Goal: Task Accomplishment & Management: Use online tool/utility

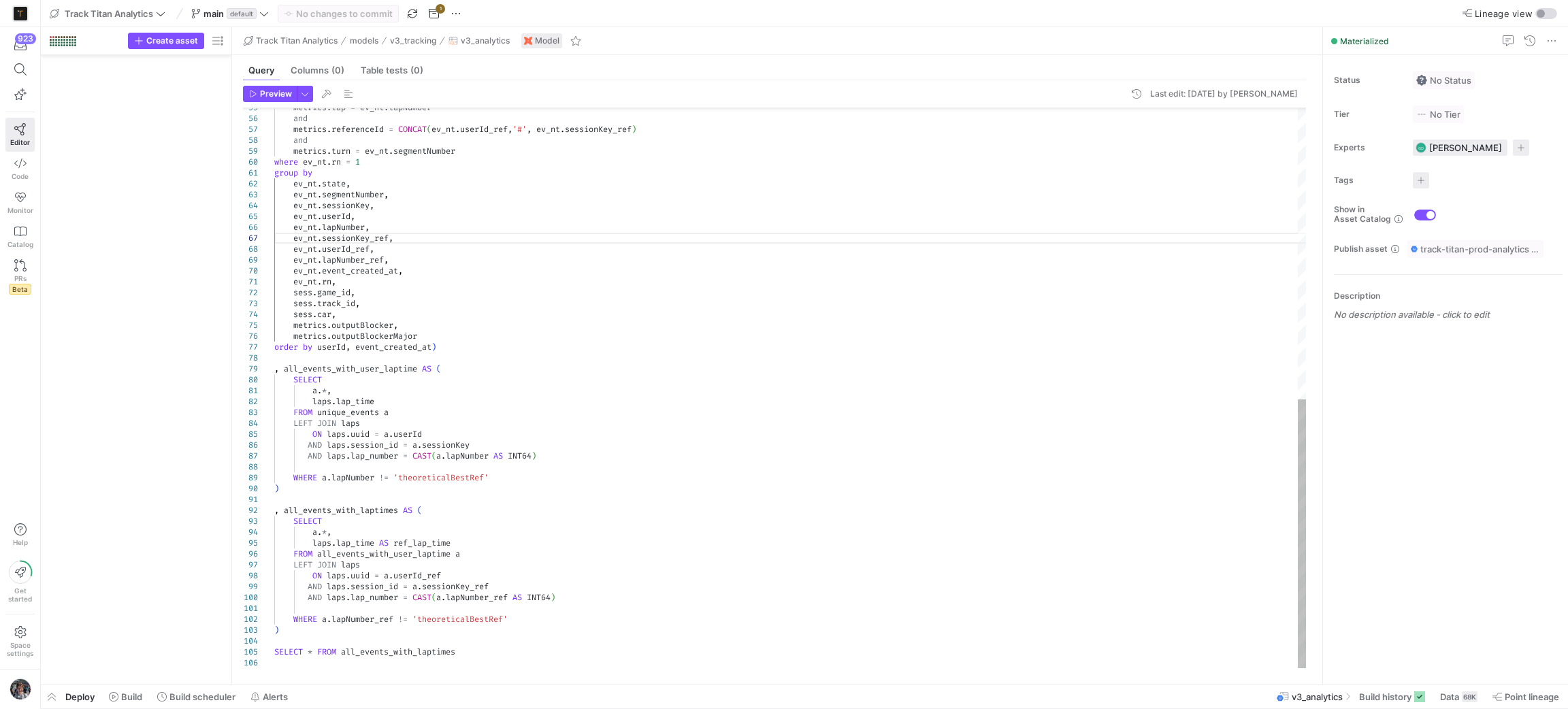
scroll to position [20, 131]
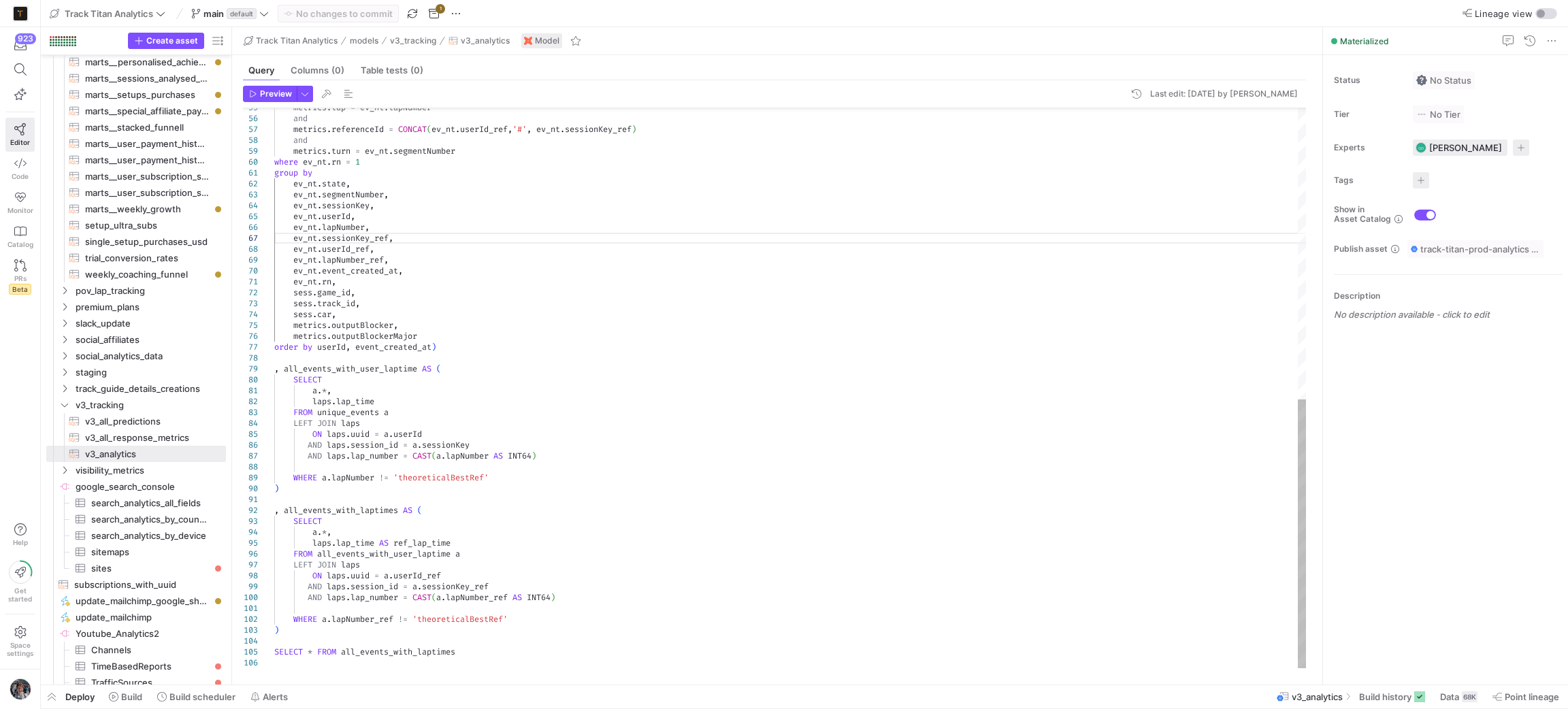
type textarea ", all_events_with_laptimes AS ( SELECT a.*, laps.lap_time AS ref_lap_time FROM …"
click at [837, 573] on div ", all_events_with_user_laptime AS ( SELECT a . * , laps . lap_time FROM unique_…" at bounding box center [791, 85] width 1033 height 1165
click at [140, 693] on span "Build" at bounding box center [131, 697] width 21 height 11
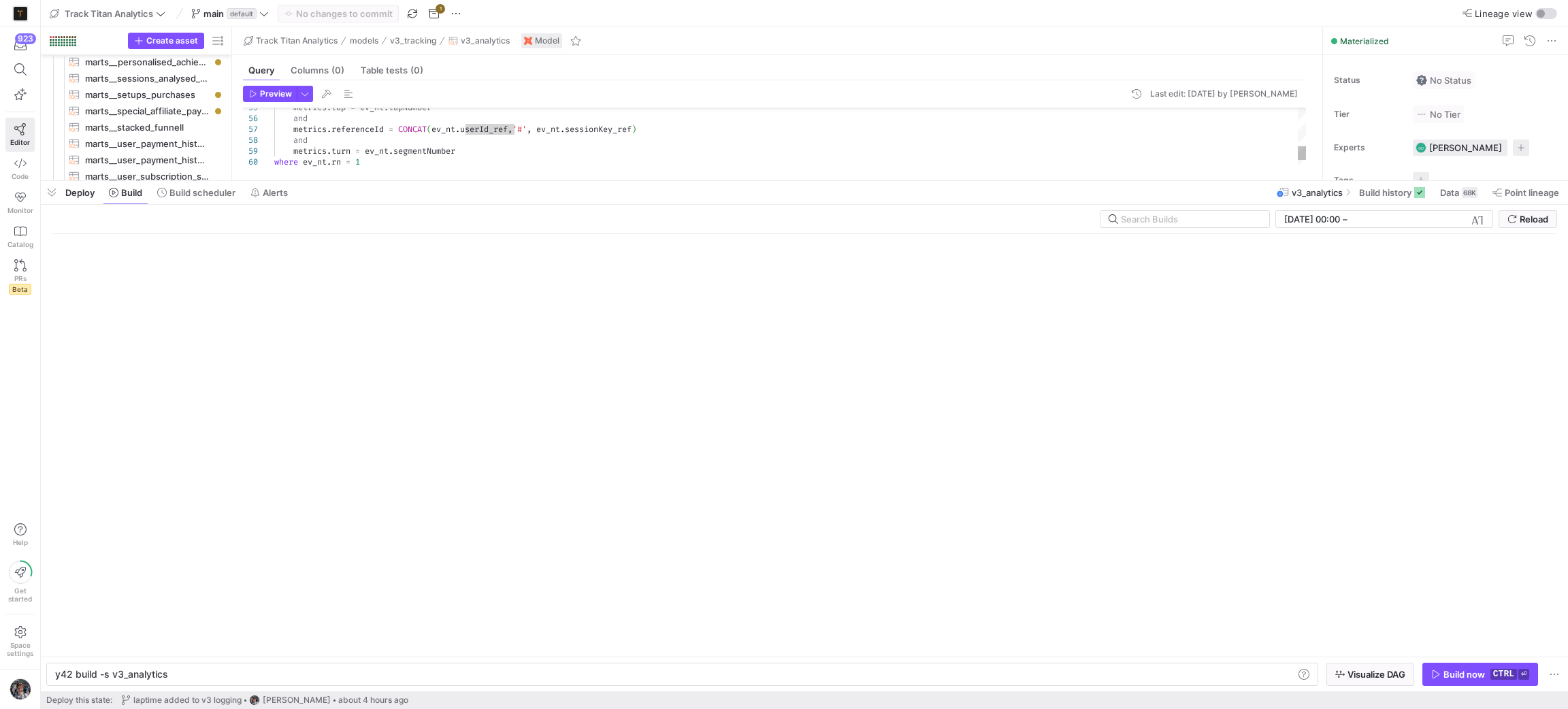
drag, startPoint x: 954, startPoint y: 459, endPoint x: 956, endPoint y: 179, distance: 280.0
click at [956, 179] on div at bounding box center [804, 181] width 1527 height 5
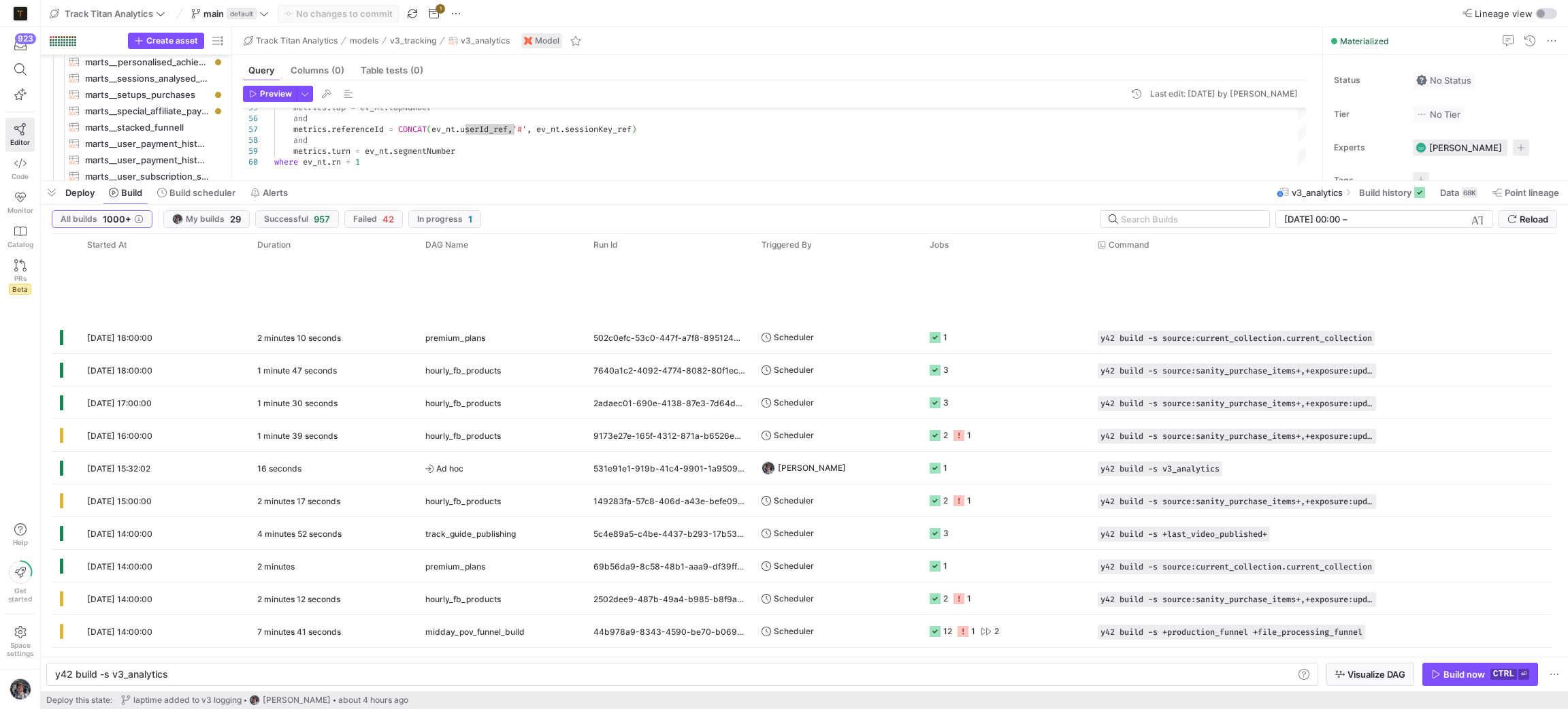
scroll to position [408, 0]
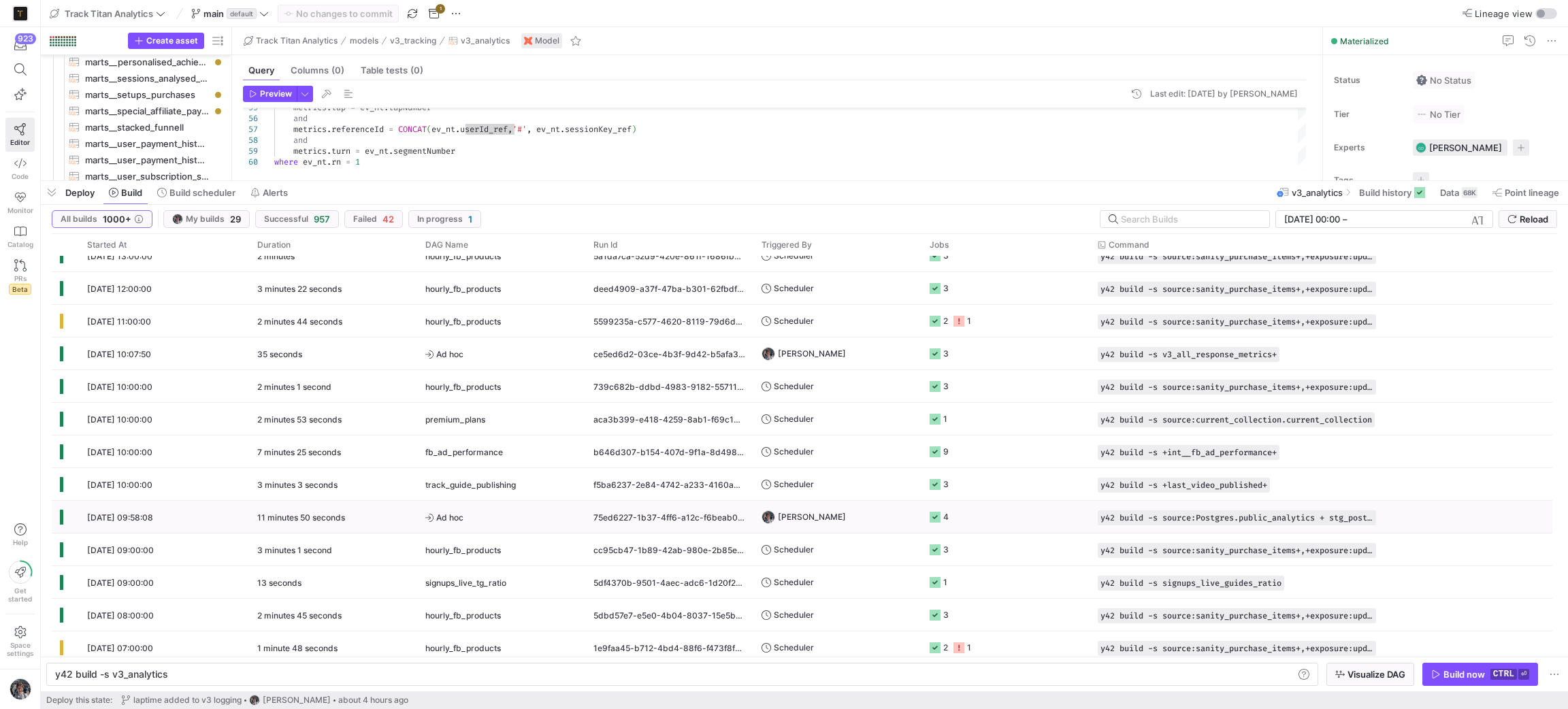
click at [963, 517] on y42-job-status-cell-renderer "4" at bounding box center [1005, 516] width 152 height 30
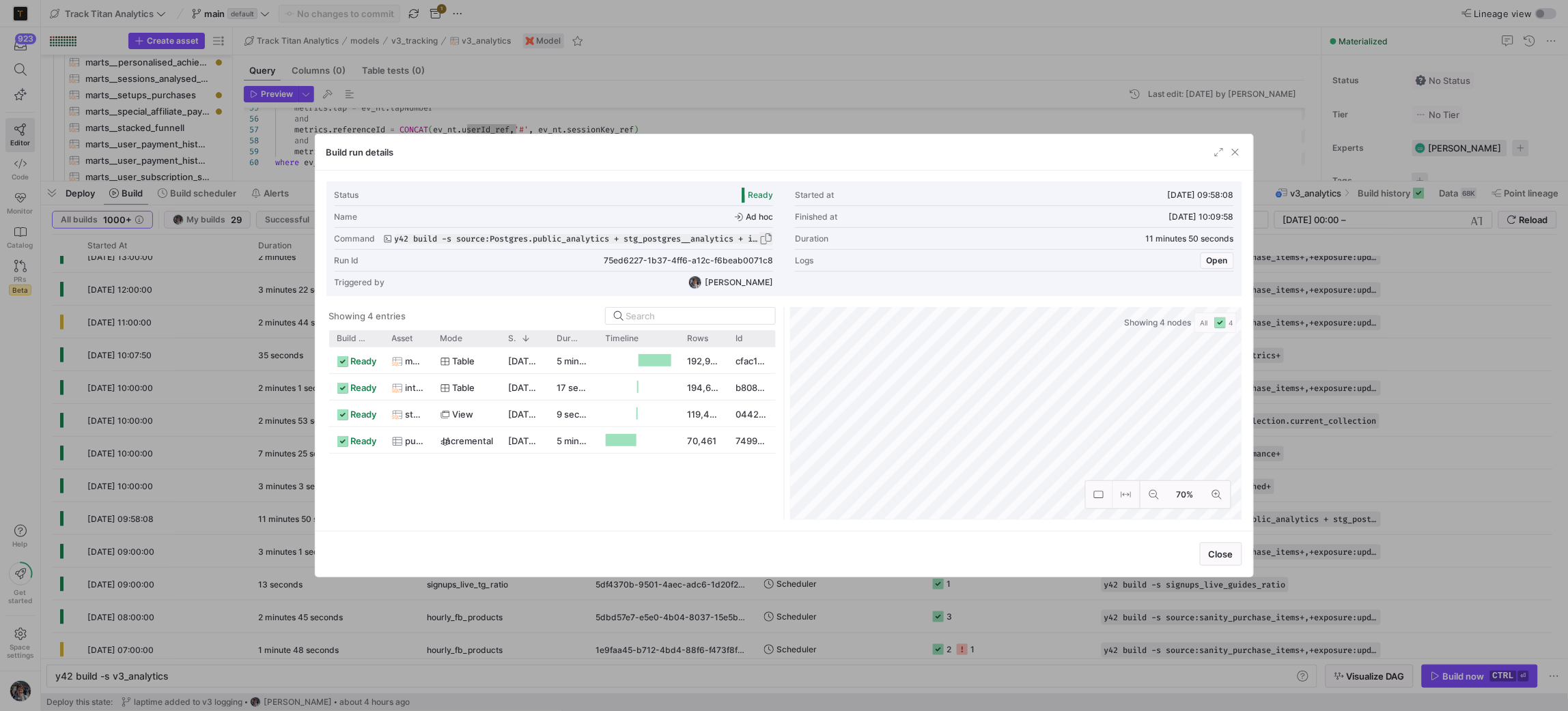
click at [765, 236] on span "button" at bounding box center [766, 239] width 14 height 14
click at [1232, 146] on span "button" at bounding box center [1235, 152] width 14 height 14
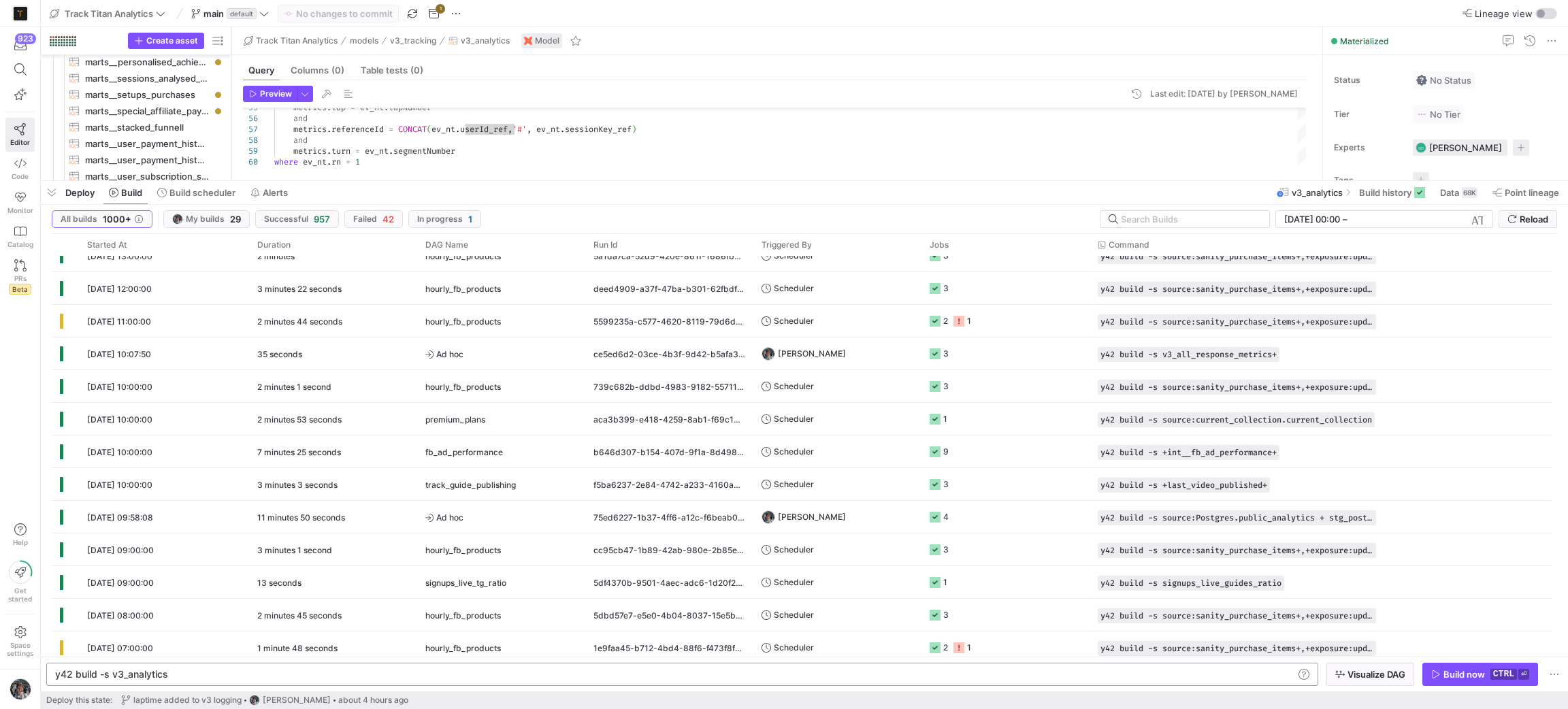
click at [466, 671] on div "y42 build -s v3_analytics" at bounding box center [673, 674] width 1238 height 11
type textarea "y42 build -s source:Postgres.public_analytics + stg_postgres__analytics + int__…"
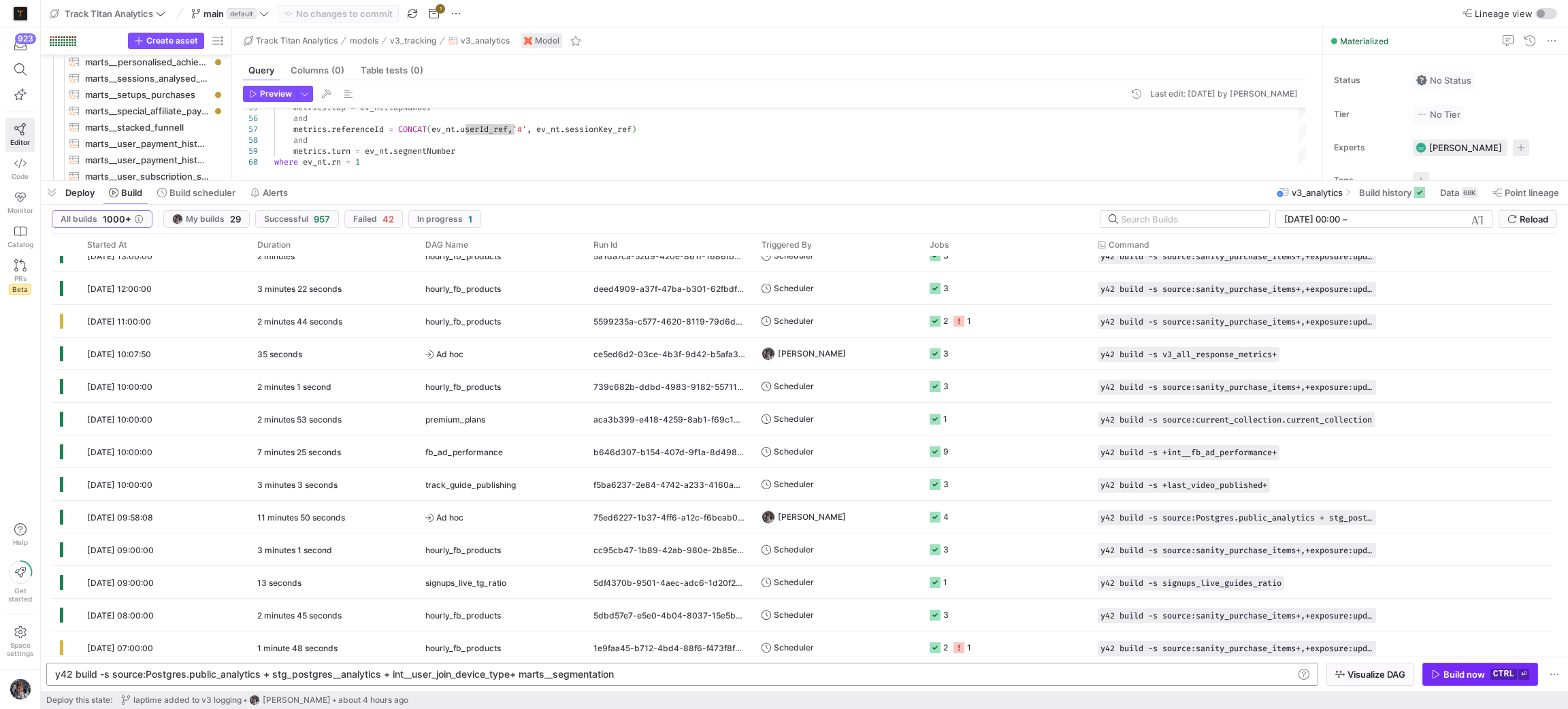
click at [1456, 667] on span "button" at bounding box center [1480, 674] width 115 height 22
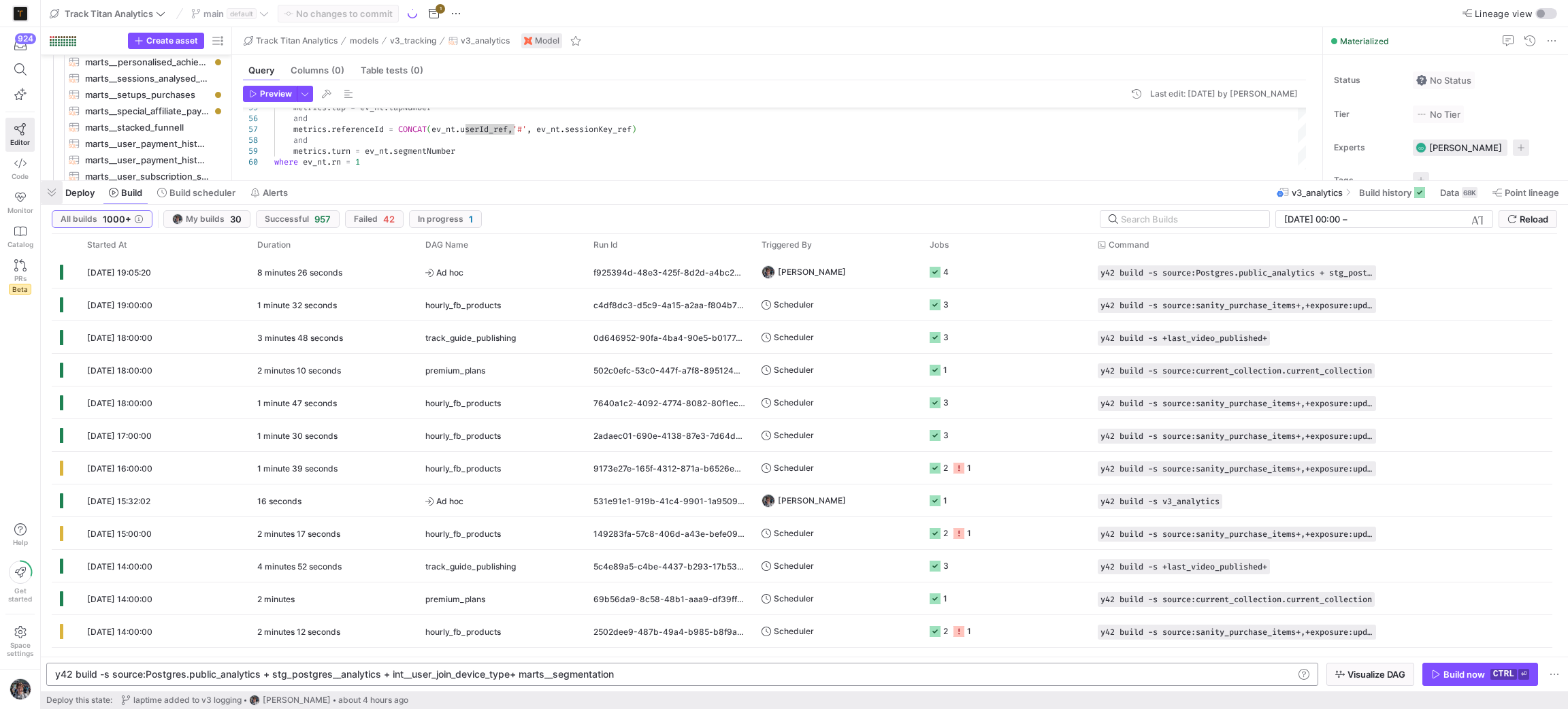
click at [54, 194] on span "button" at bounding box center [51, 192] width 22 height 23
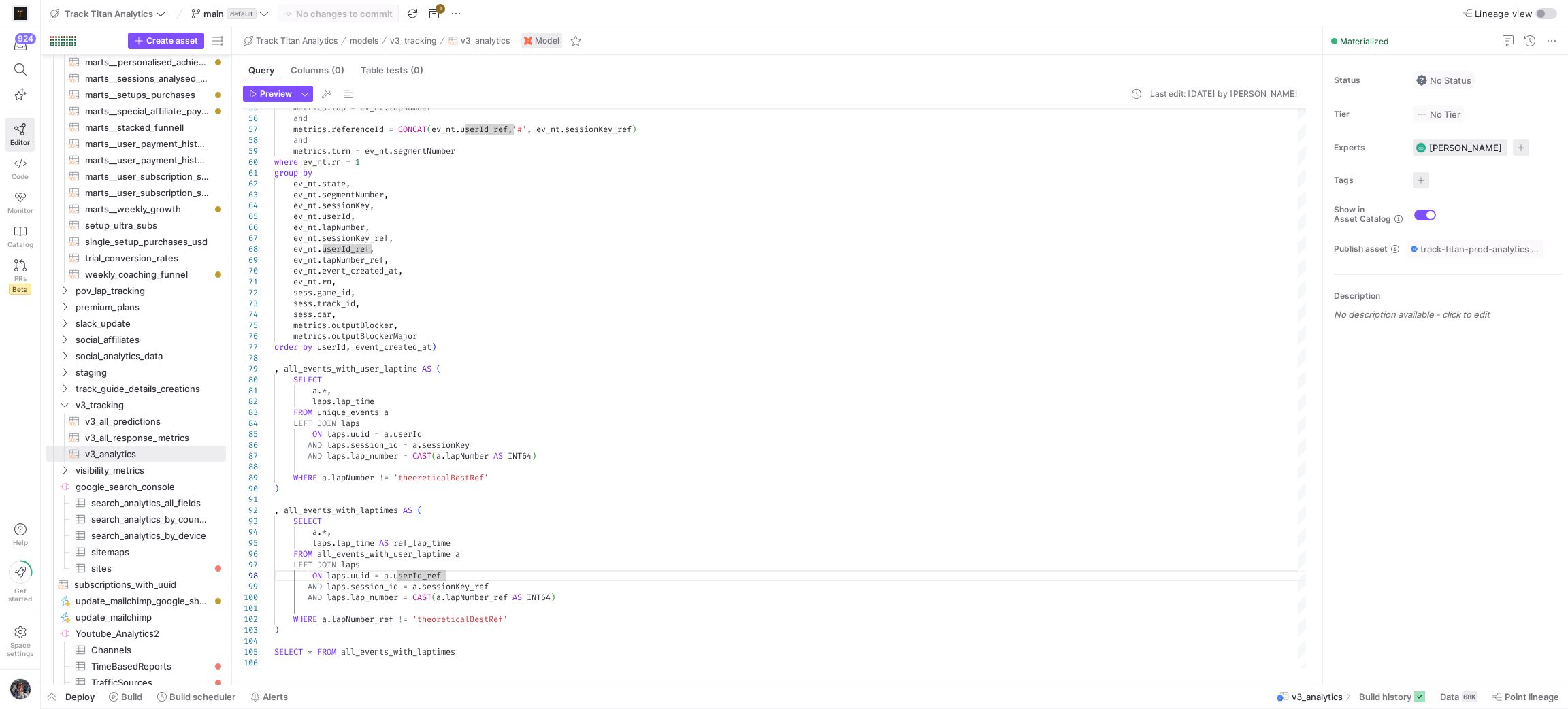
click at [130, 689] on span at bounding box center [125, 697] width 44 height 22
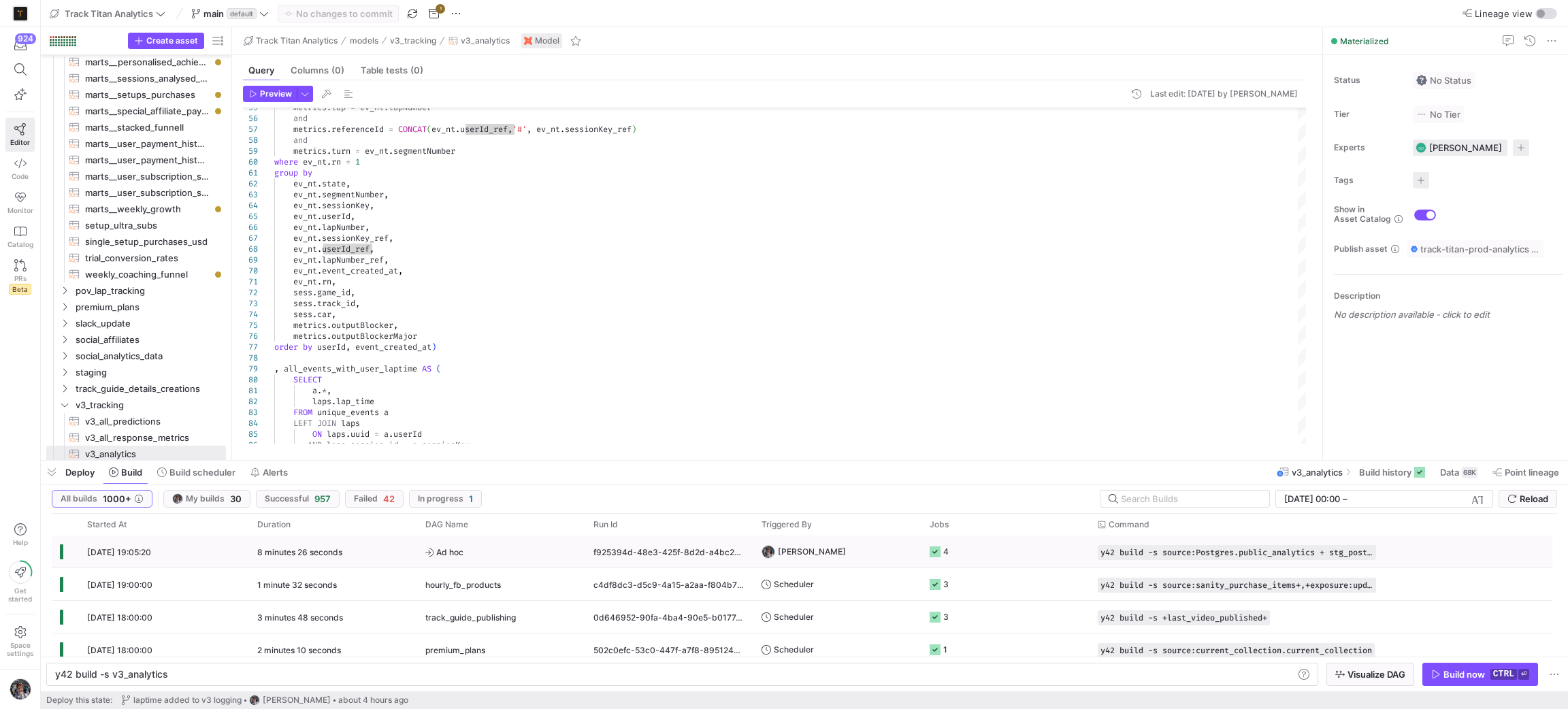
click at [533, 546] on span "Ad hoc" at bounding box center [501, 552] width 152 height 32
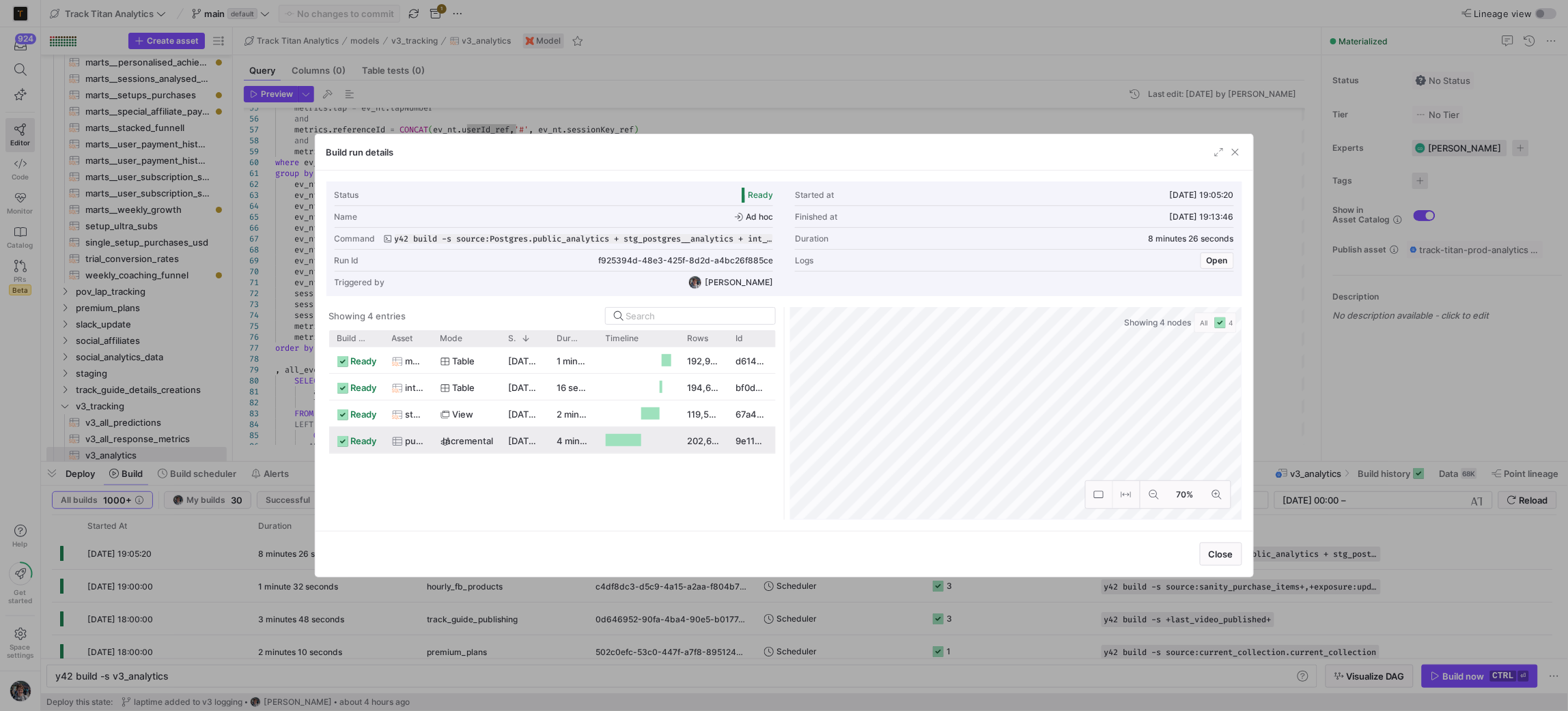
click at [752, 428] on as-split "Showing 4 entries Drag here to set row groups Drag here to set column labels Bu…" at bounding box center [784, 414] width 916 height 213
click at [1244, 151] on div "Build run details" at bounding box center [784, 152] width 938 height 37
click at [1235, 151] on span "button" at bounding box center [1235, 152] width 14 height 14
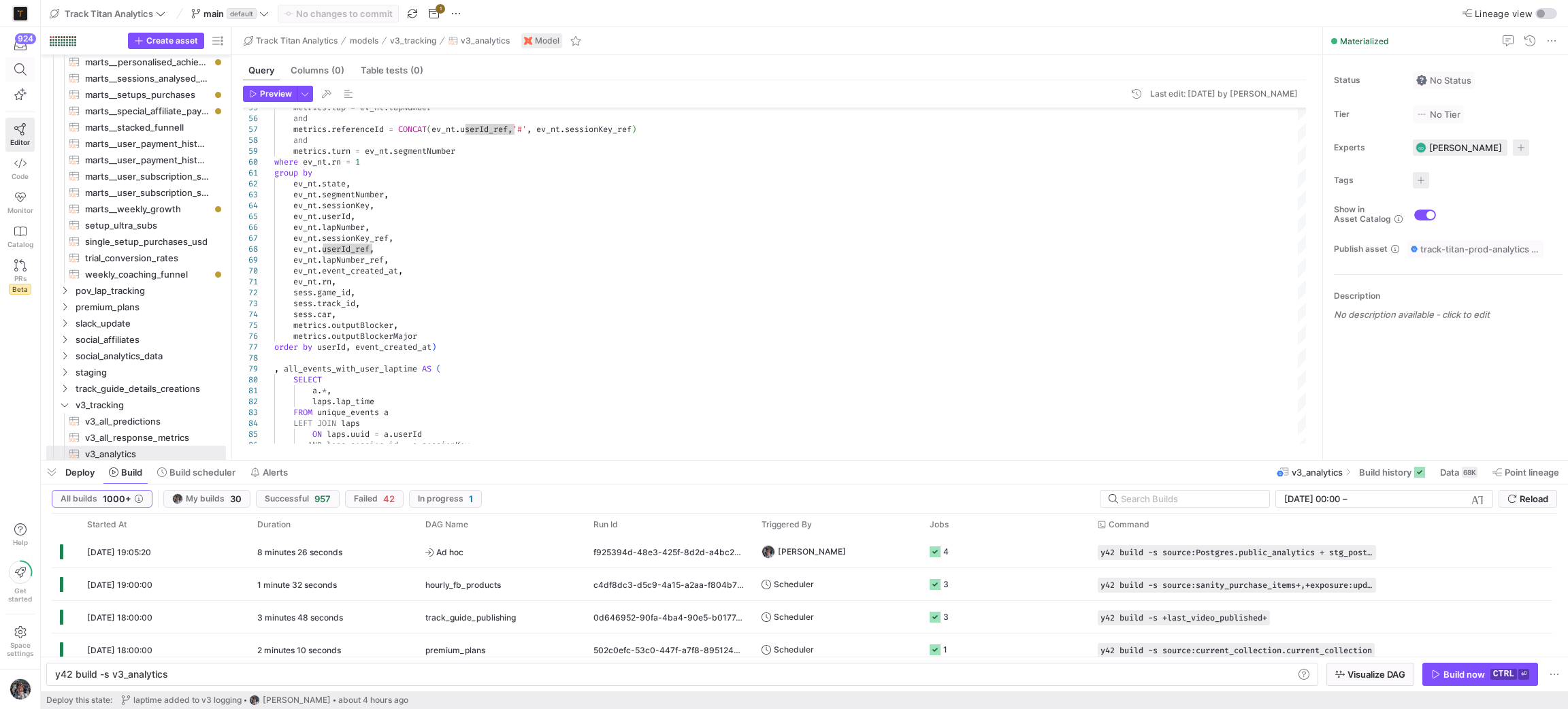
drag, startPoint x: 52, startPoint y: 480, endPoint x: 16, endPoint y: 70, distance: 411.6
click at [50, 480] on span "button" at bounding box center [51, 472] width 22 height 23
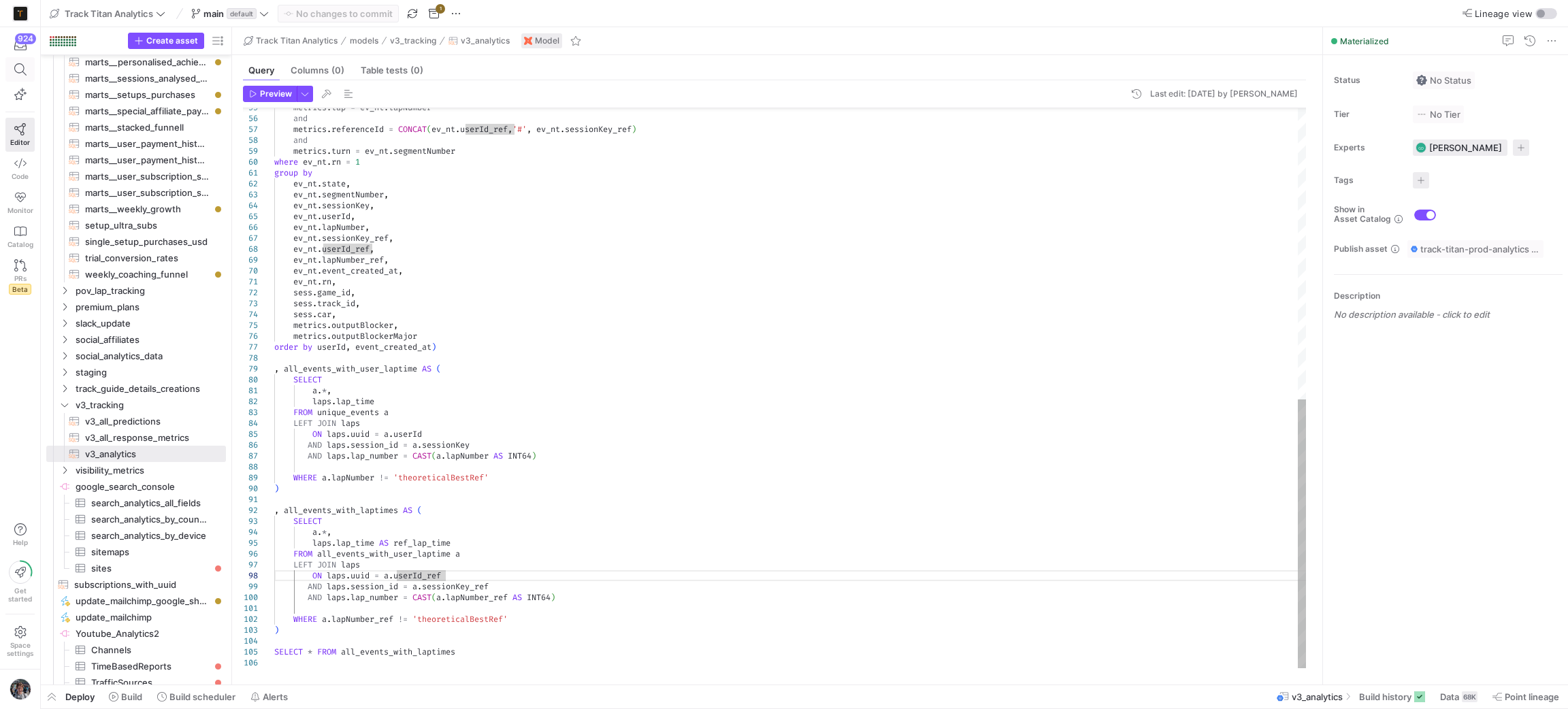
click at [16, 70] on icon at bounding box center [20, 70] width 12 height 12
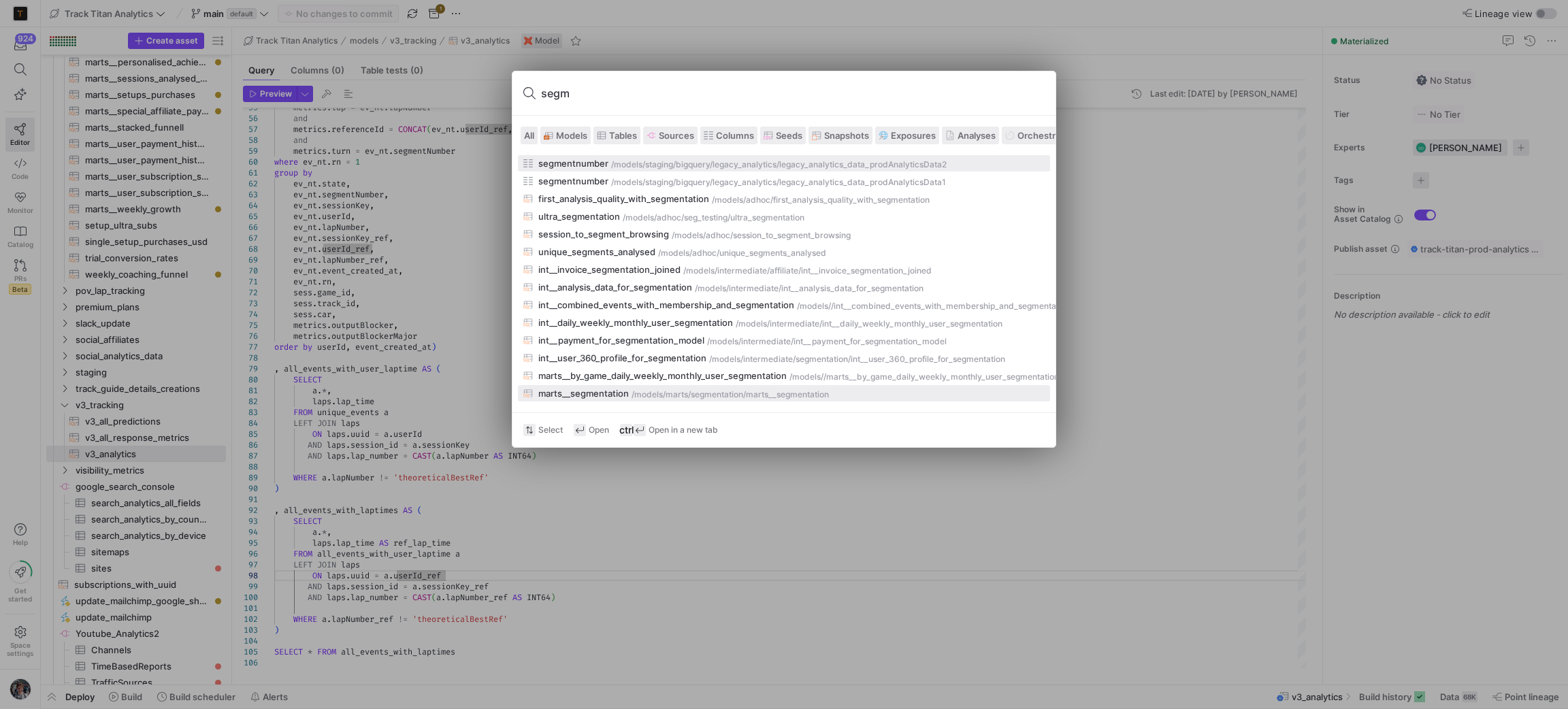
type input "segm"
click at [685, 390] on div "marts/segmentation" at bounding box center [704, 394] width 77 height 10
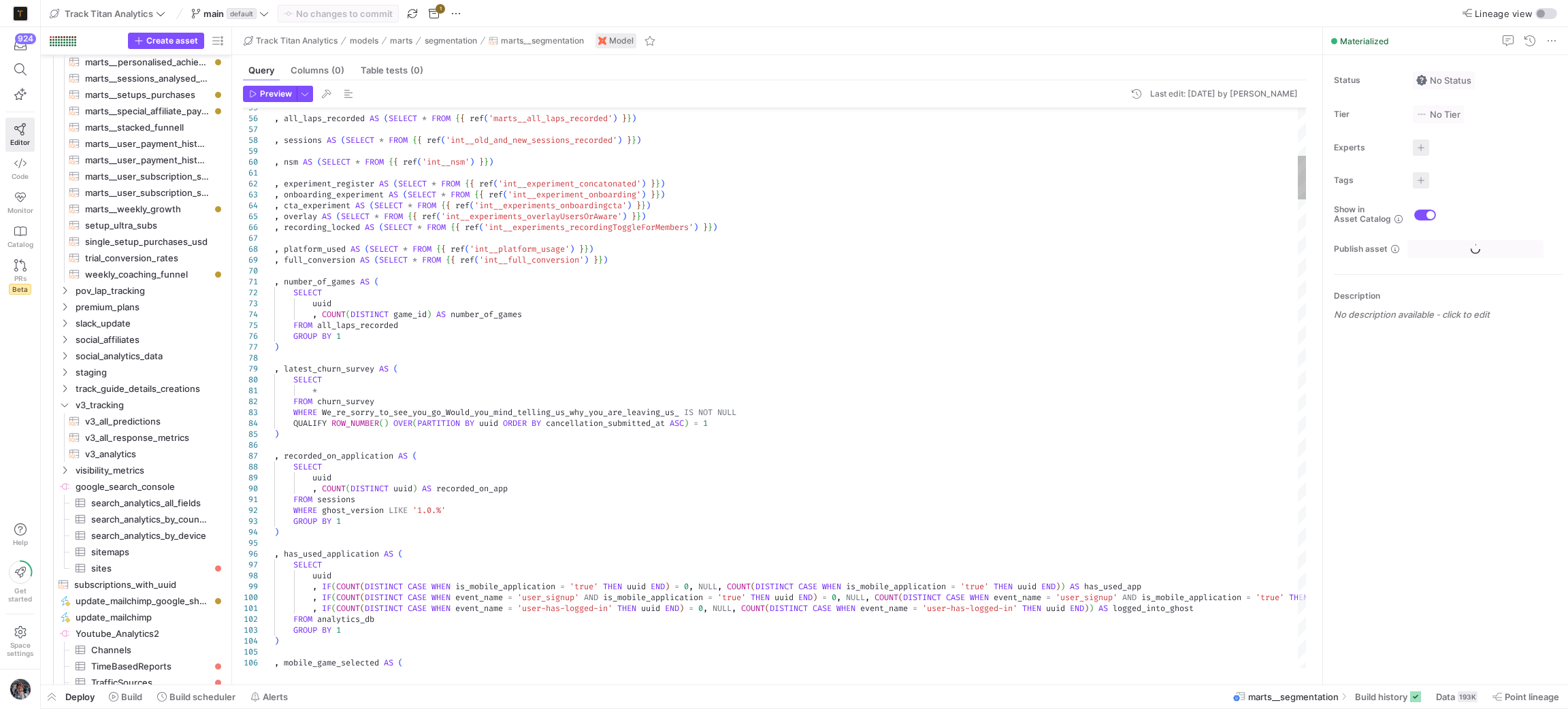
scroll to position [1388, 0]
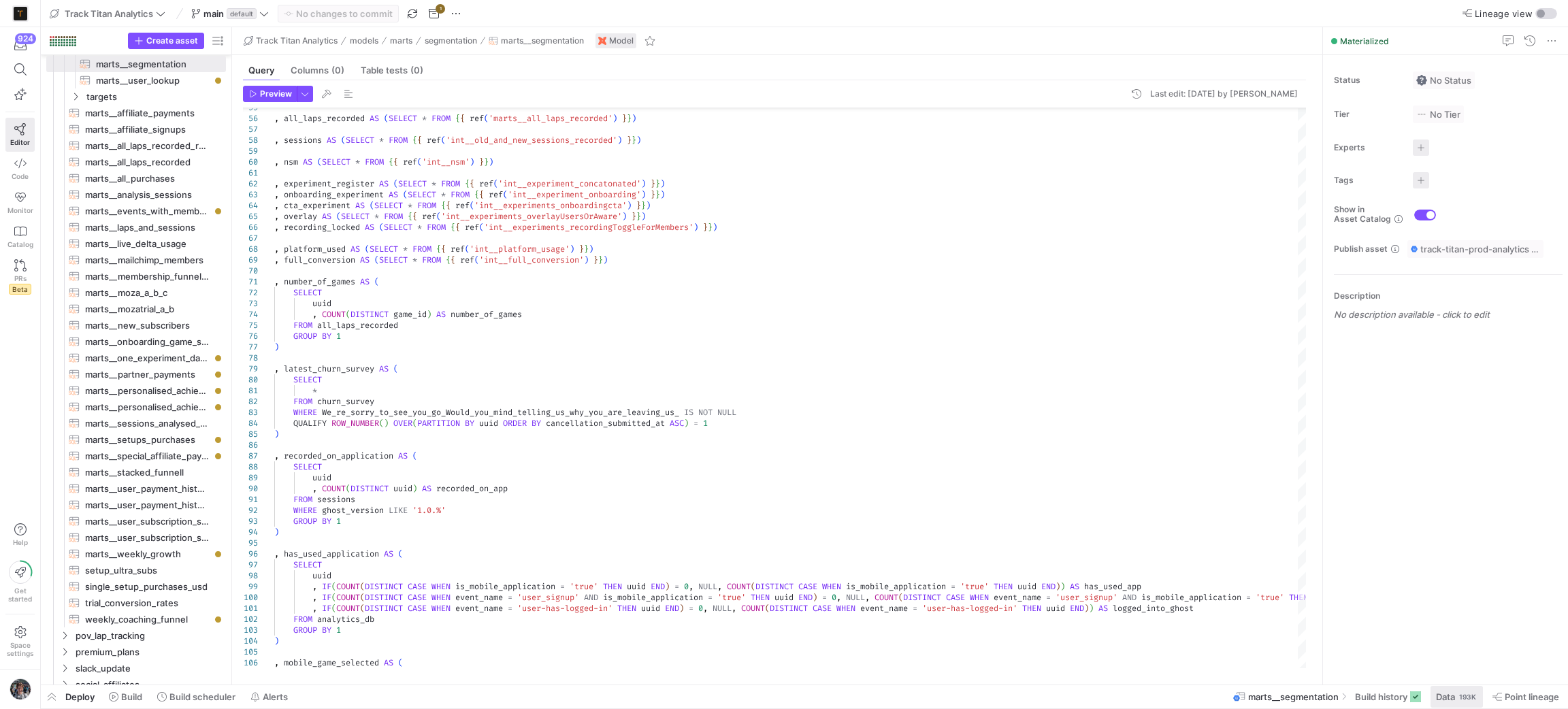
click at [1469, 705] on span at bounding box center [1457, 697] width 52 height 22
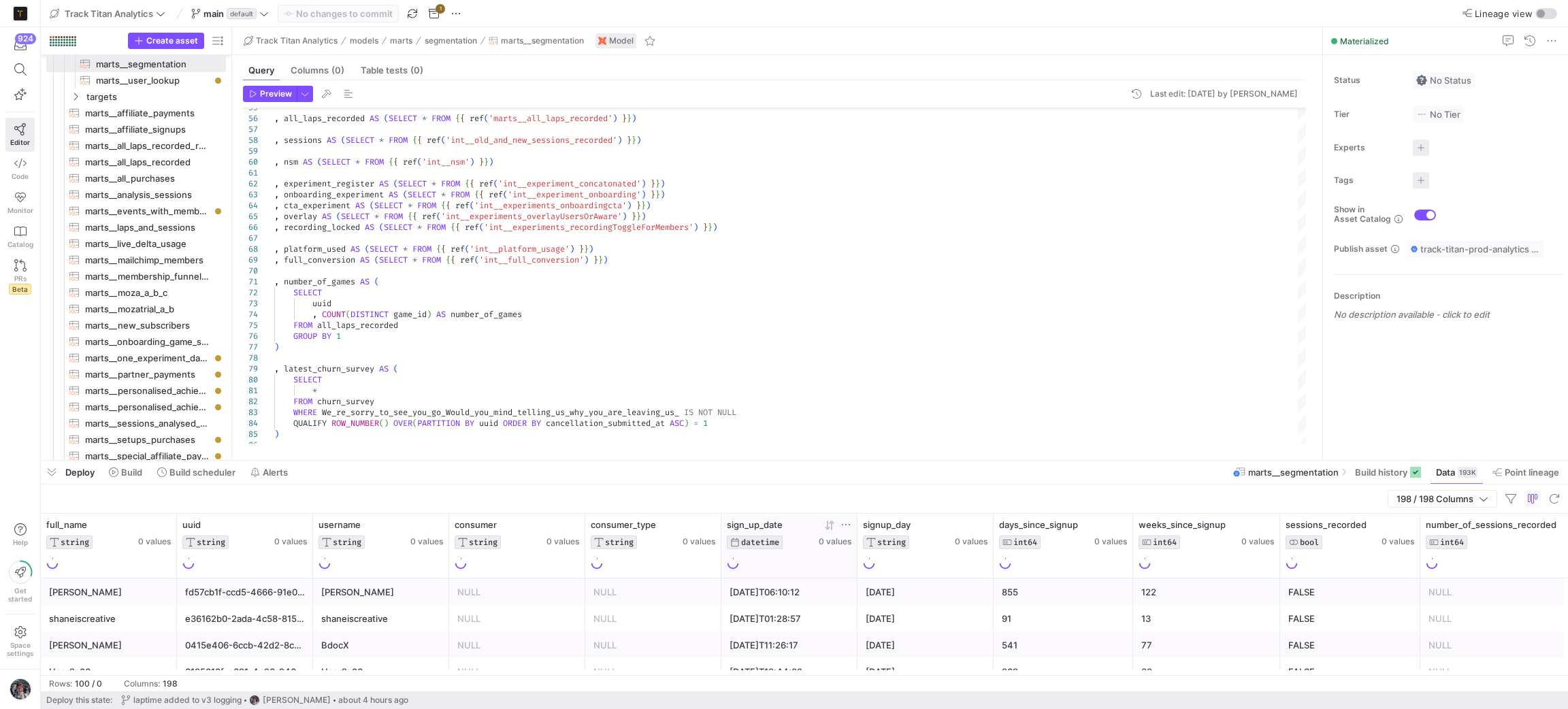
click at [823, 529] on div at bounding box center [835, 525] width 33 height 11
click at [823, 530] on div at bounding box center [835, 525] width 33 height 11
click at [831, 530] on icon at bounding box center [830, 525] width 4 height 10
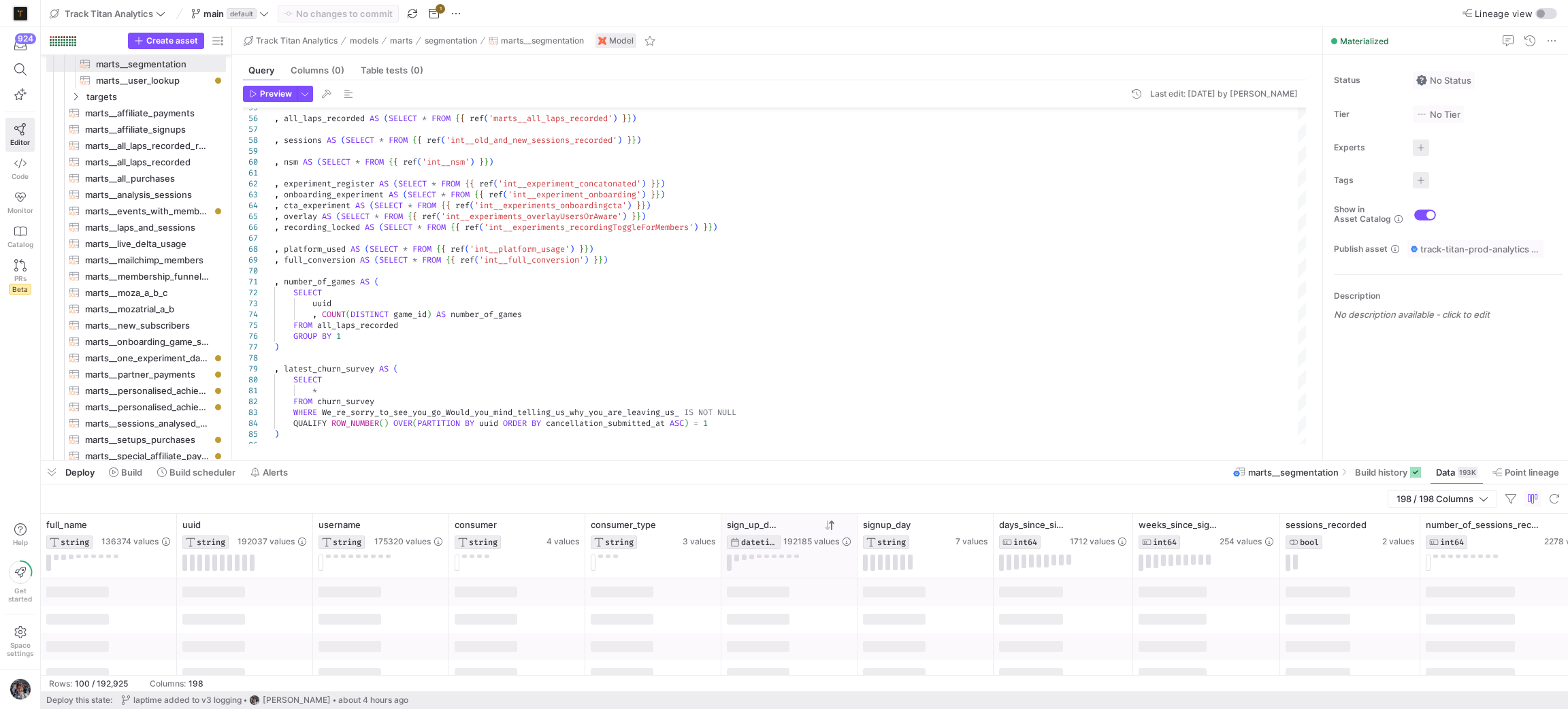
click at [831, 530] on icon at bounding box center [830, 526] width 11 height 11
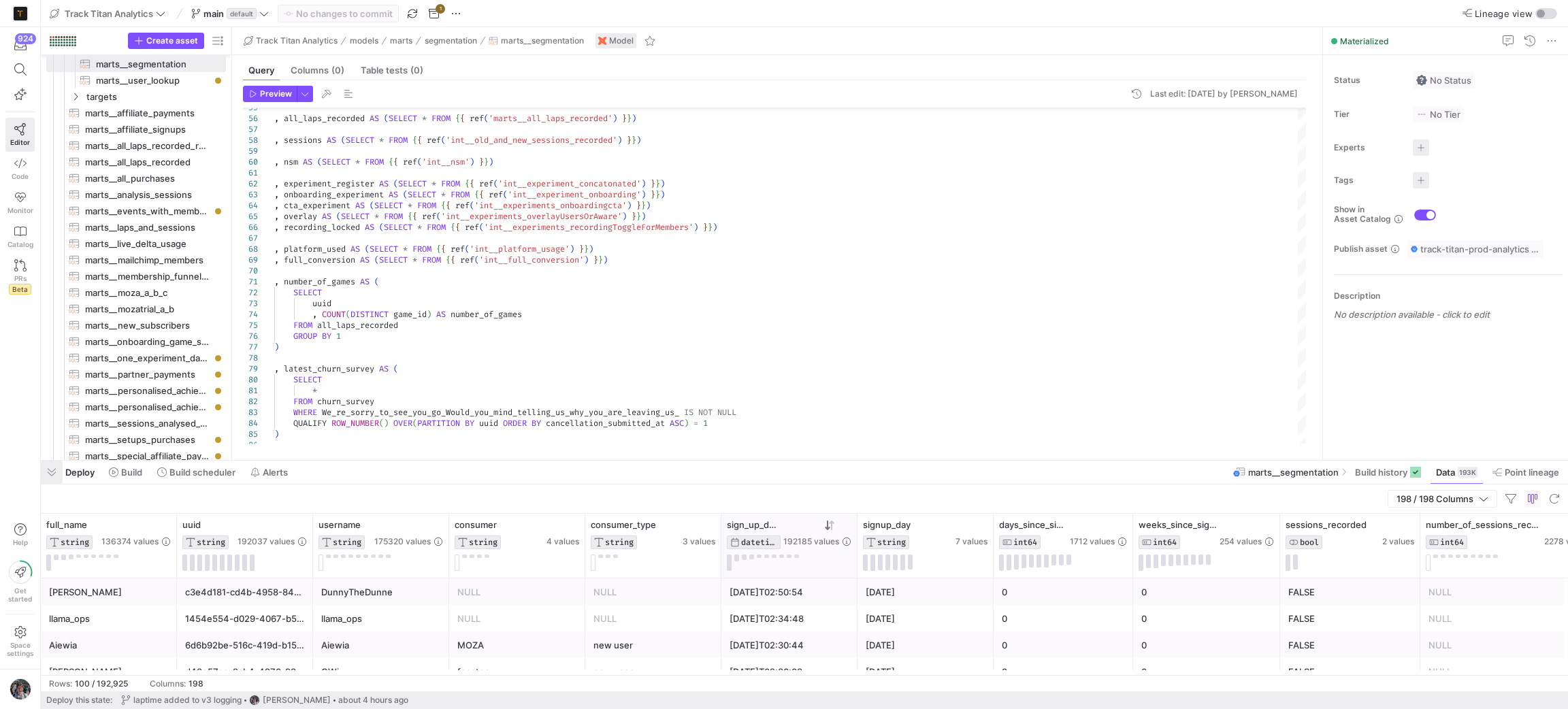
click at [52, 470] on span "button" at bounding box center [51, 472] width 22 height 23
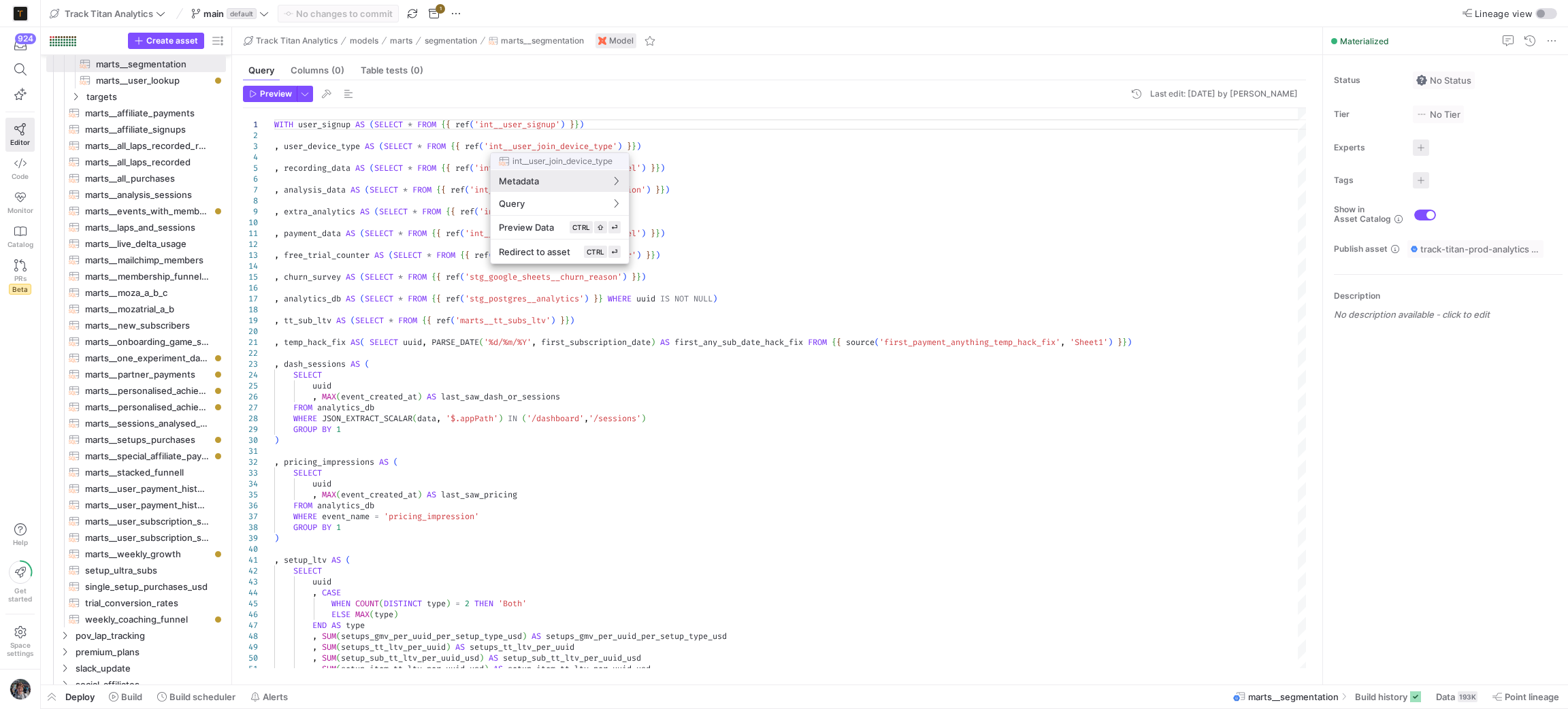
click at [644, 124] on div at bounding box center [784, 354] width 1568 height 709
click at [536, 221] on button "Redirect to asset CTRL ⏎" at bounding box center [549, 229] width 138 height 23
type textarea "WITH mailchimp AS(SELECT * FROM {{ ref('marts__mailchimp_members') }} QUALIFY R…"
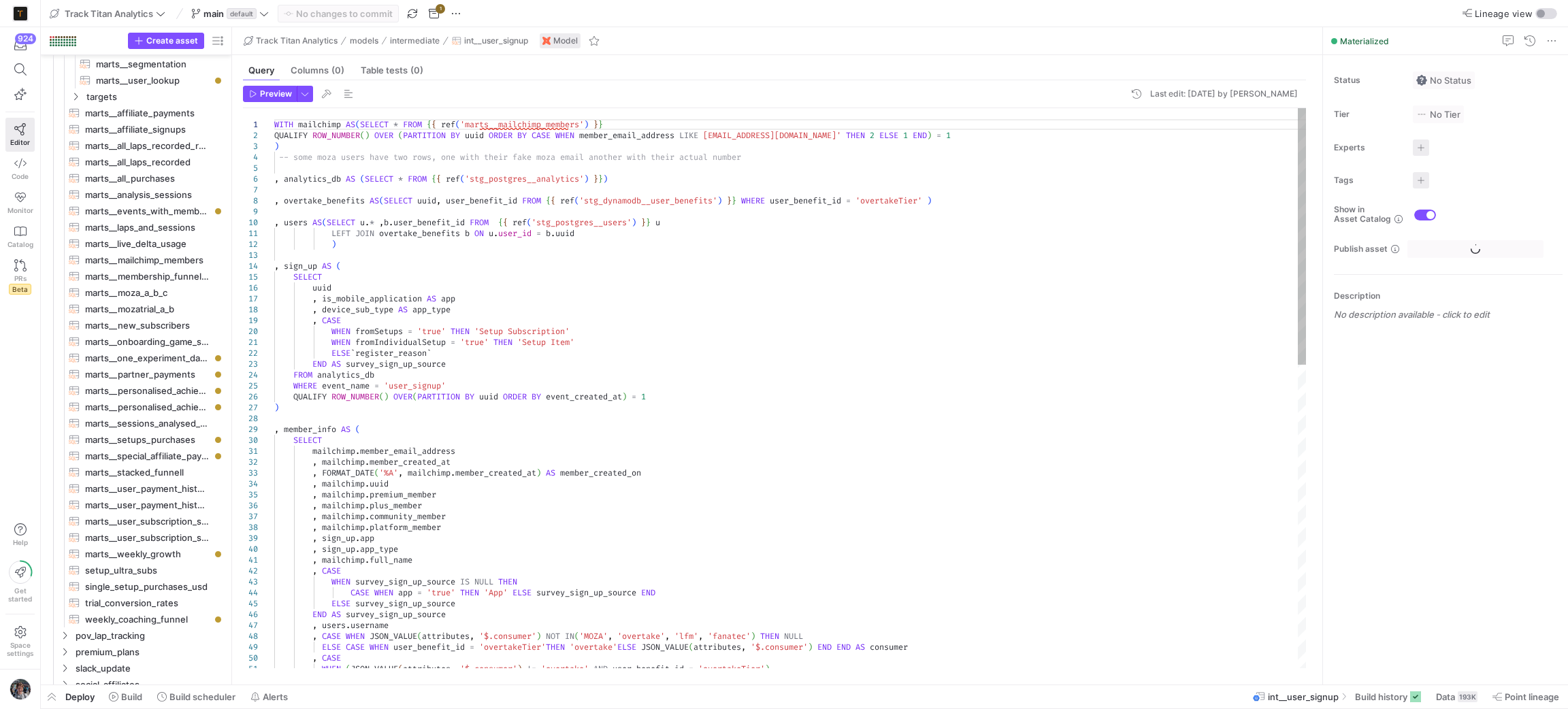
scroll to position [1045, 0]
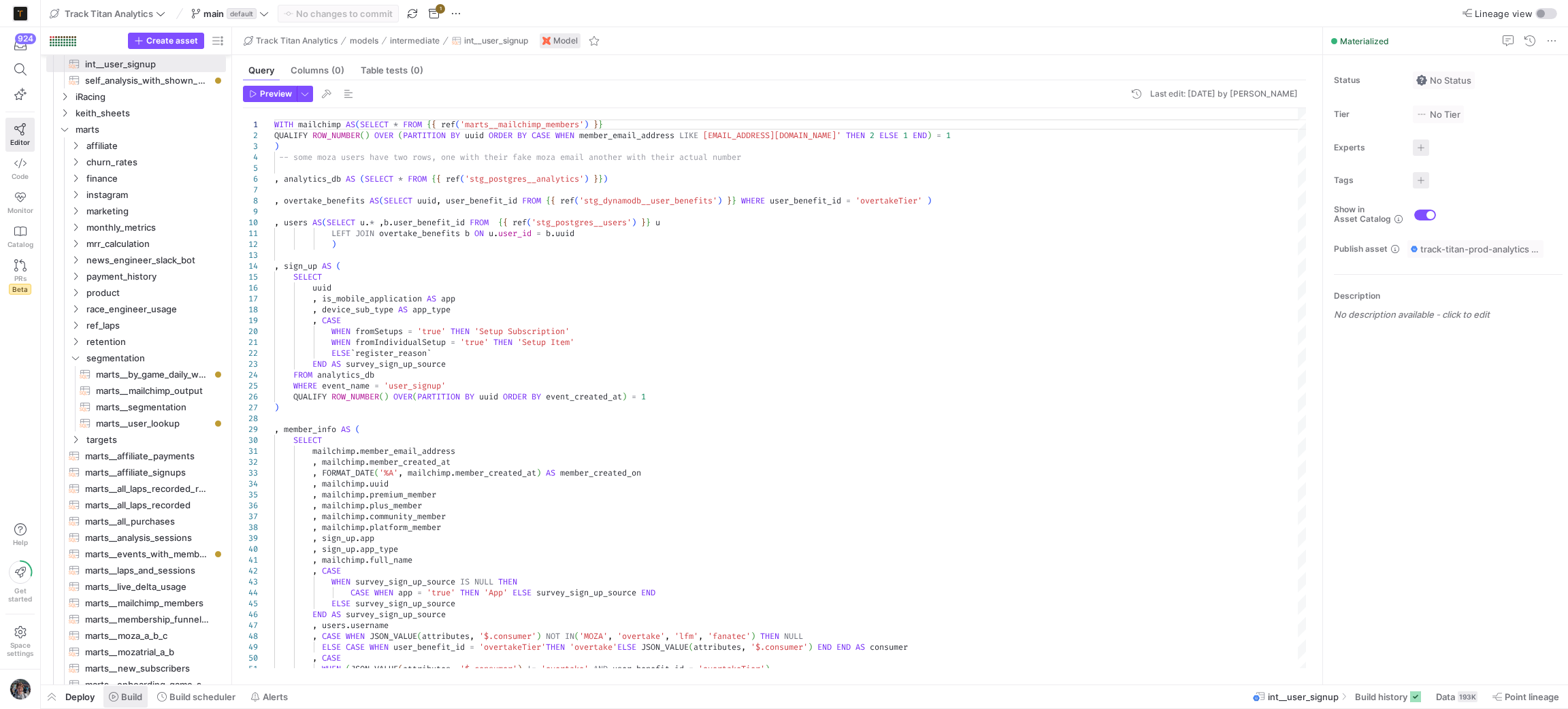
click at [145, 696] on span at bounding box center [125, 697] width 44 height 22
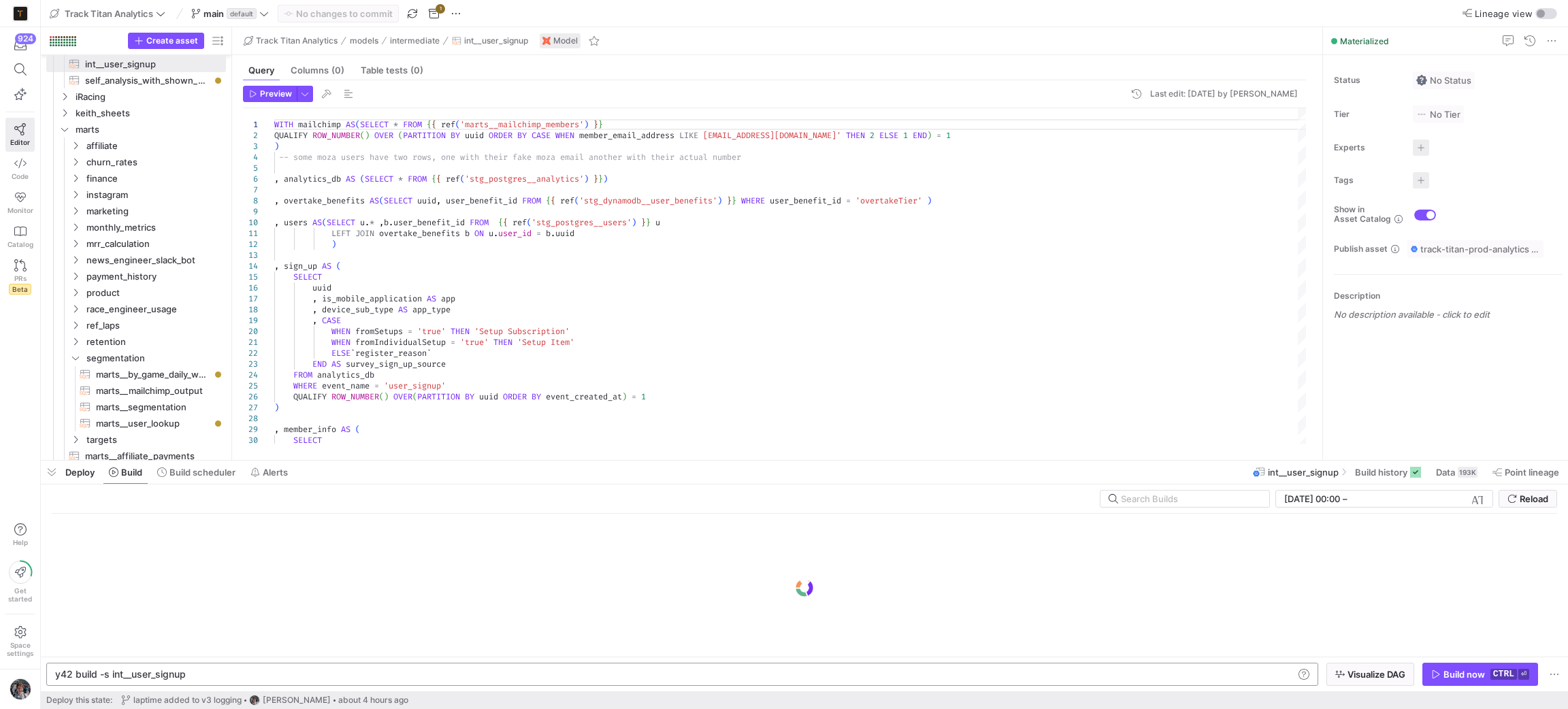
click at [222, 673] on div "y42 build -s int__user_signup" at bounding box center [673, 674] width 1238 height 11
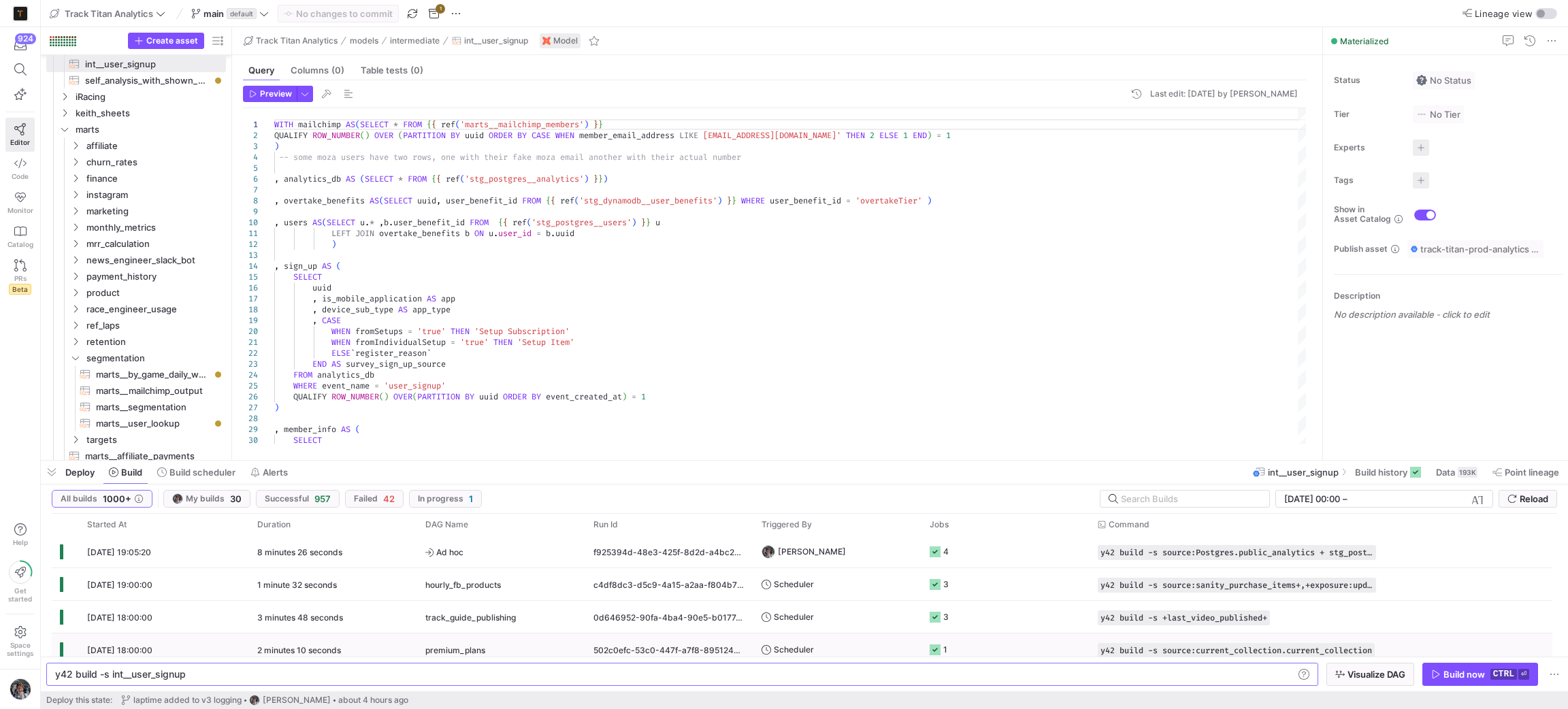
scroll to position [0, 61]
click at [1382, 673] on span "Visualize DAG" at bounding box center [1376, 674] width 58 height 11
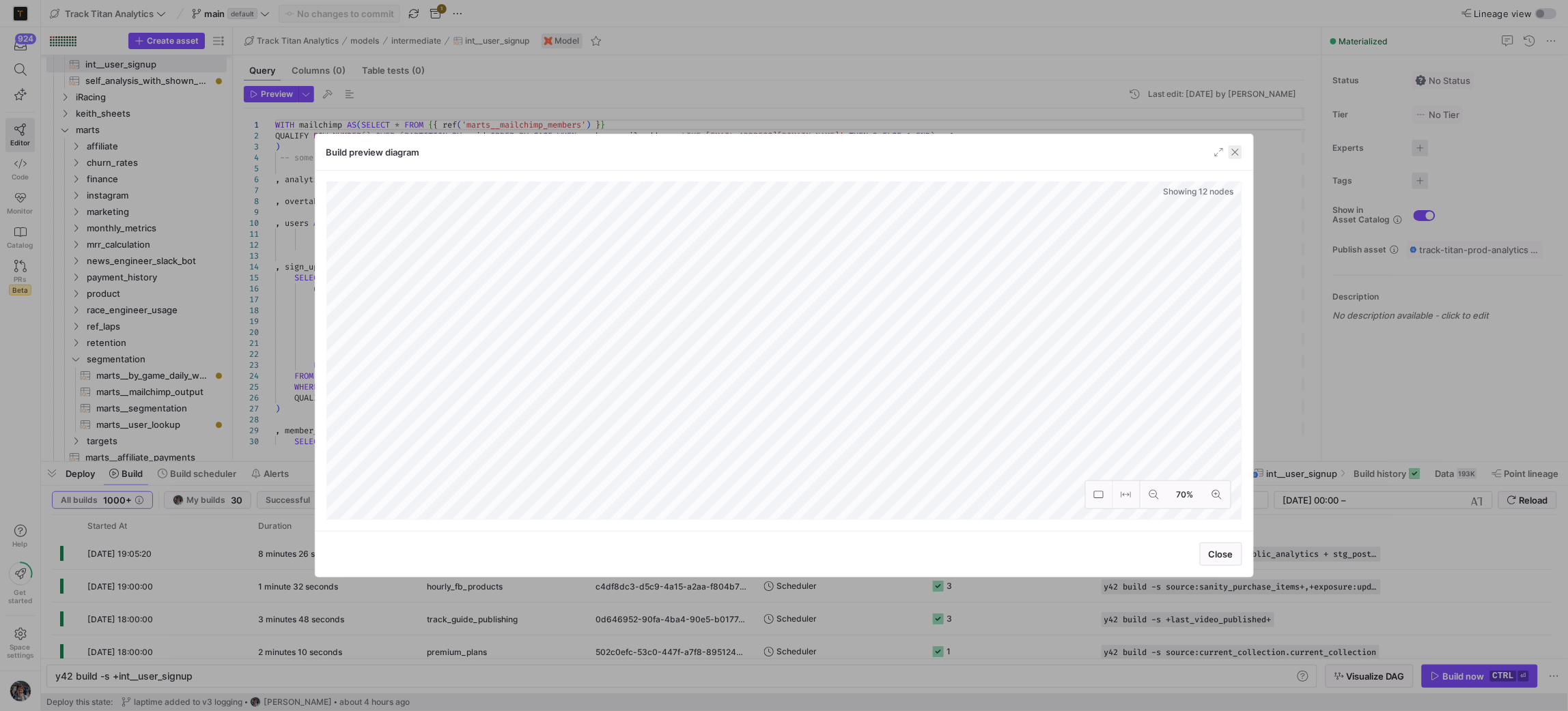
click at [1235, 147] on span "button" at bounding box center [1235, 152] width 14 height 14
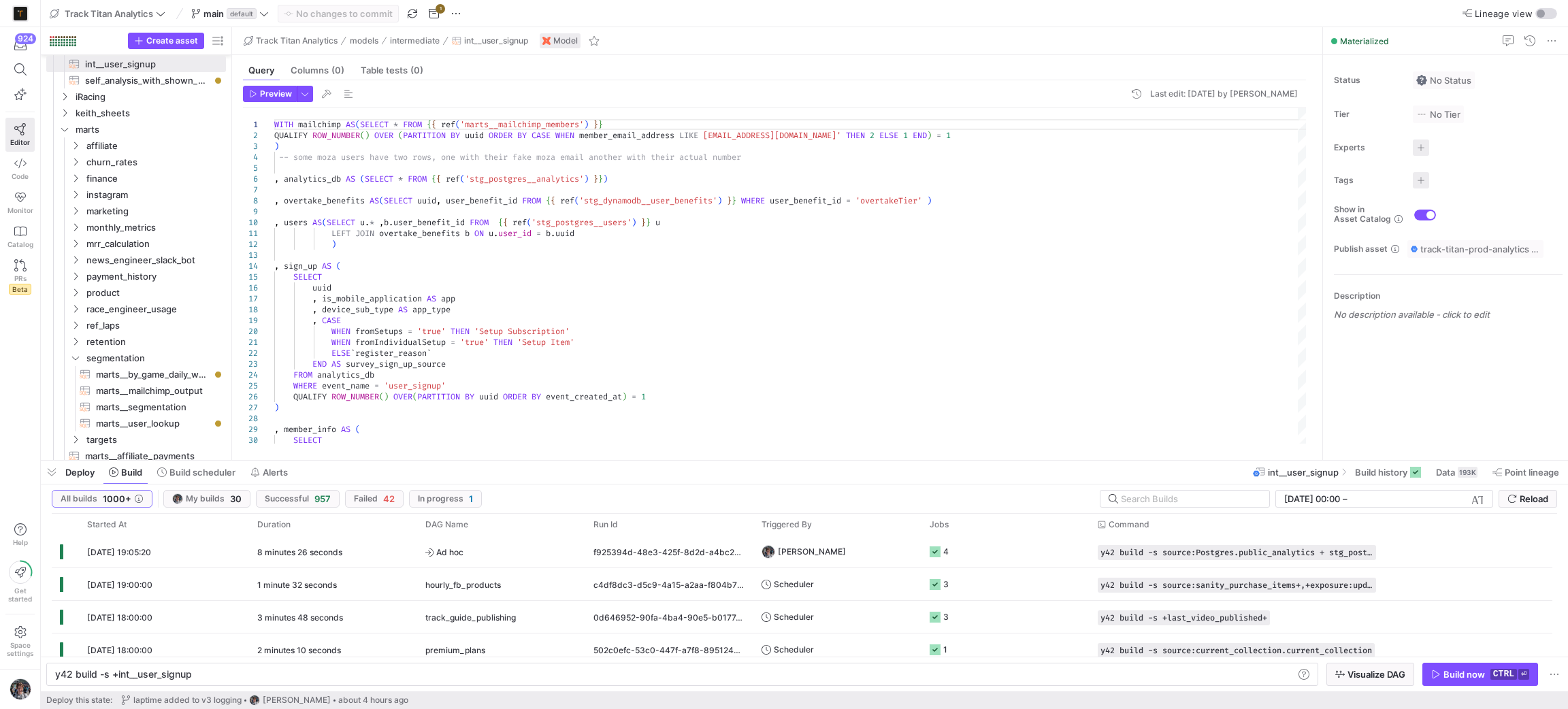
click at [325, 659] on y42-orchestration-inline-build "y42 build -s +int__user_signup y42 build -s +int__user_signup Visualize DAG Bui…" at bounding box center [804, 674] width 1527 height 35
click at [321, 674] on div "y42 build -s +int__user_signup" at bounding box center [673, 674] width 1238 height 11
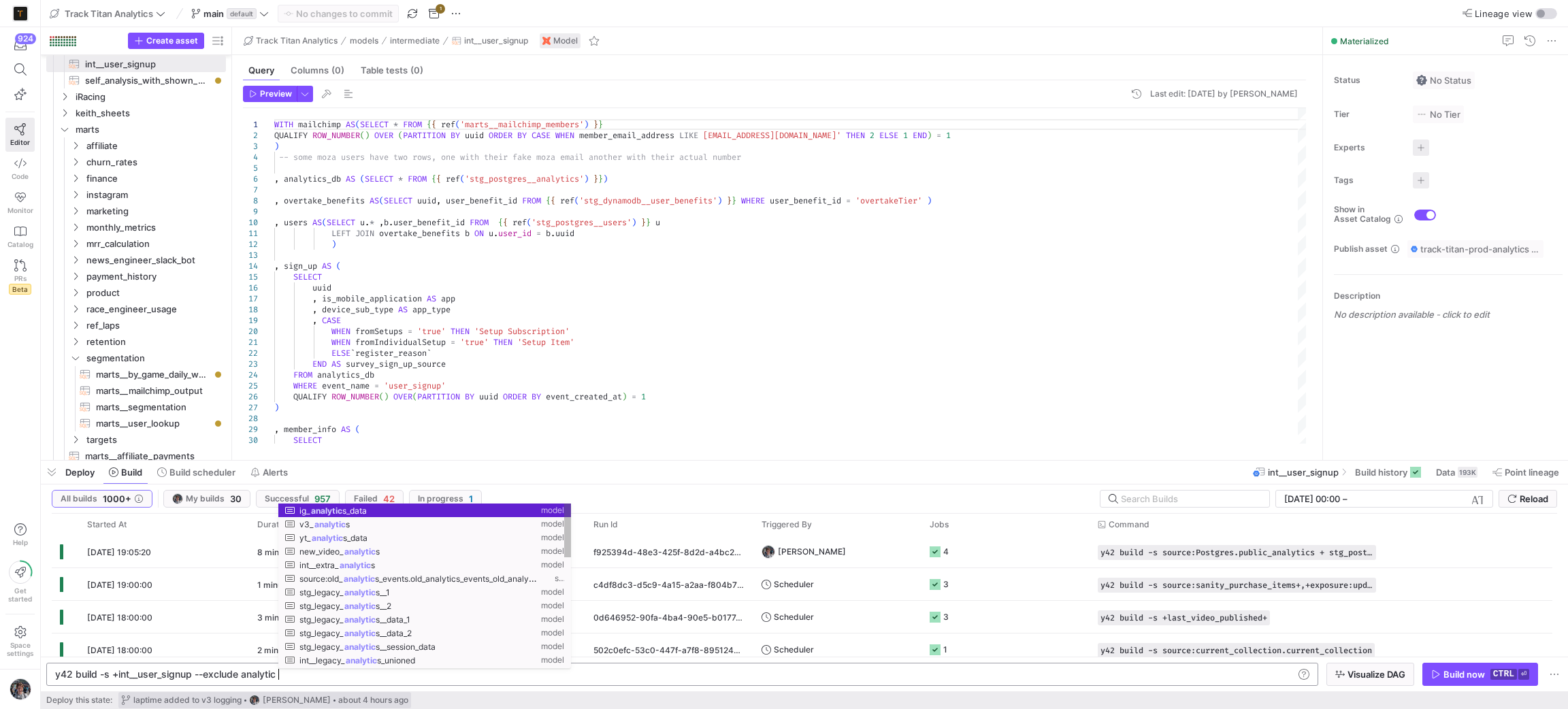
scroll to position [0, 222]
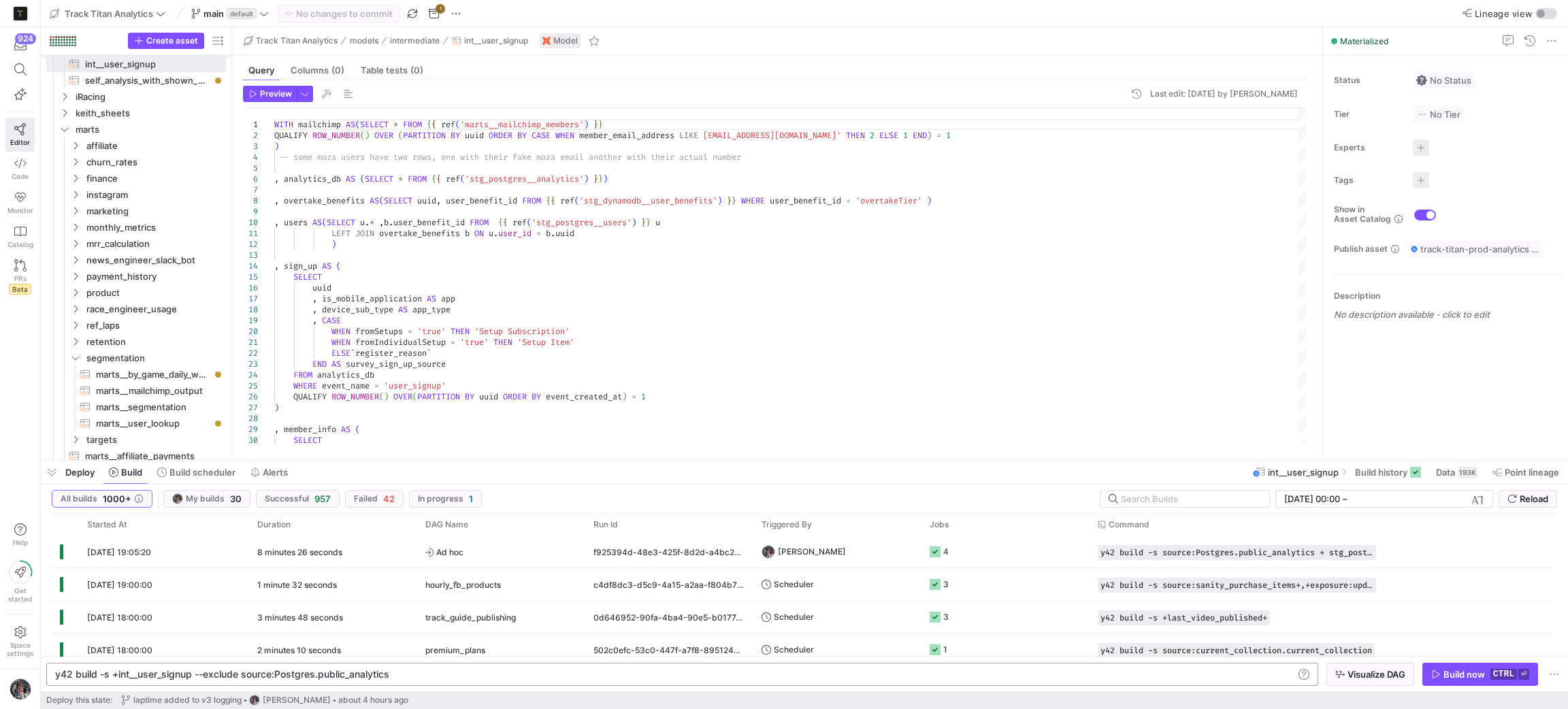
click at [1362, 690] on y42-orchestration-inline-build "y42 build -s +int__user_signup --exclude source:Po stgres.public_analytics y42 …" at bounding box center [804, 674] width 1527 height 35
click at [1361, 681] on span "button" at bounding box center [1370, 674] width 86 height 22
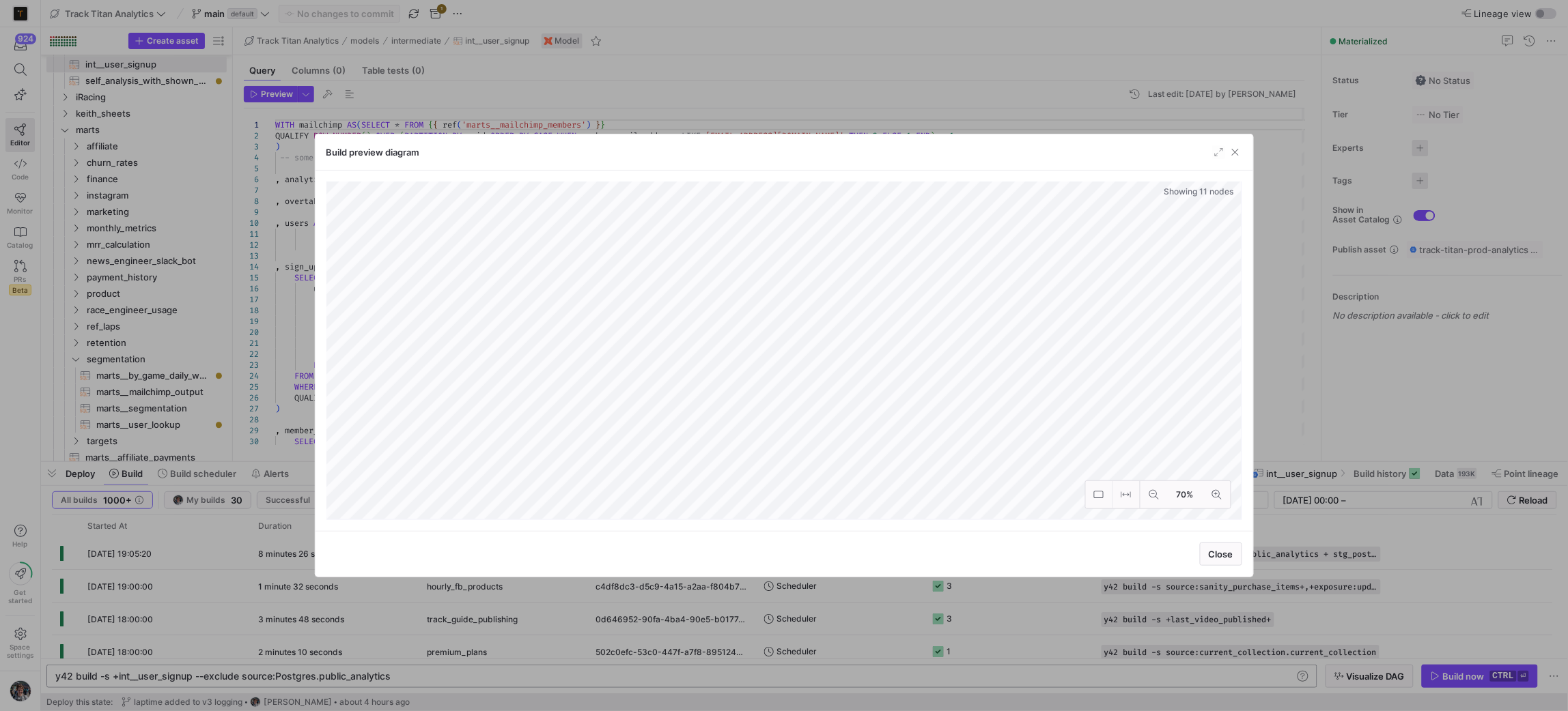
click at [1237, 159] on span "button" at bounding box center [1235, 152] width 14 height 14
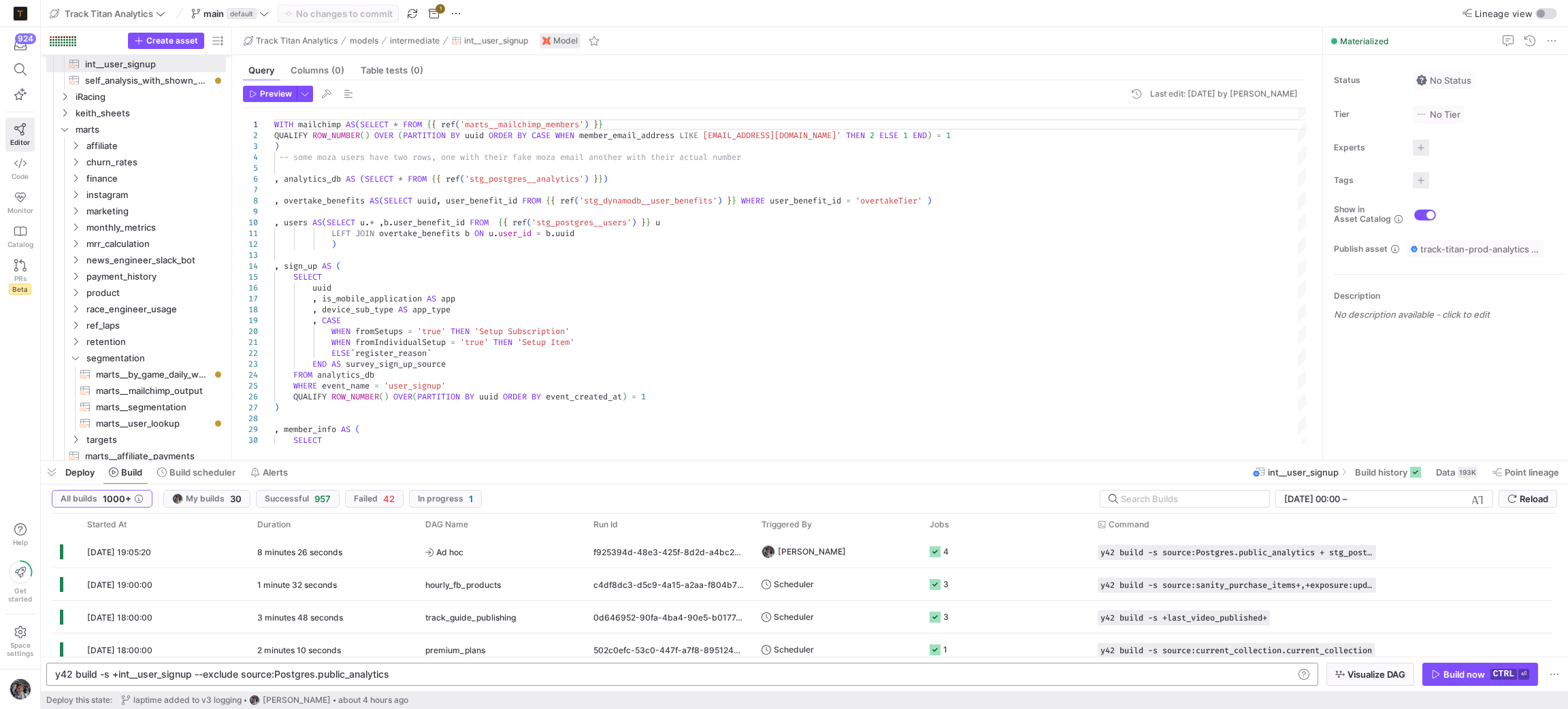
click at [470, 659] on y42-orchestration-inline-build "y42 build -s +int__user_signup --exclude source:Po stgres.public_analytics y42 …" at bounding box center [804, 674] width 1527 height 35
click at [476, 671] on div "y42 build -s +int__user_signup --exclude source:Po stgres.public_analytics" at bounding box center [673, 674] width 1238 height 11
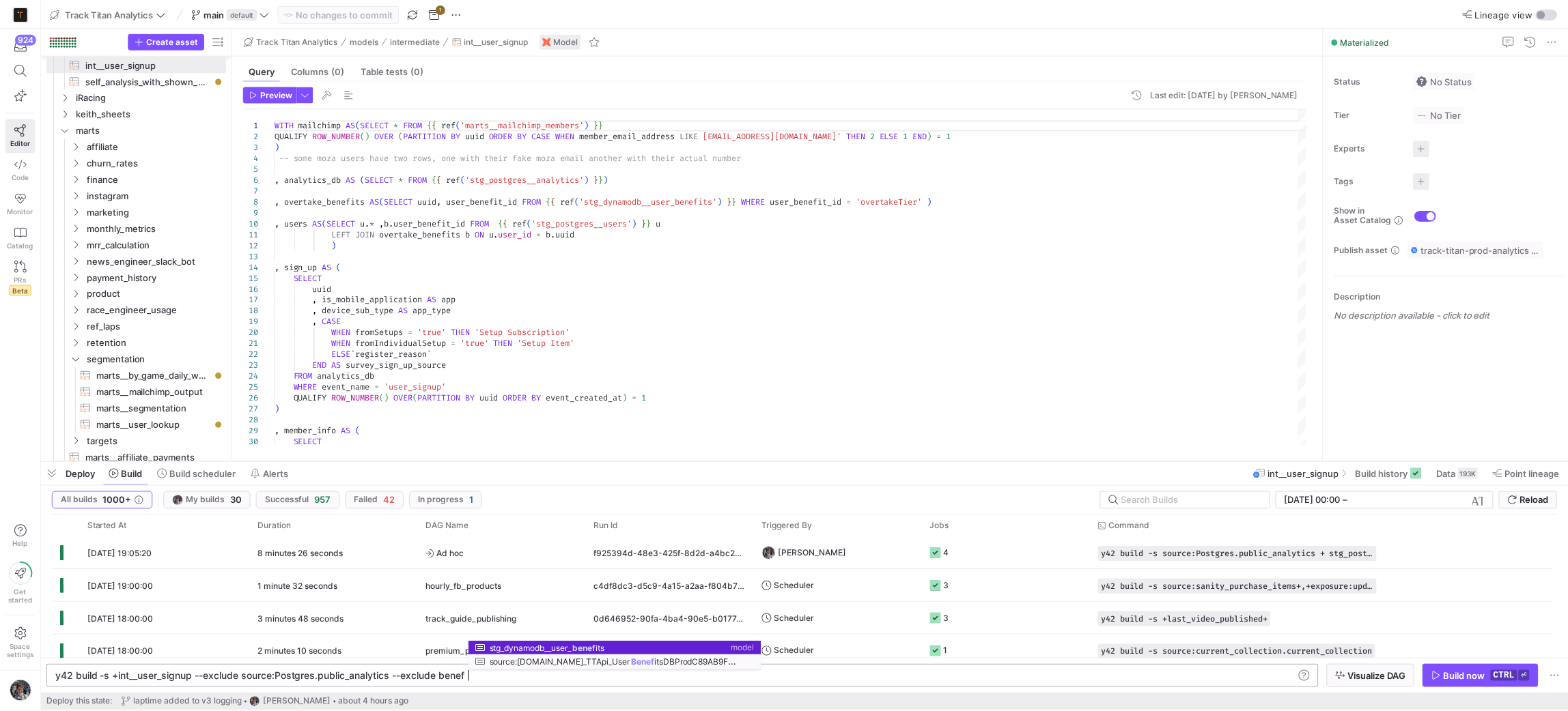
scroll to position [0, 407]
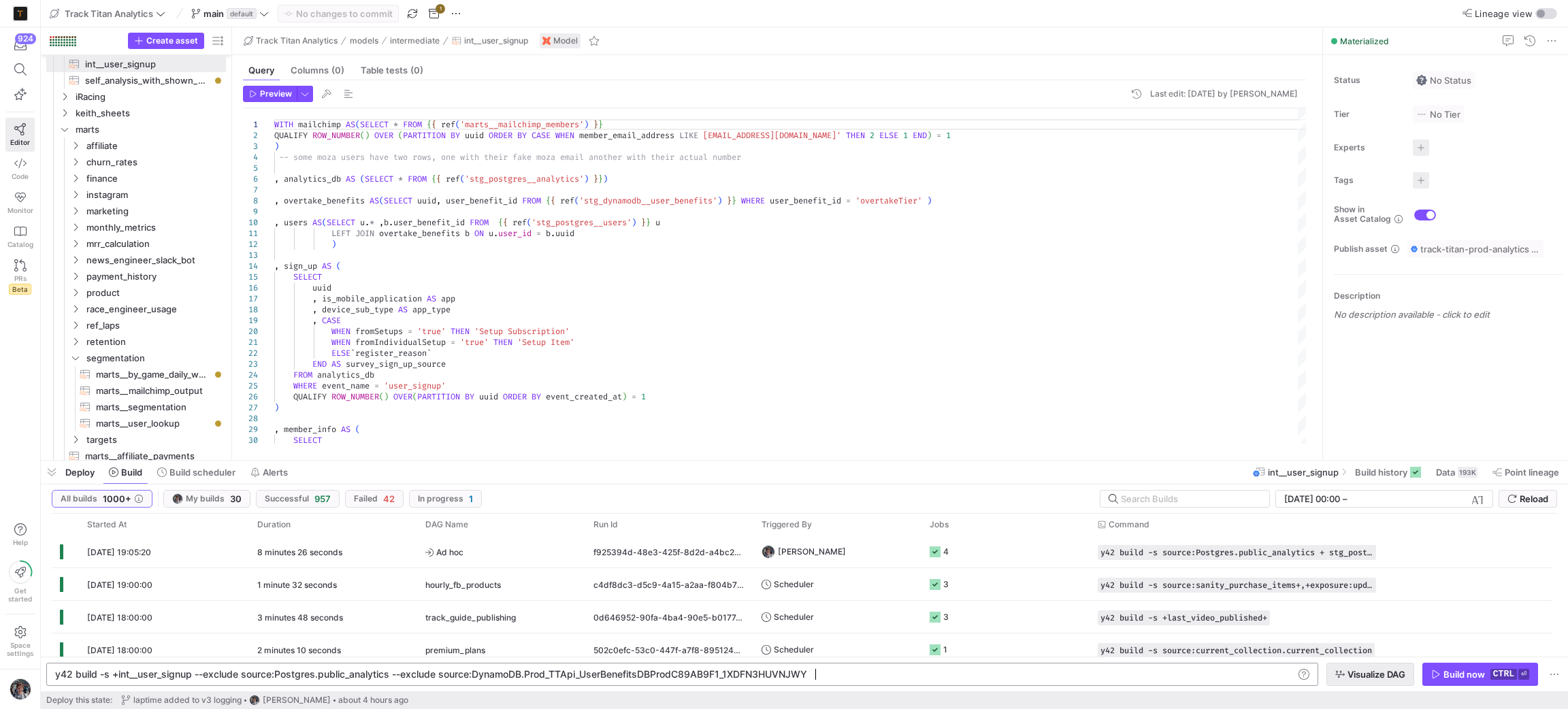
click at [1366, 678] on span "Visualize DAG" at bounding box center [1376, 674] width 58 height 11
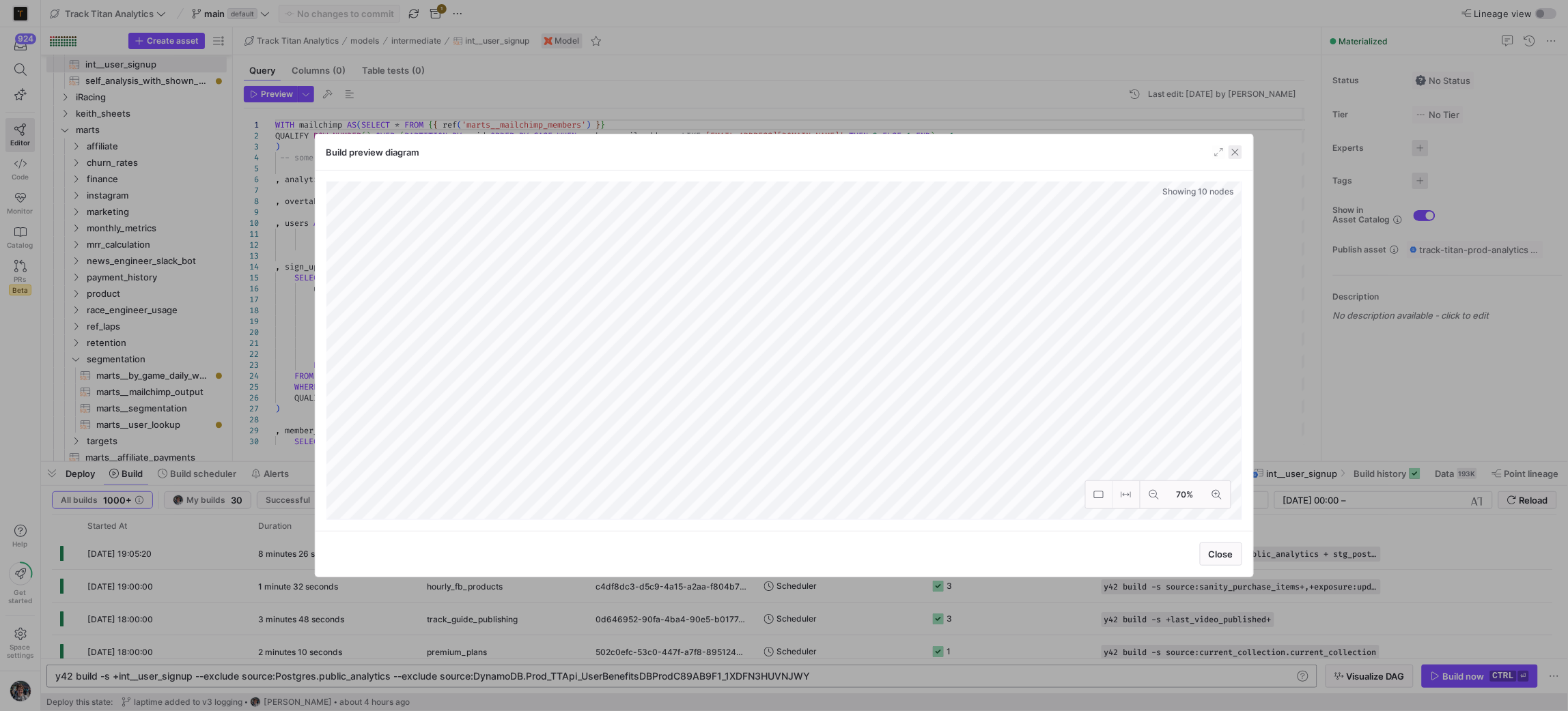
click at [1235, 151] on span "button" at bounding box center [1235, 152] width 14 height 14
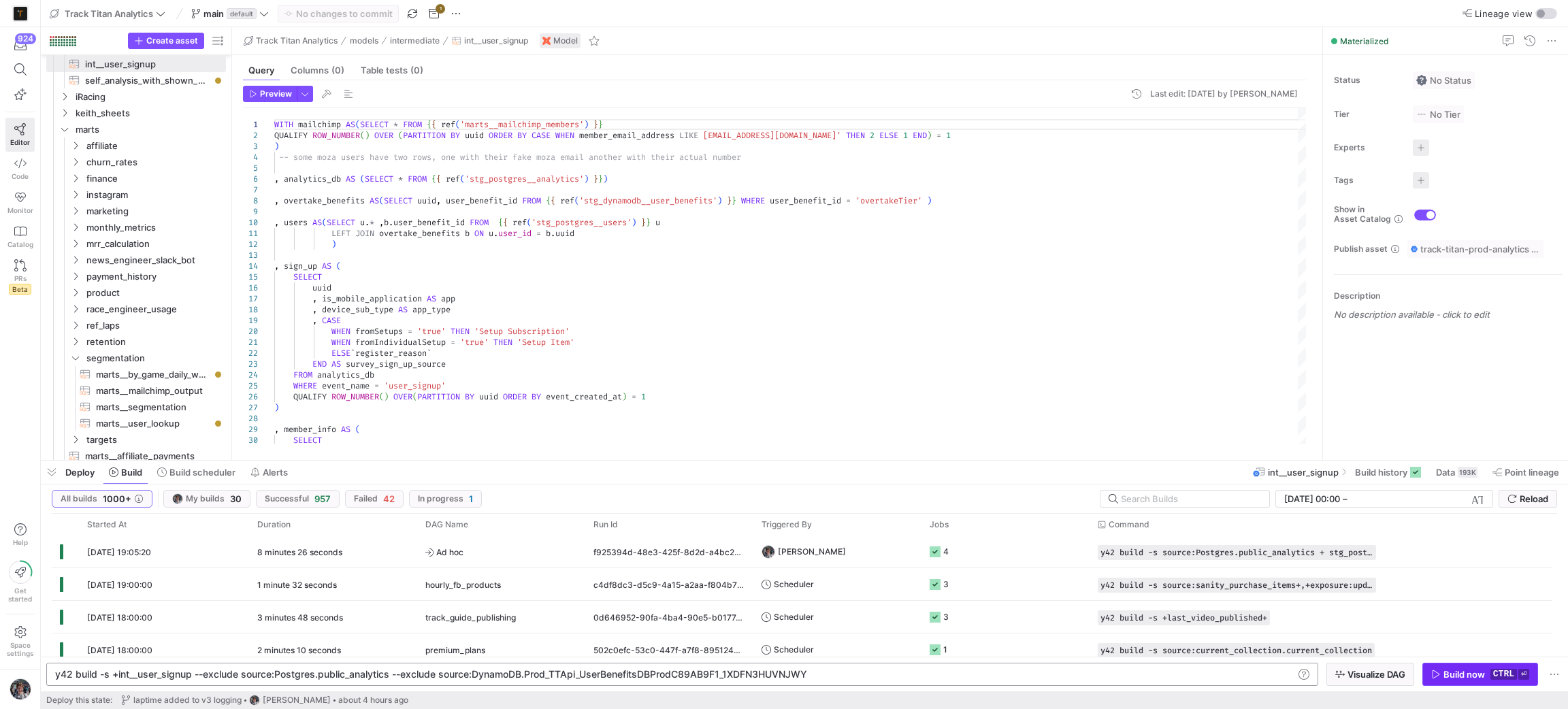
click at [1449, 670] on div "Build now" at bounding box center [1465, 674] width 42 height 11
click at [930, 548] on icon "Press SPACE to select this row." at bounding box center [935, 552] width 11 height 11
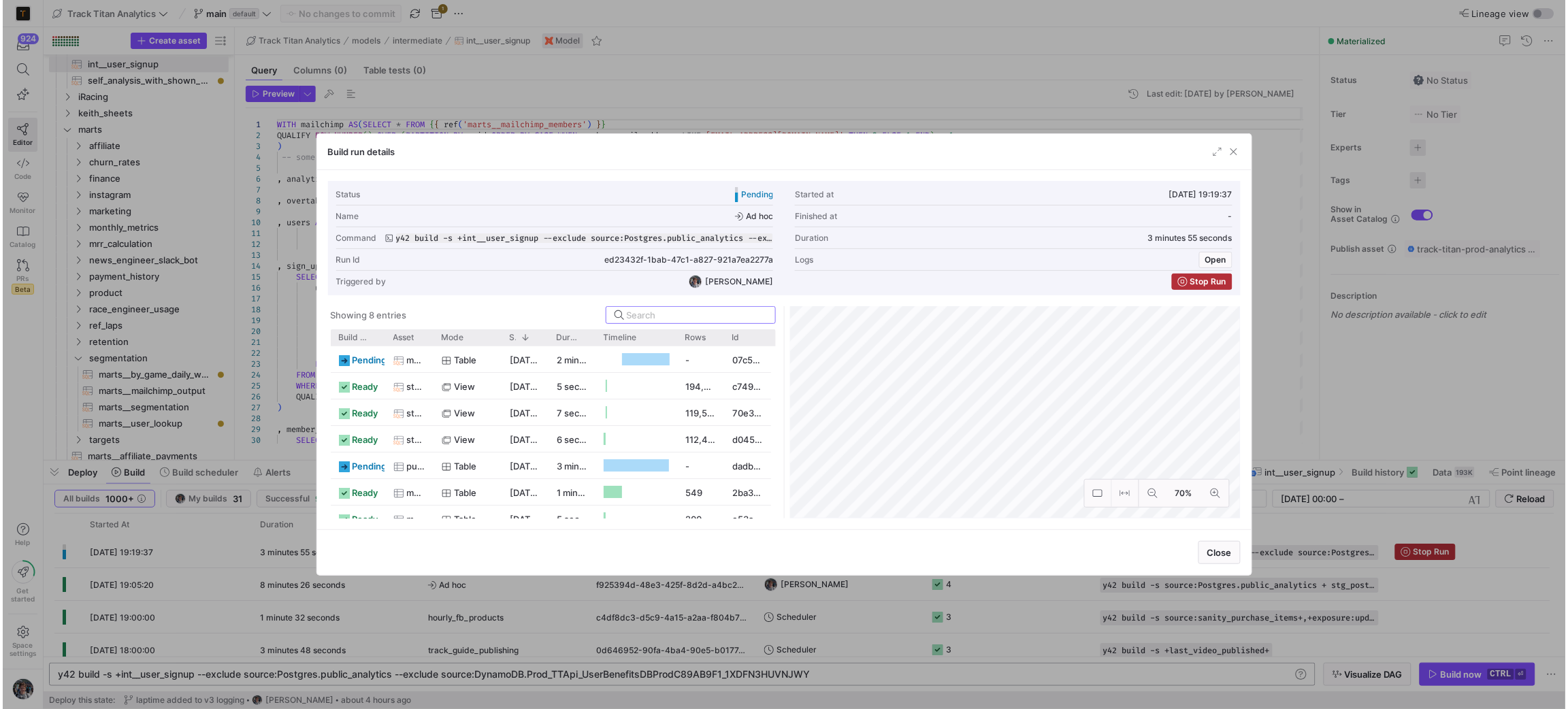
scroll to position [40, 0]
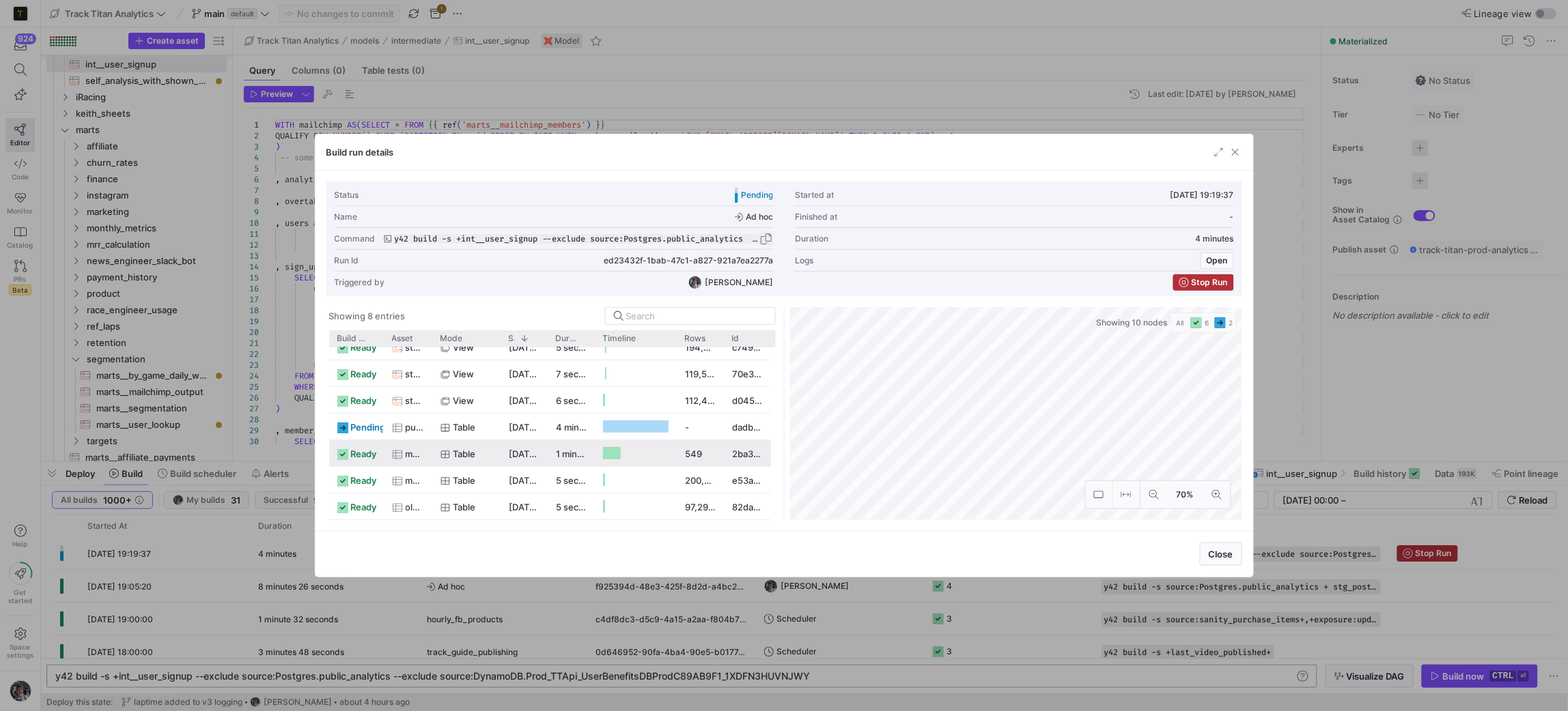
click at [760, 239] on span "button" at bounding box center [766, 239] width 14 height 14
click at [1232, 152] on span "button" at bounding box center [1235, 152] width 14 height 14
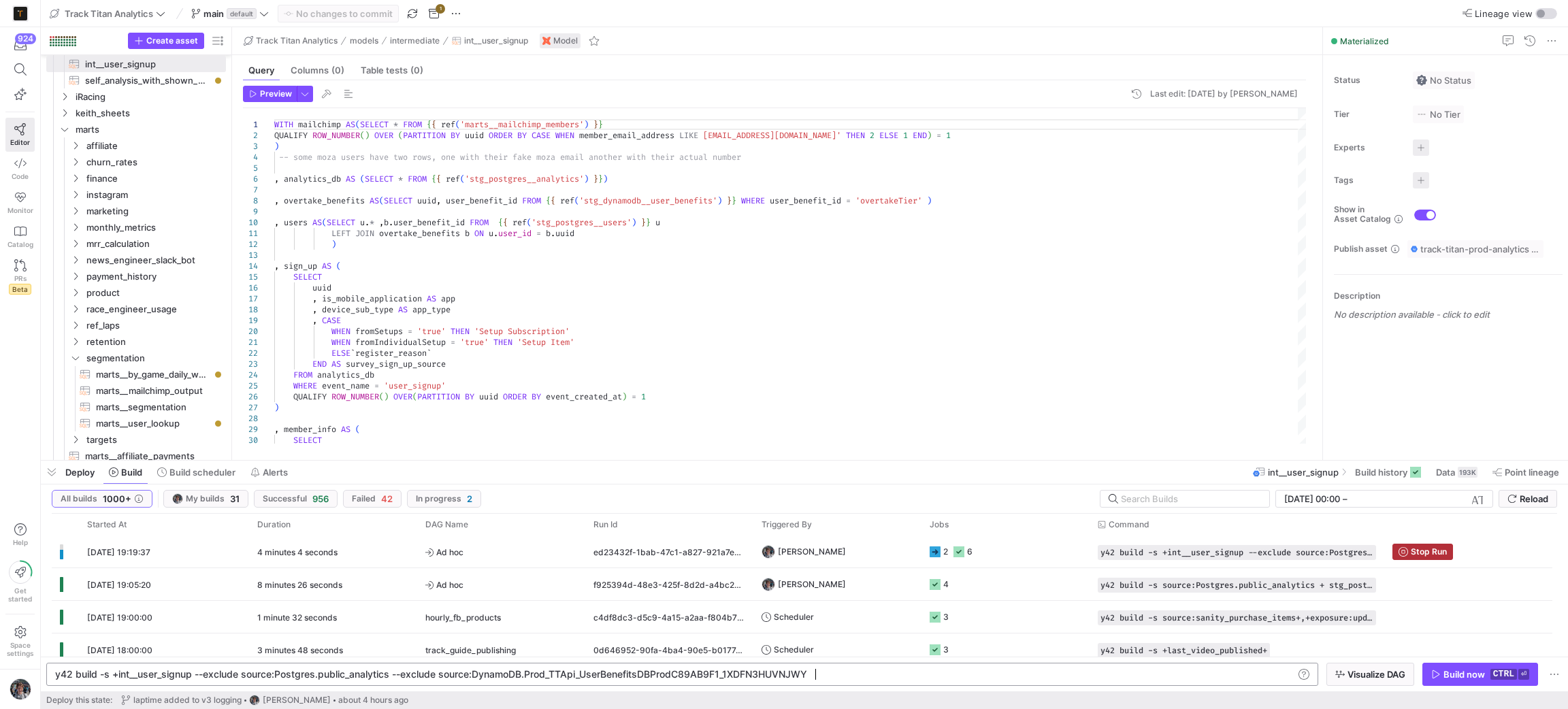
scroll to position [0, 748]
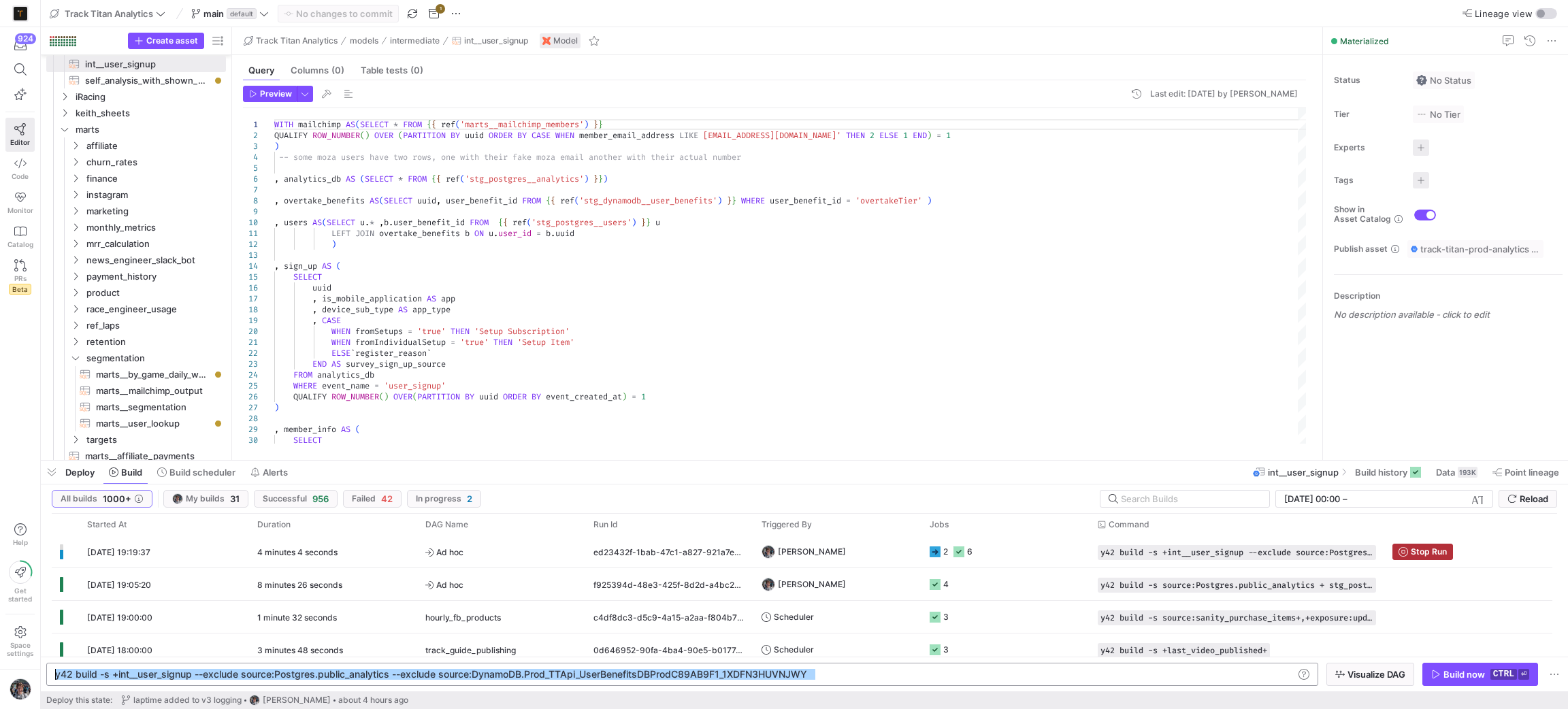
drag, startPoint x: 884, startPoint y: 678, endPoint x: 0, endPoint y: 669, distance: 884.0
click at [55, 669] on div "y42 build -s +int__user_signup --exclude source:Po stgres.public_analytics --ex…" at bounding box center [673, 674] width 1238 height 11
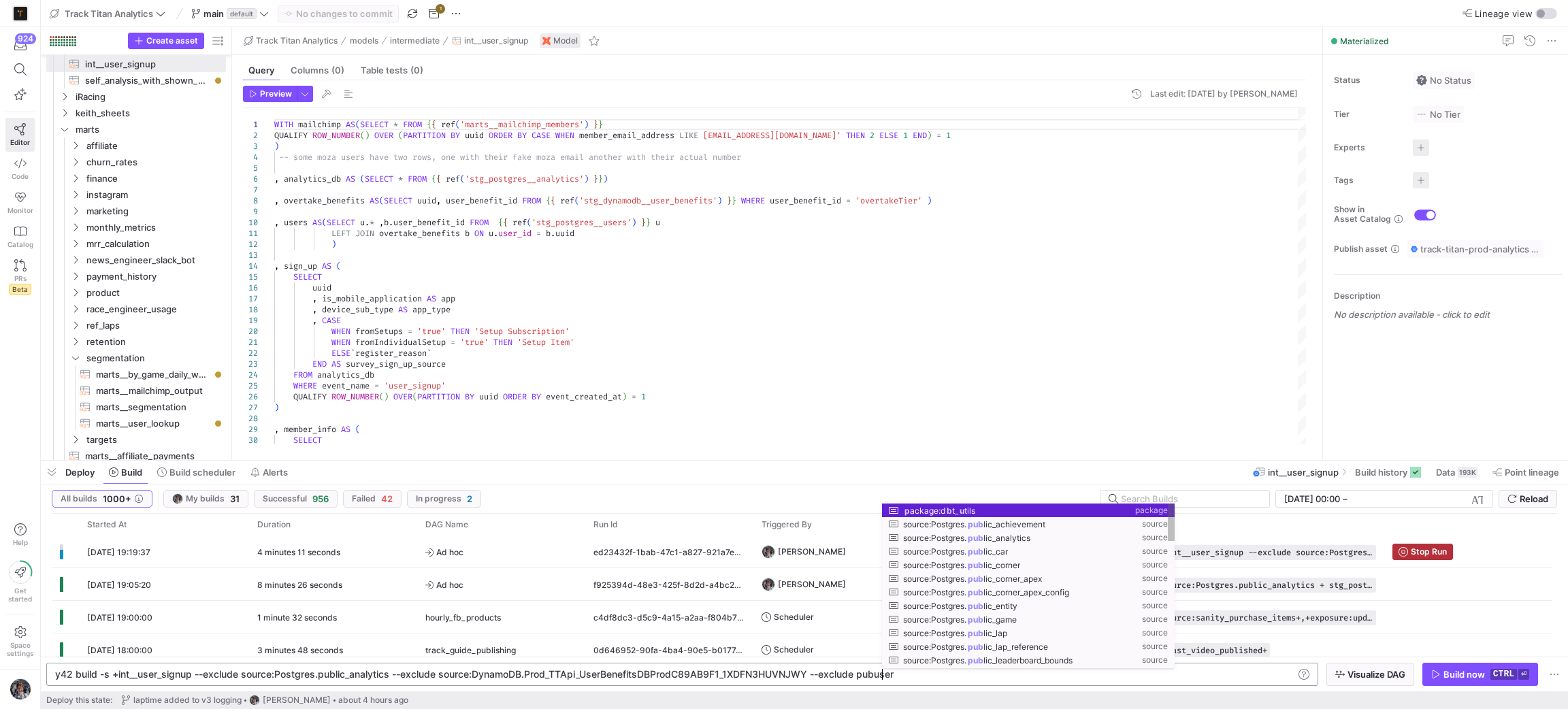
scroll to position [0, 819]
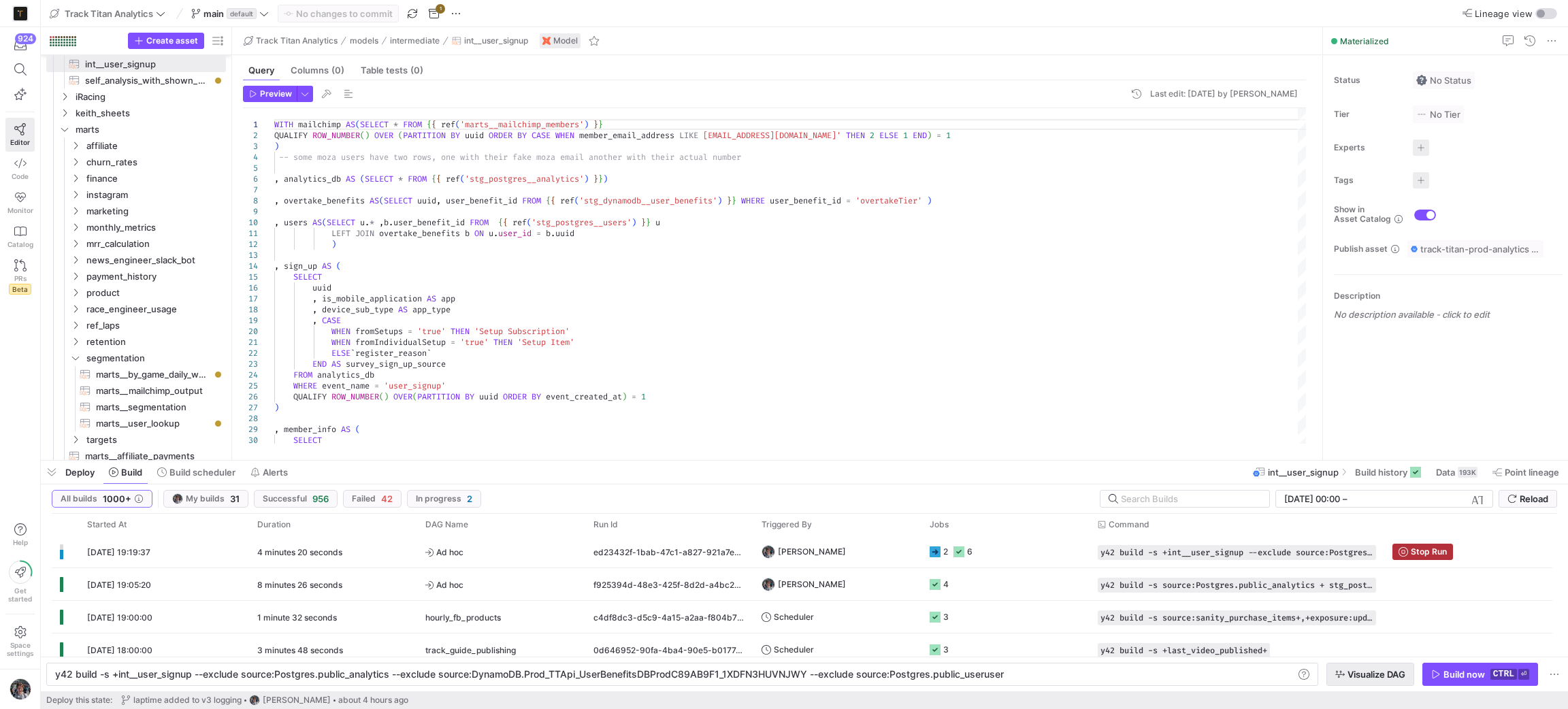
click at [1366, 676] on span "Visualize DAG" at bounding box center [1376, 674] width 58 height 11
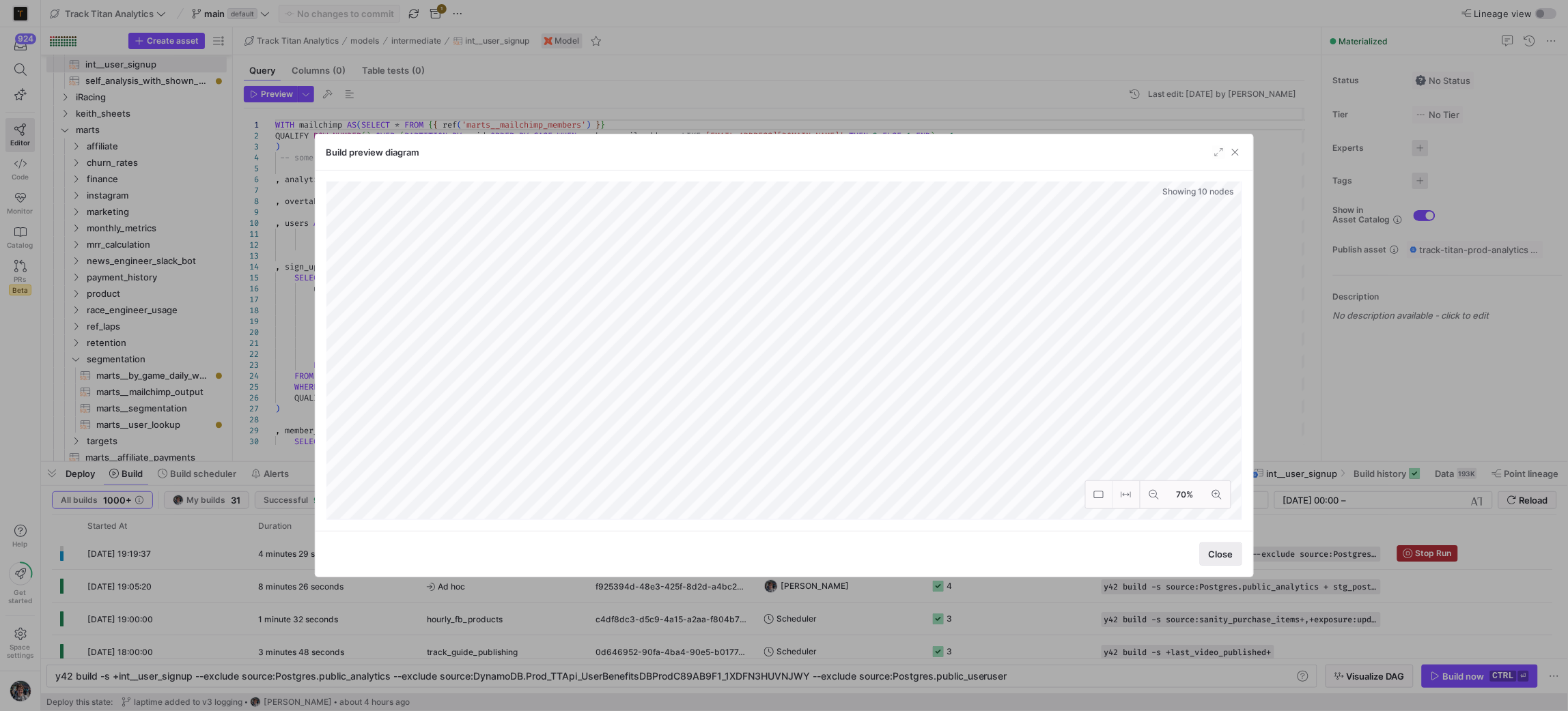
click at [1227, 552] on span "Close" at bounding box center [1221, 554] width 24 height 11
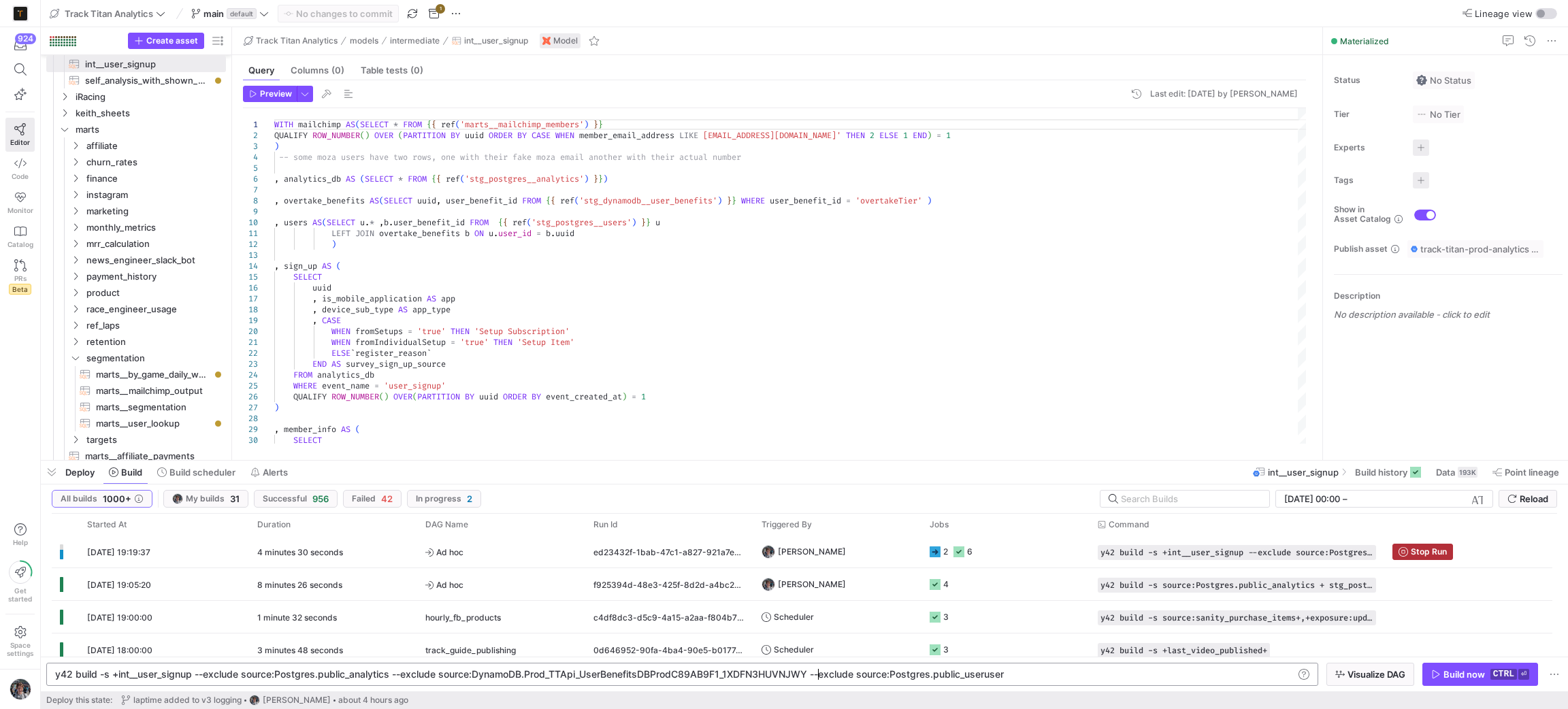
click at [817, 676] on div "y42 build -s +int__user_signup --exclude source:Po stgres.public_analytics --ex…" at bounding box center [673, 674] width 1238 height 11
click at [1338, 677] on icon "button" at bounding box center [1340, 674] width 10 height 10
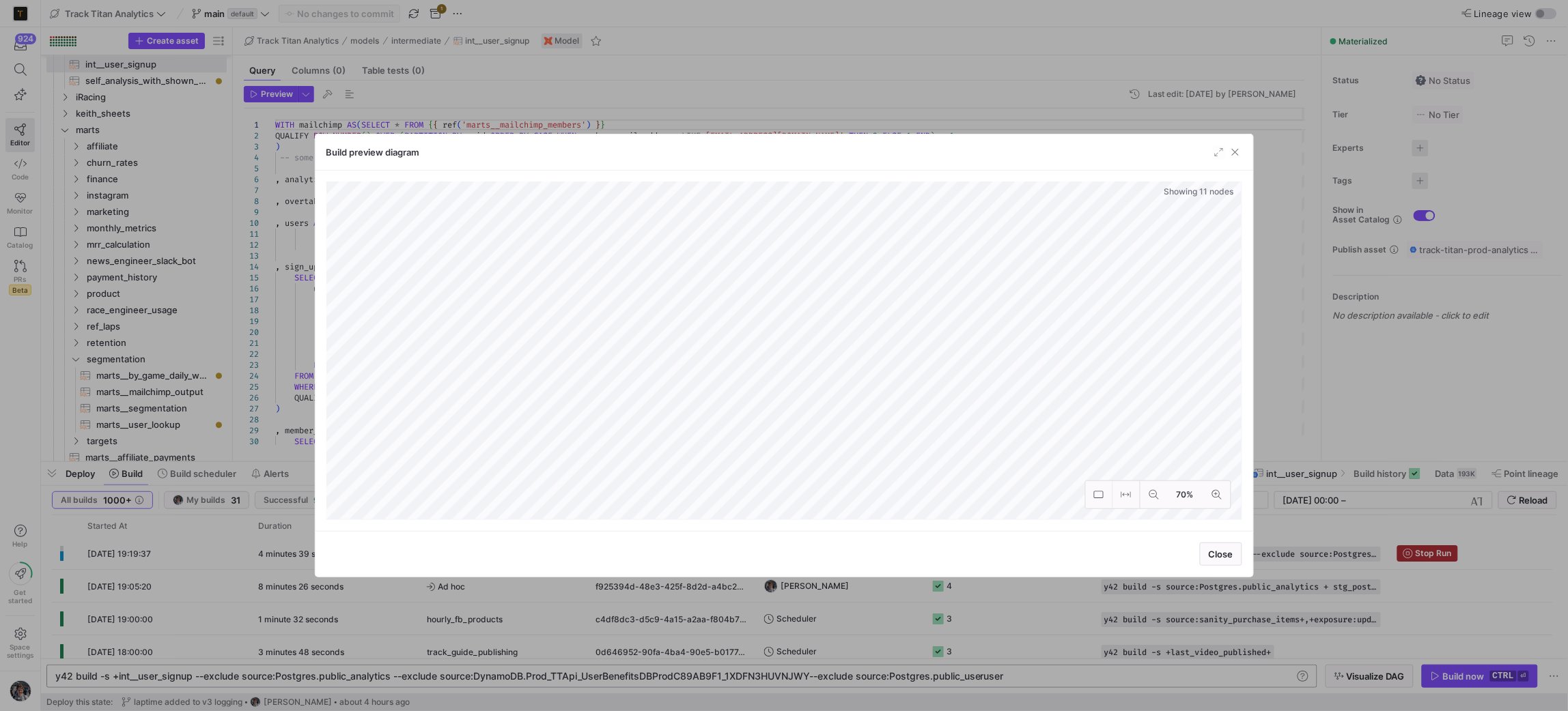
drag, startPoint x: 1208, startPoint y: 550, endPoint x: 911, endPoint y: 682, distance: 325.0
click at [1209, 553] on span "Close" at bounding box center [1221, 554] width 24 height 11
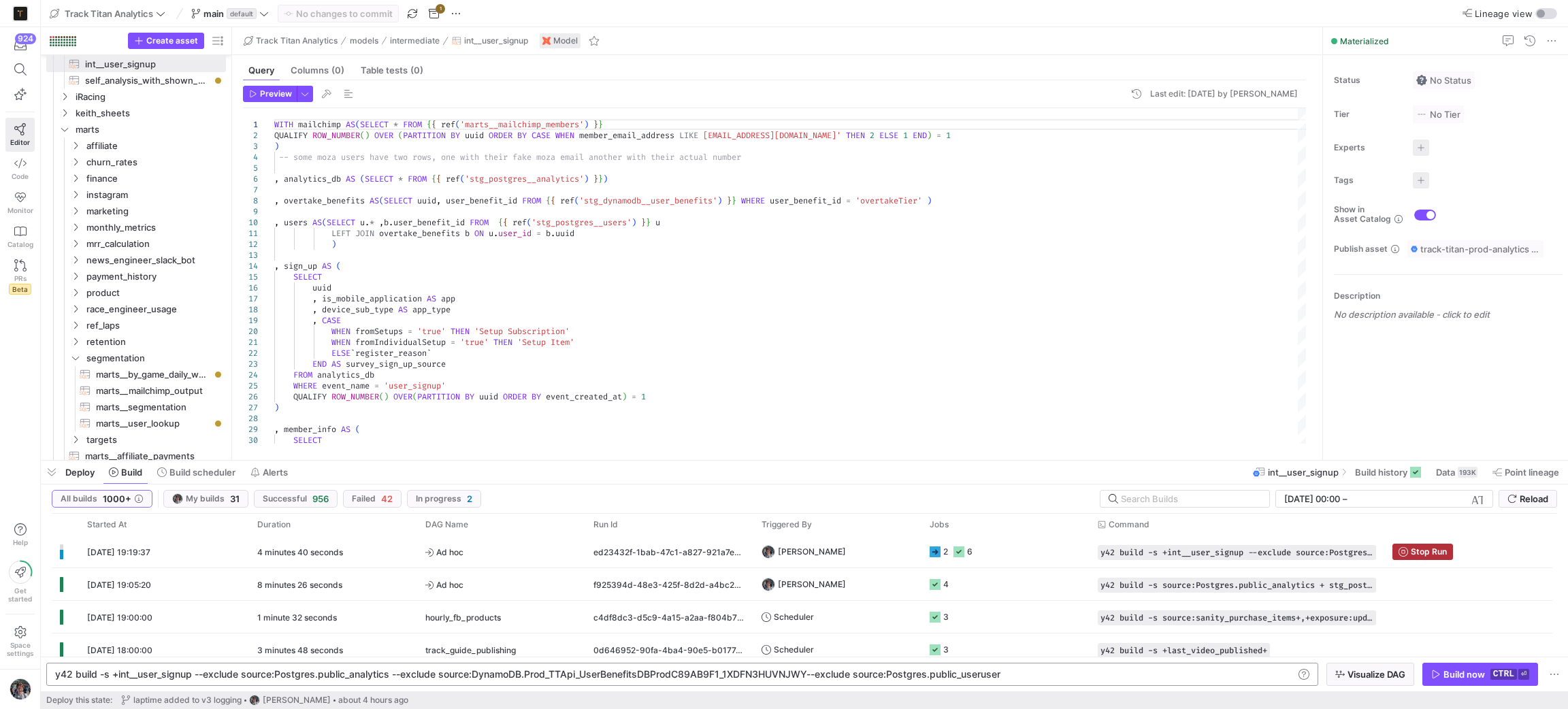
click at [816, 677] on div "y42 build -s +int__user_signup --exclude source:Po stgres.public_analytics --ex…" at bounding box center [673, 674] width 1238 height 11
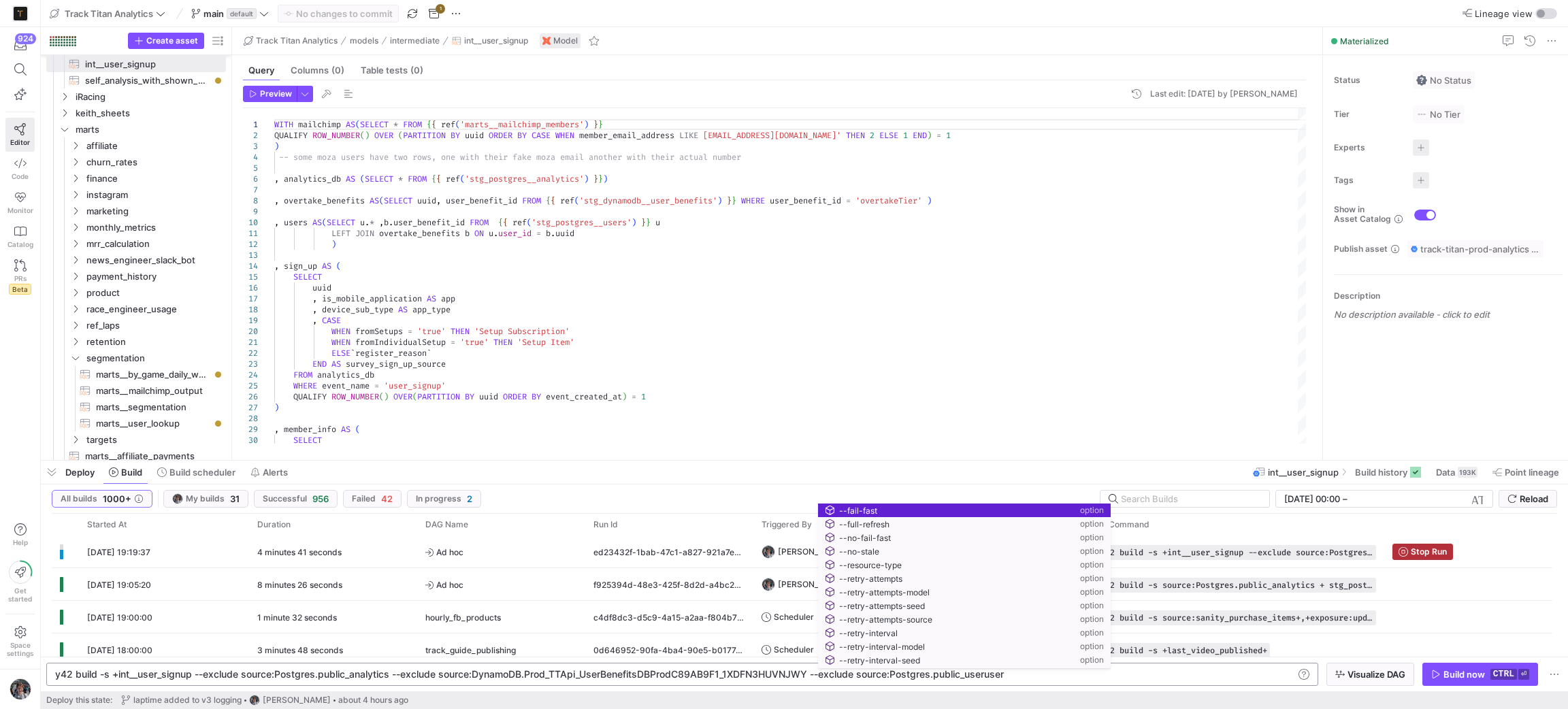
click at [1039, 682] on div "y42 build -s +int__user_signup --exclude source:Po stgres.public_analytics --ex…" at bounding box center [682, 674] width 1272 height 23
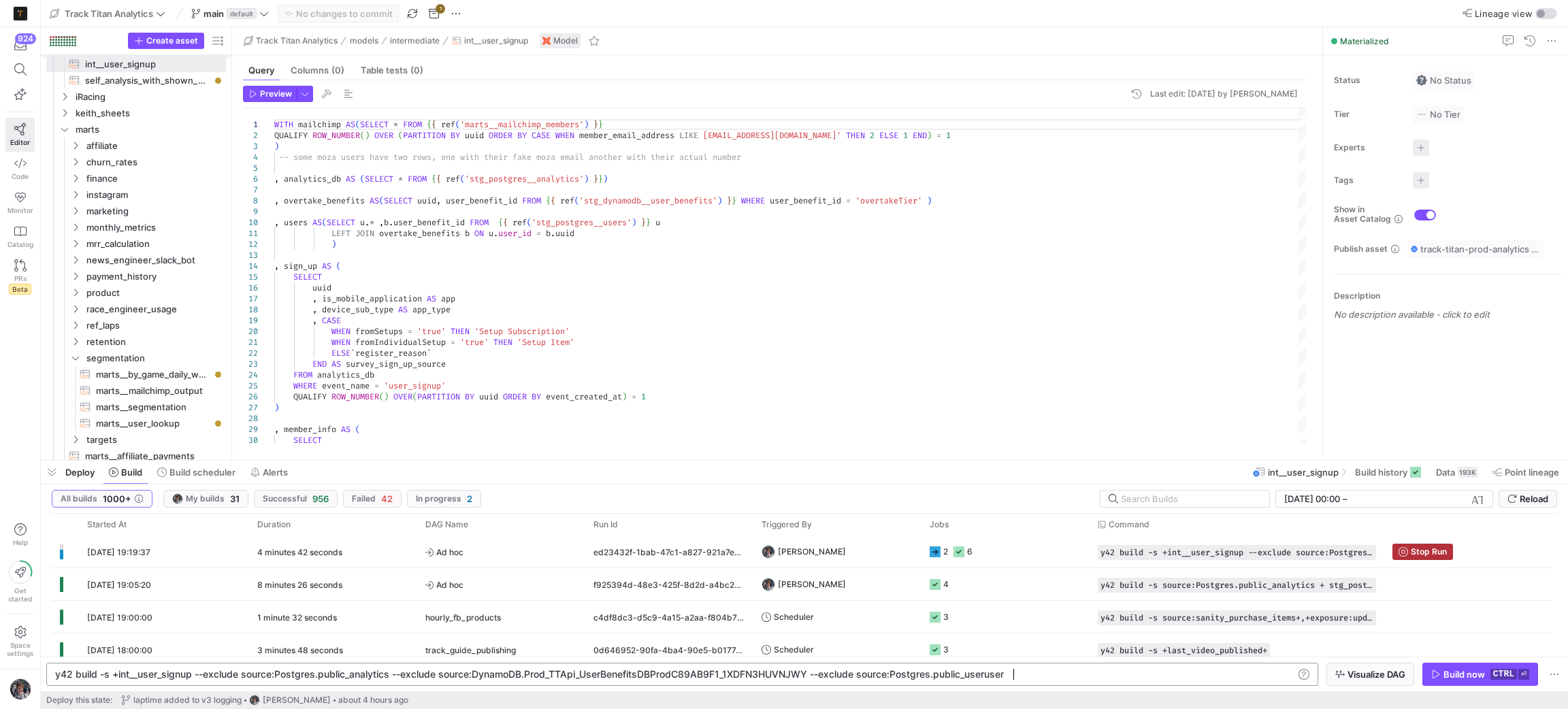
click at [1039, 675] on div "y42 build -s +int__user_signup --exclude source:Po stgres.public_analytics --ex…" at bounding box center [673, 674] width 1238 height 11
type textarea "y42 build -s +int__user_signup --exclude source:Postgres.public_analytics --exc…"
click at [1348, 673] on span "Visualize DAG" at bounding box center [1376, 674] width 58 height 11
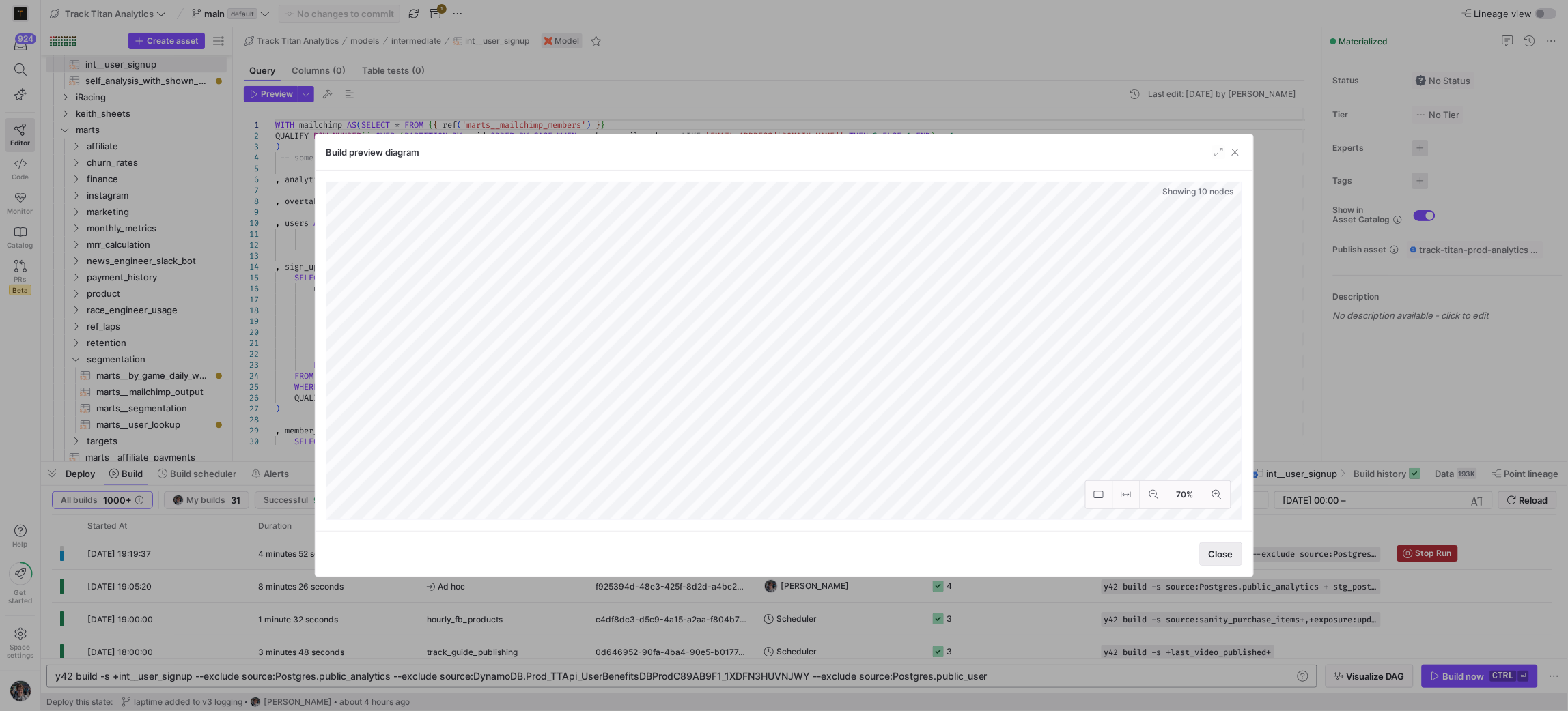
click at [1220, 551] on span "Close" at bounding box center [1221, 554] width 24 height 11
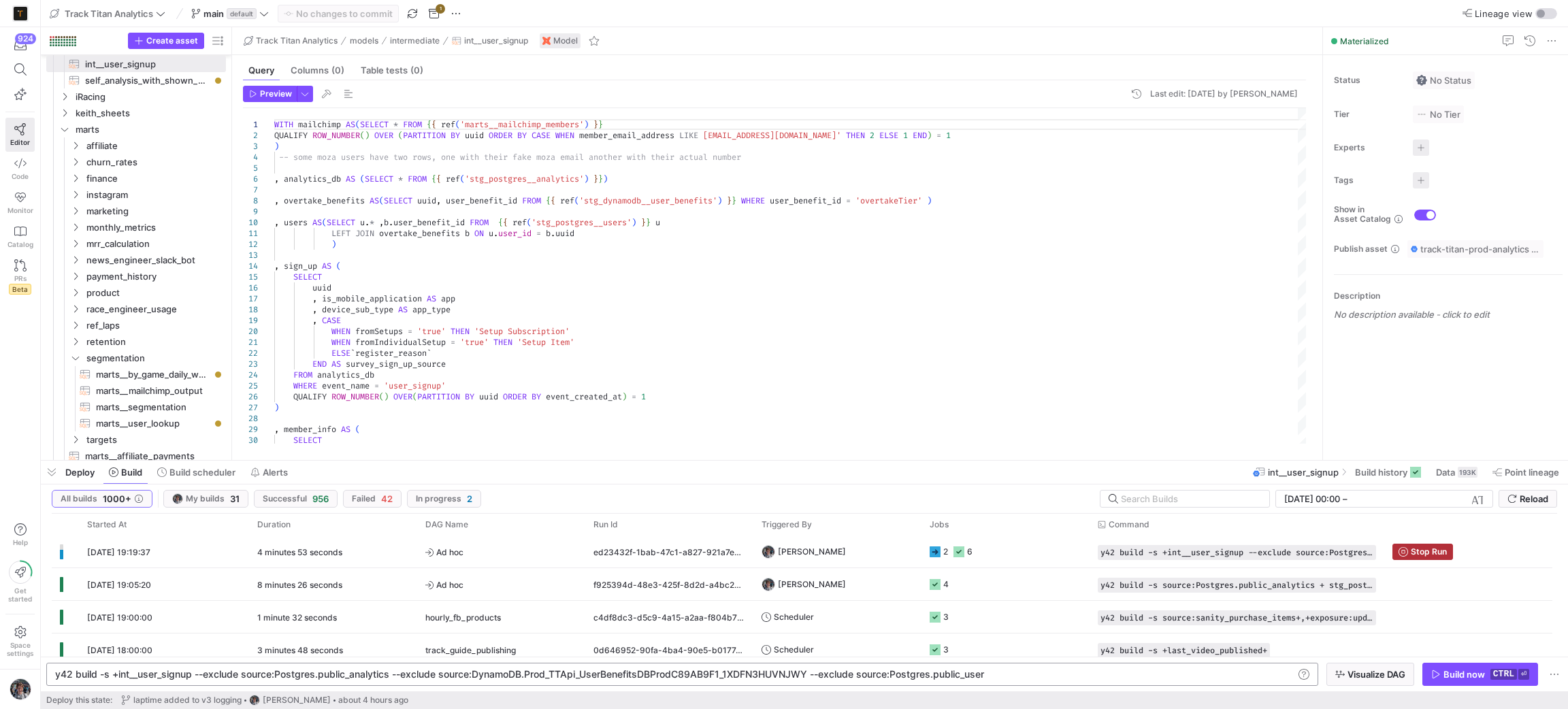
scroll to position [0, 923]
click at [1121, 676] on div "y42 build -s +int__user_signup --exclude source:Po stgres.public_analytics --ex…" at bounding box center [673, 674] width 1238 height 11
click at [1338, 665] on span "button" at bounding box center [1370, 674] width 86 height 22
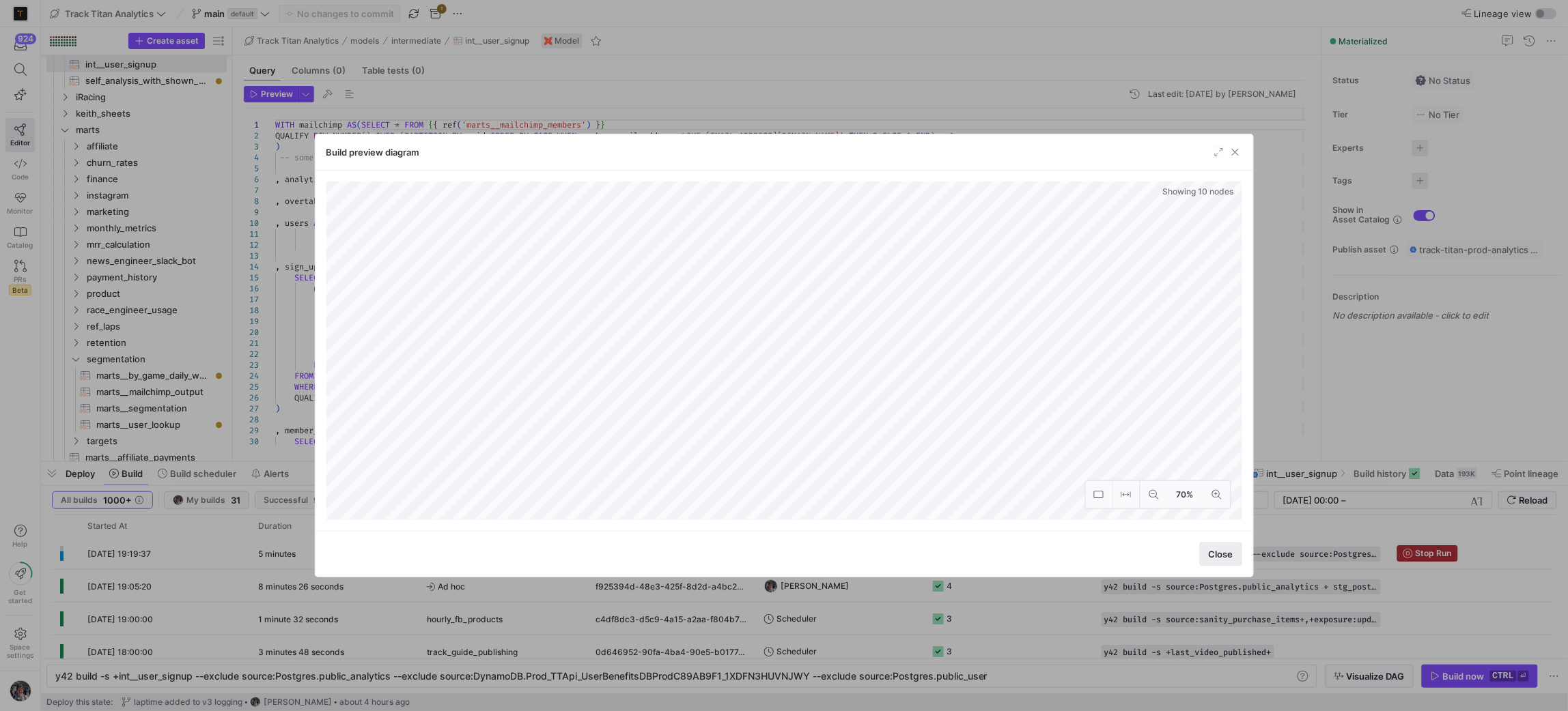
click at [1209, 552] on span "Close" at bounding box center [1221, 554] width 24 height 11
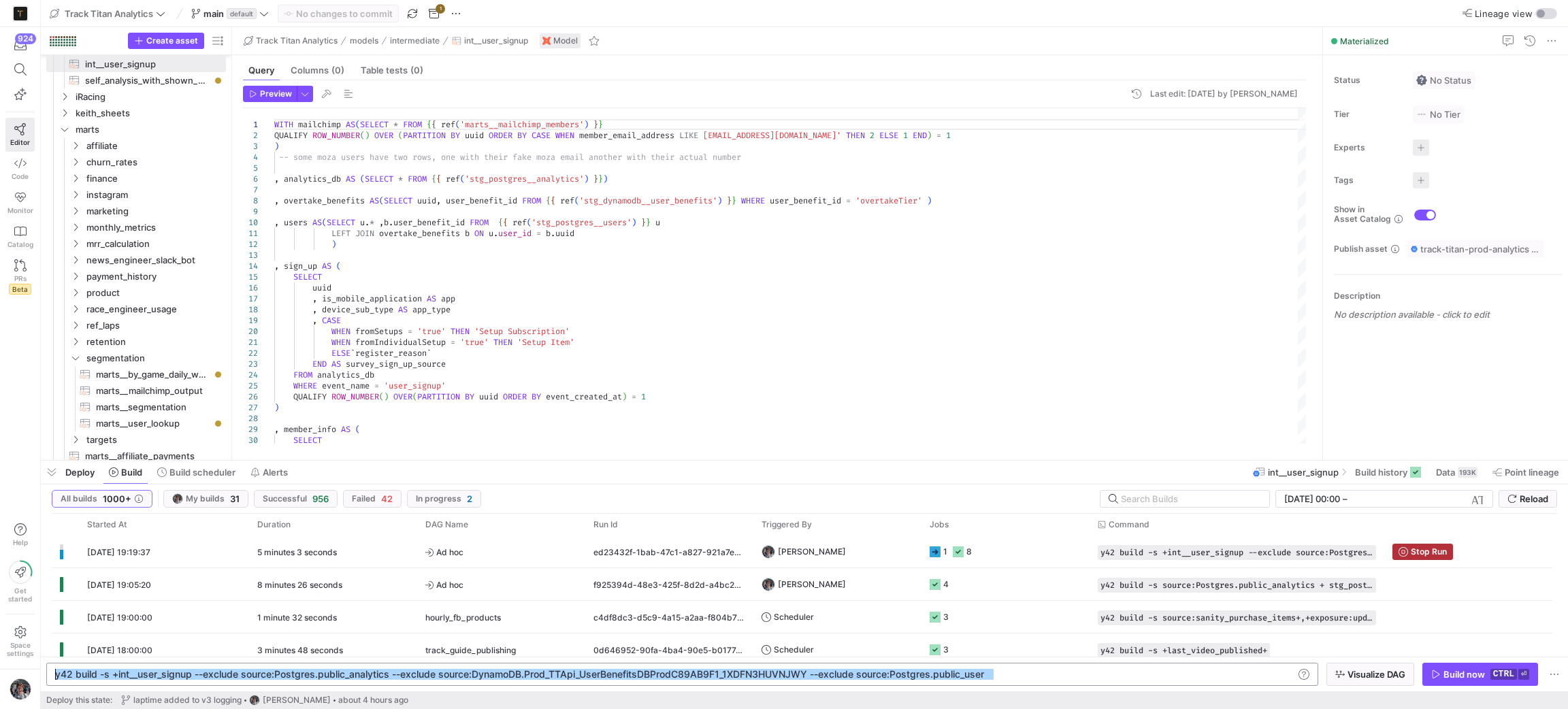
drag, startPoint x: 1086, startPoint y: 676, endPoint x: 50, endPoint y: 678, distance: 1036.0
click at [55, 678] on div "y42 build -s +int__user_signup --exclude source:Po stgres.public_analytics --ex…" at bounding box center [673, 674] width 1238 height 11
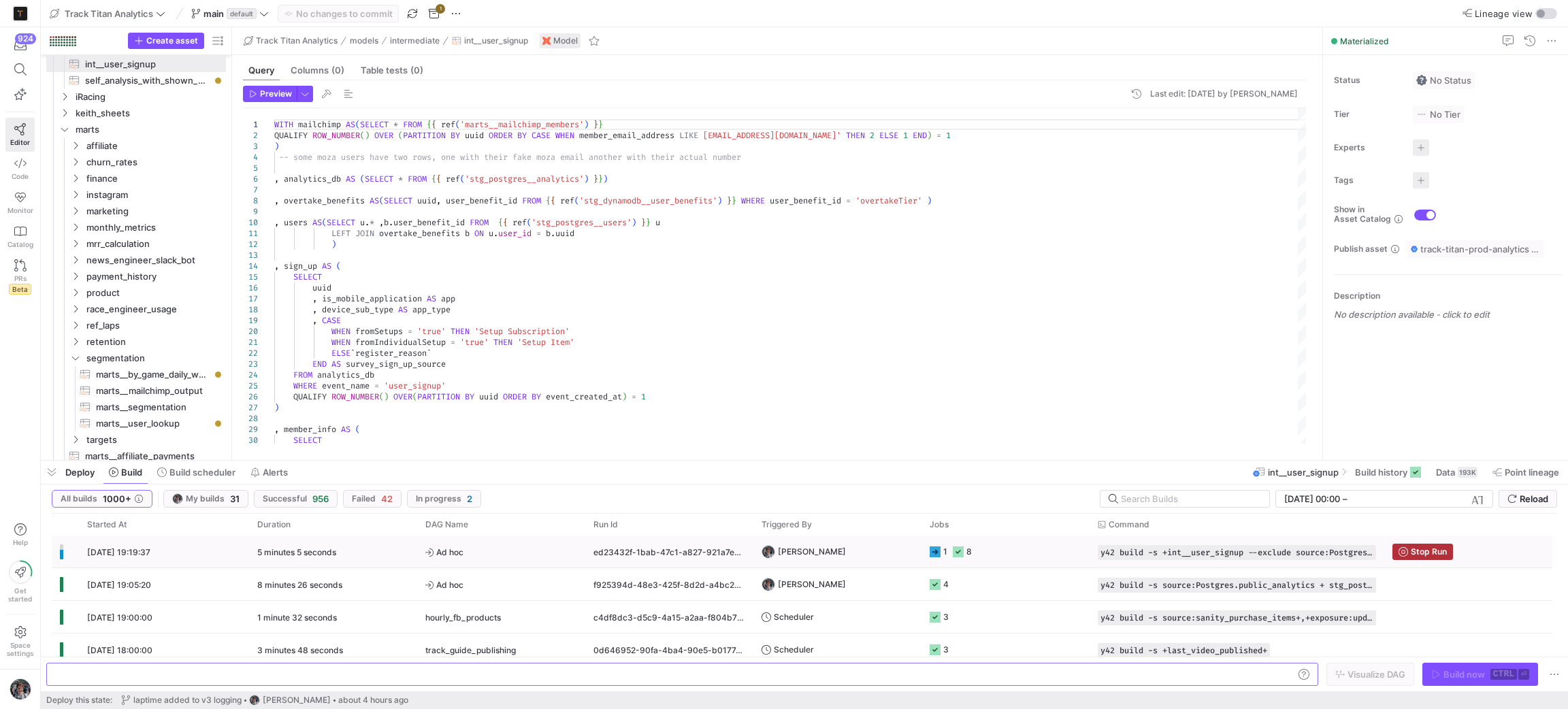
click at [1003, 555] on y42-job-status-cell-renderer "1 8" at bounding box center [1005, 551] width 152 height 30
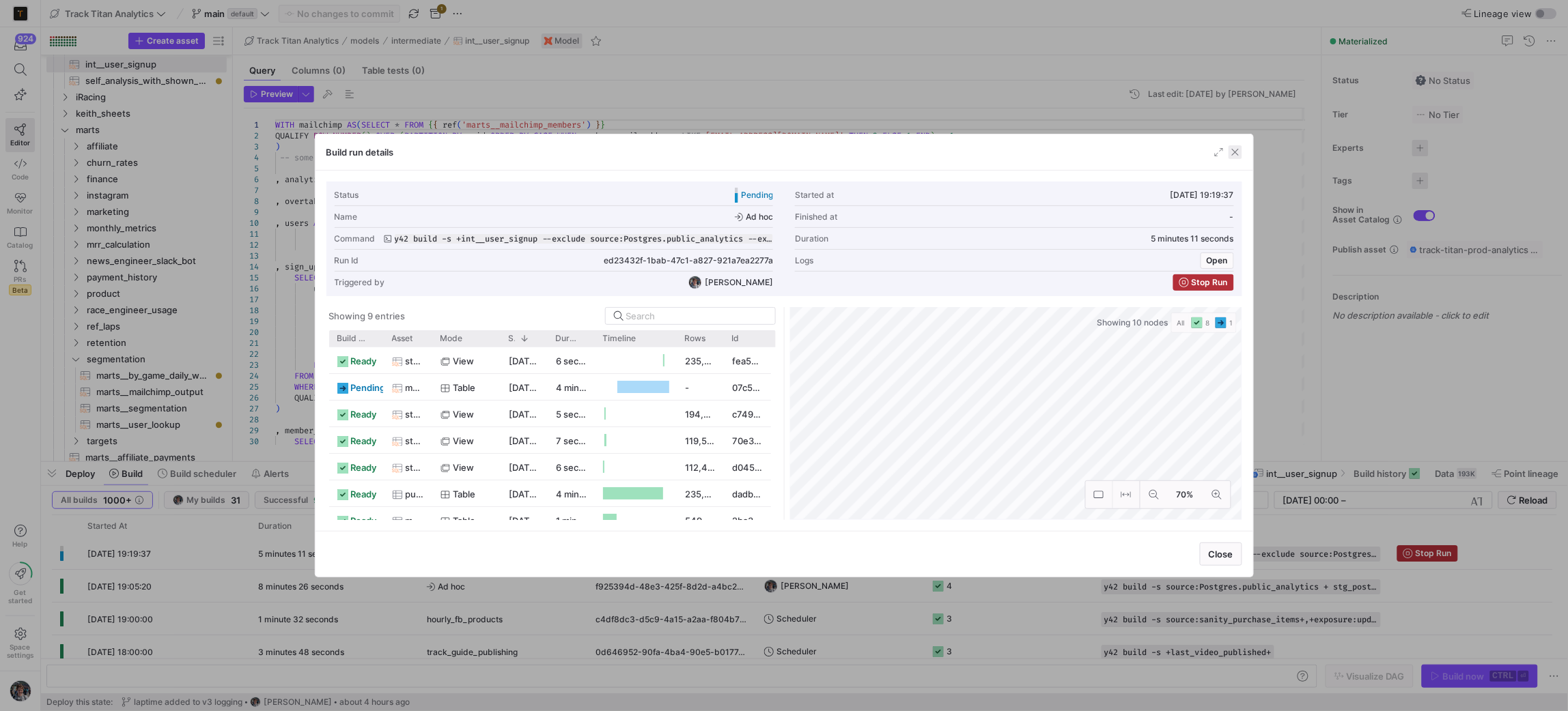
click at [1234, 155] on span "button" at bounding box center [1235, 152] width 14 height 14
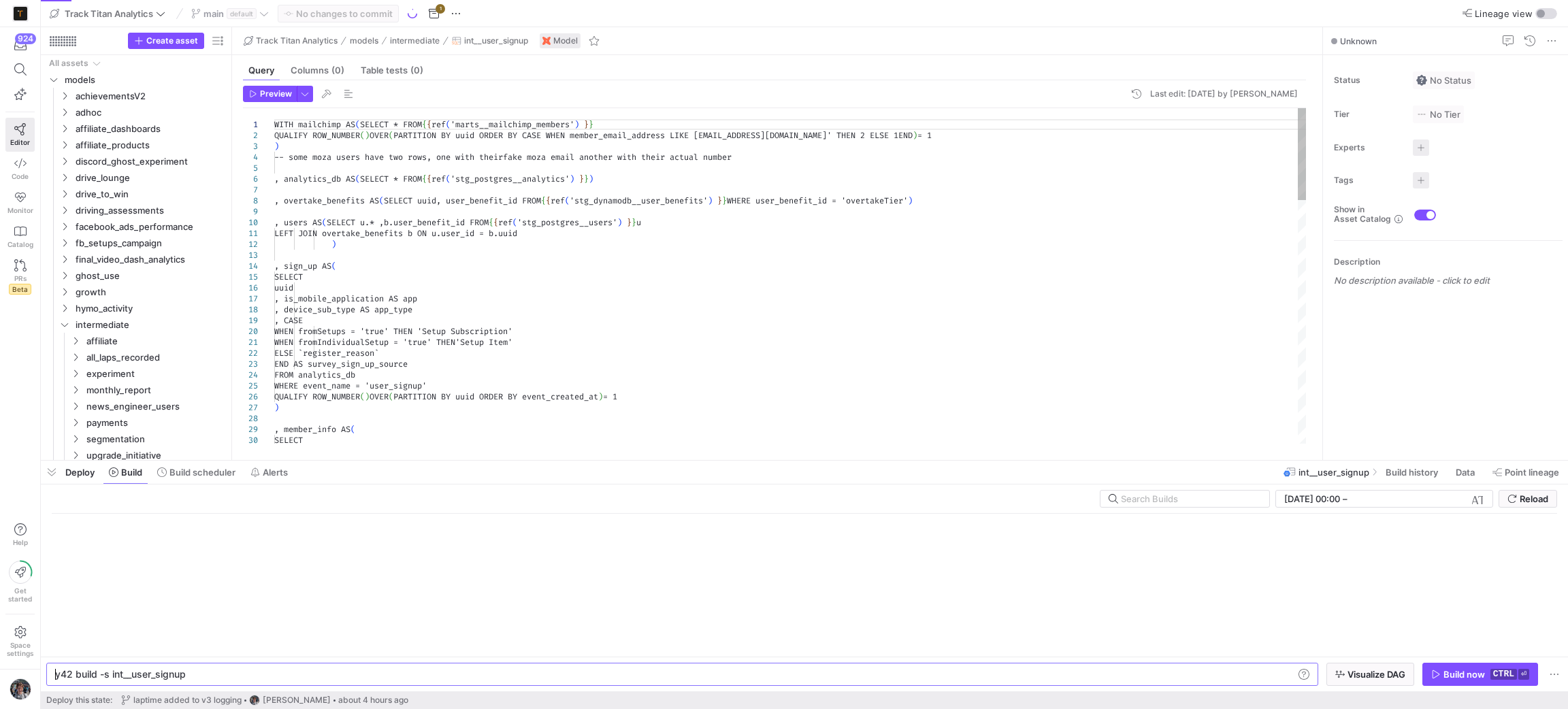
scroll to position [0, 129]
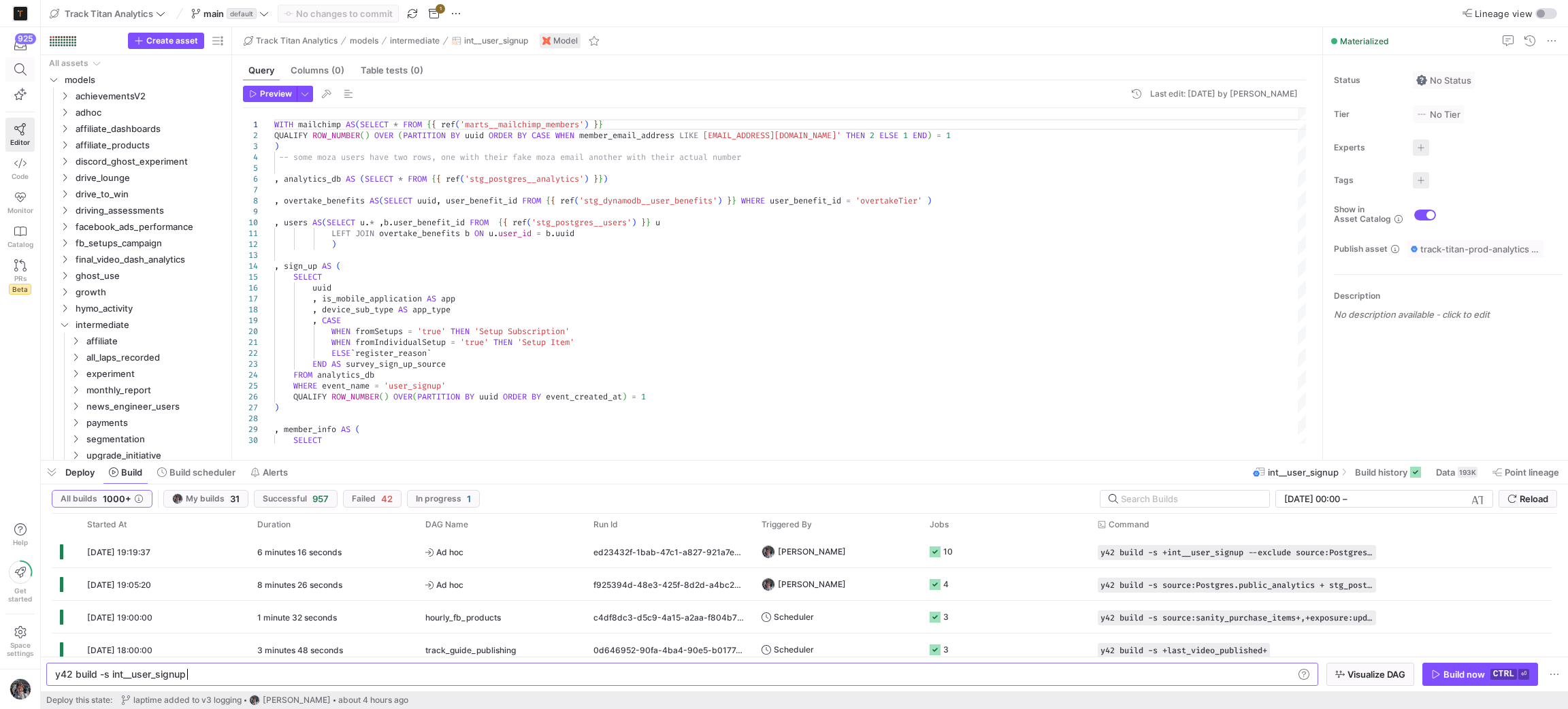
click at [13, 63] on span at bounding box center [20, 70] width 17 height 12
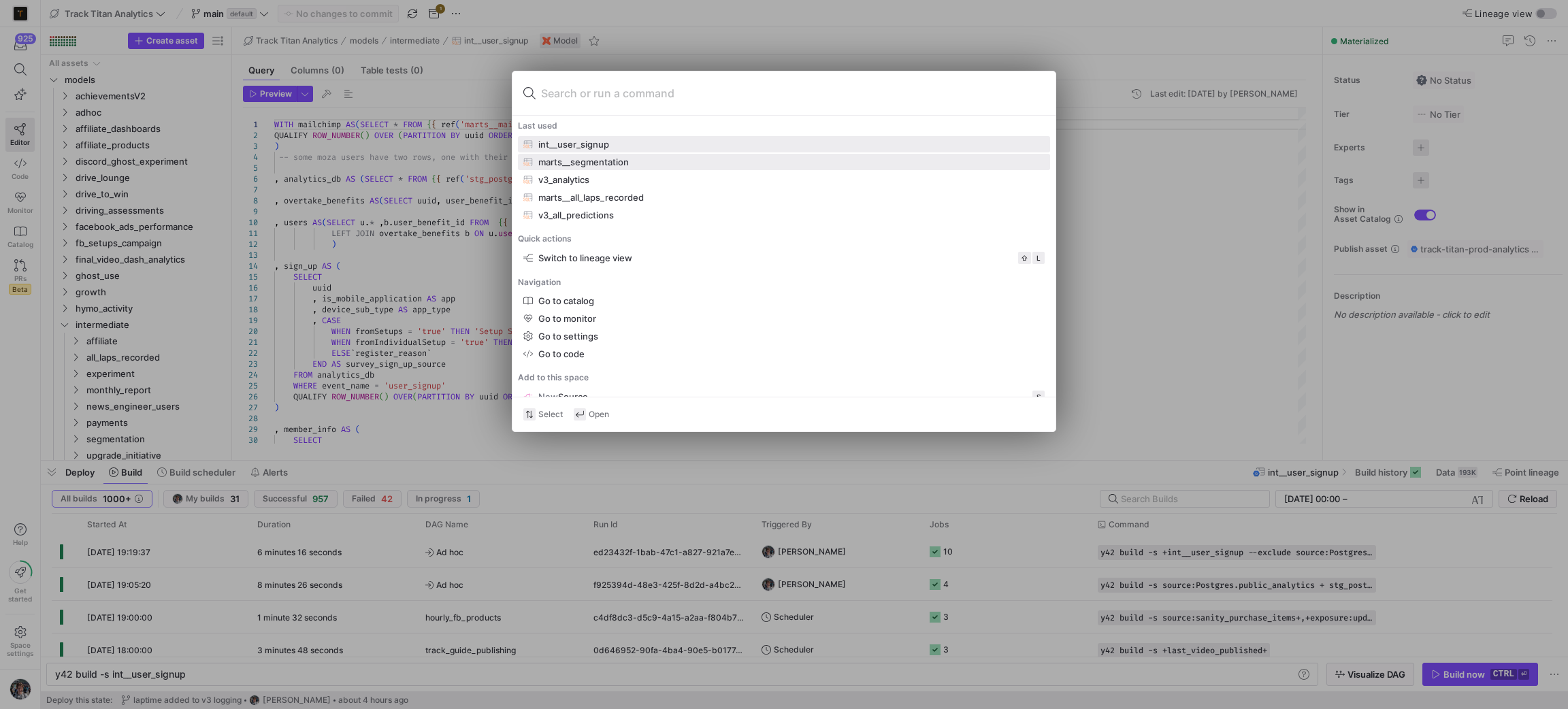
click at [586, 163] on div "marts__segmentation" at bounding box center [584, 162] width 90 height 11
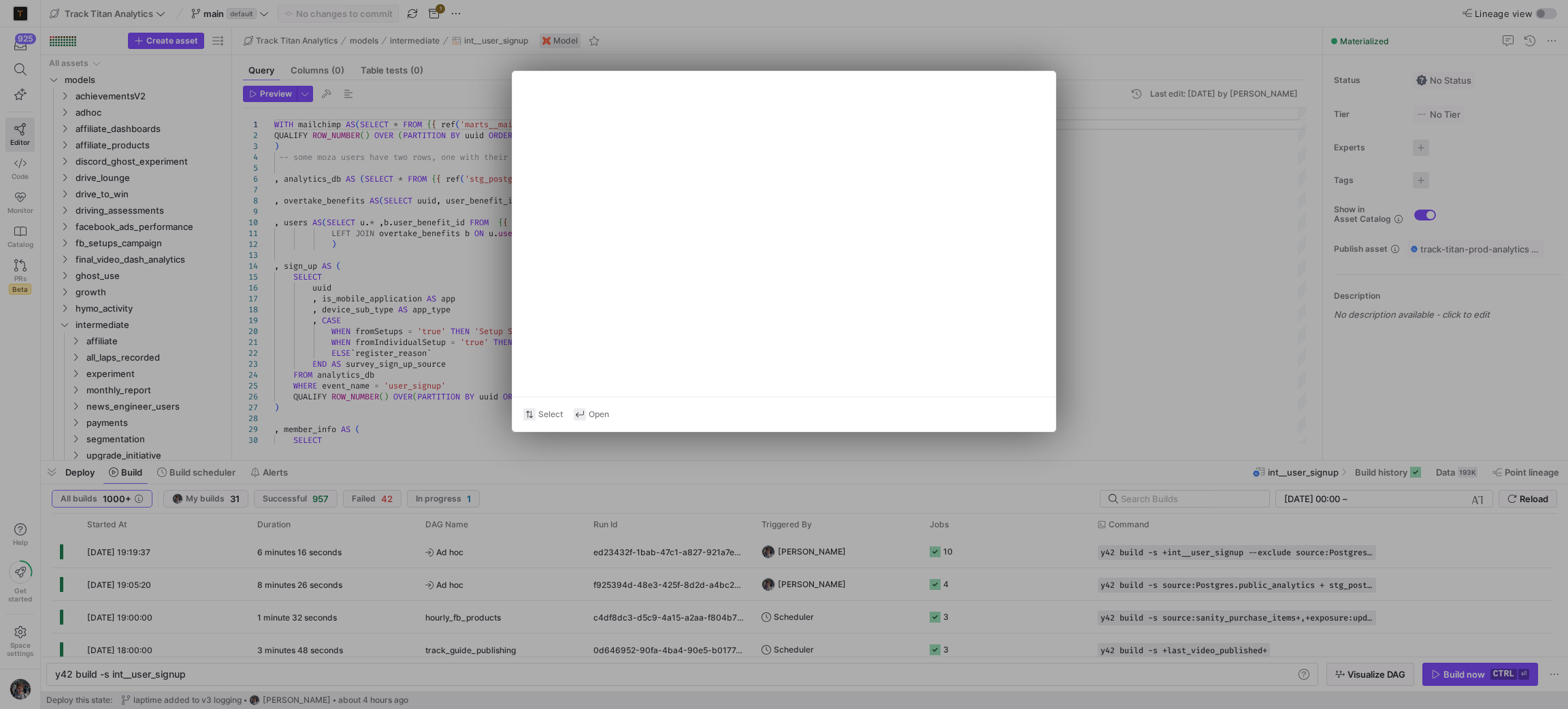
type textarea "y42 build -s marts__segmentation"
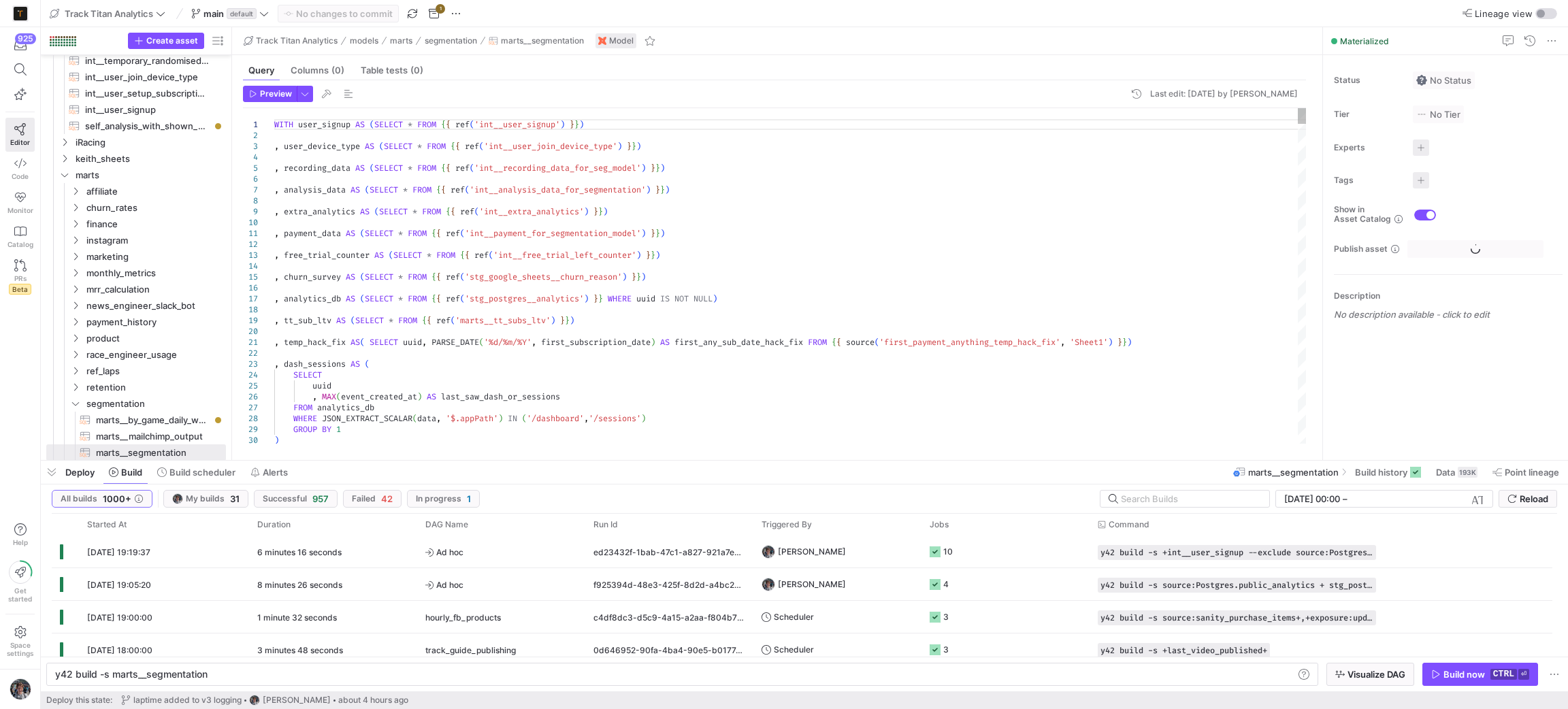
scroll to position [999, 0]
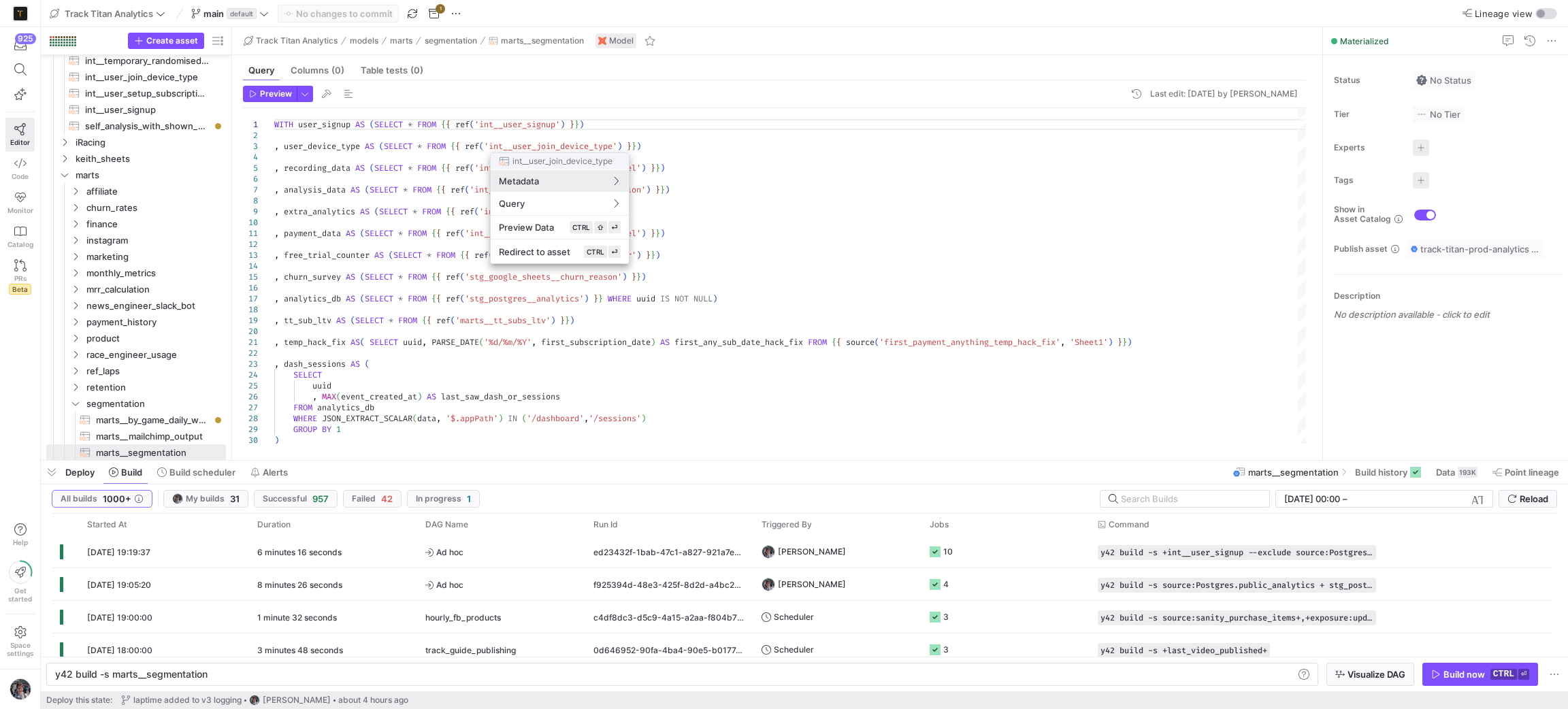
click at [805, 206] on div at bounding box center [784, 354] width 1568 height 709
click at [56, 467] on span "button" at bounding box center [51, 472] width 22 height 23
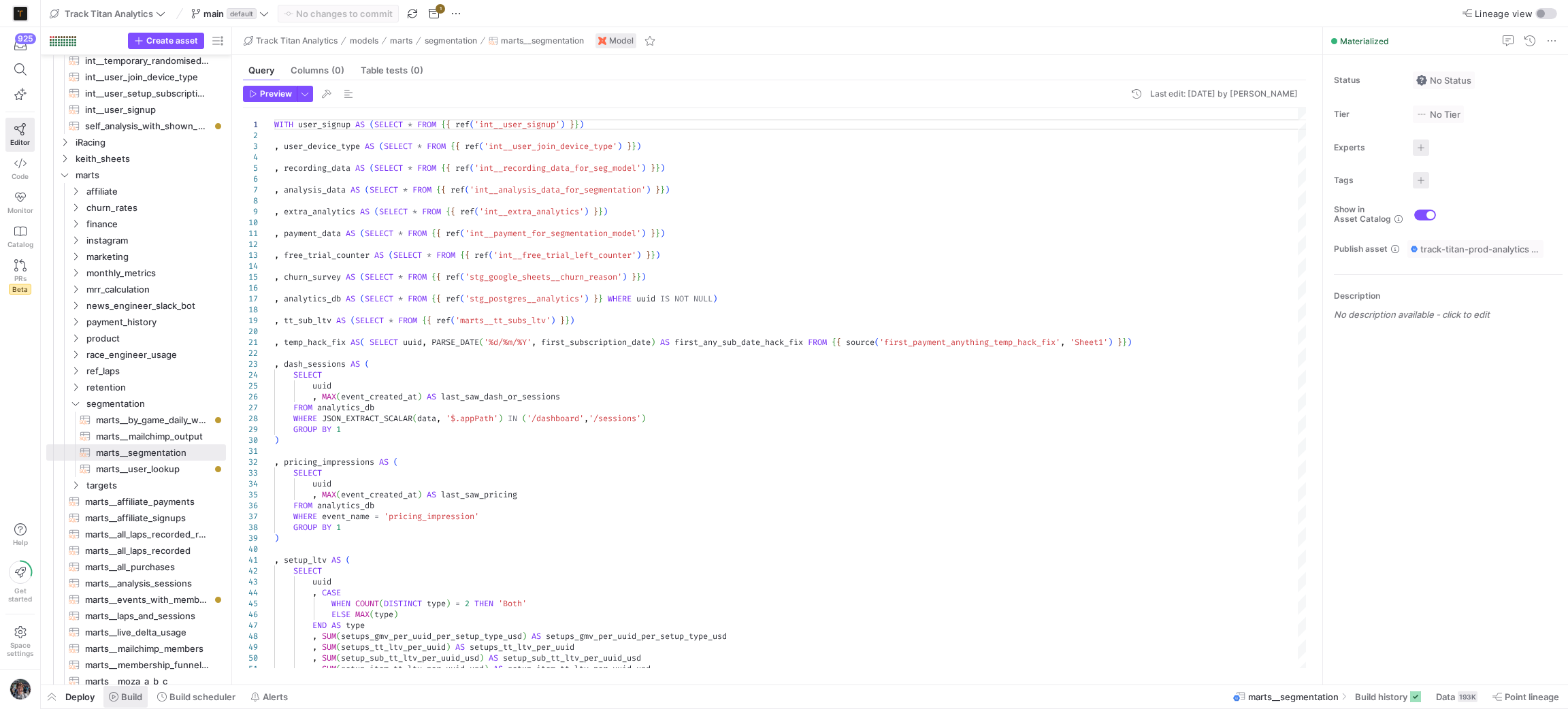
click at [129, 699] on button "Build" at bounding box center [125, 697] width 45 height 23
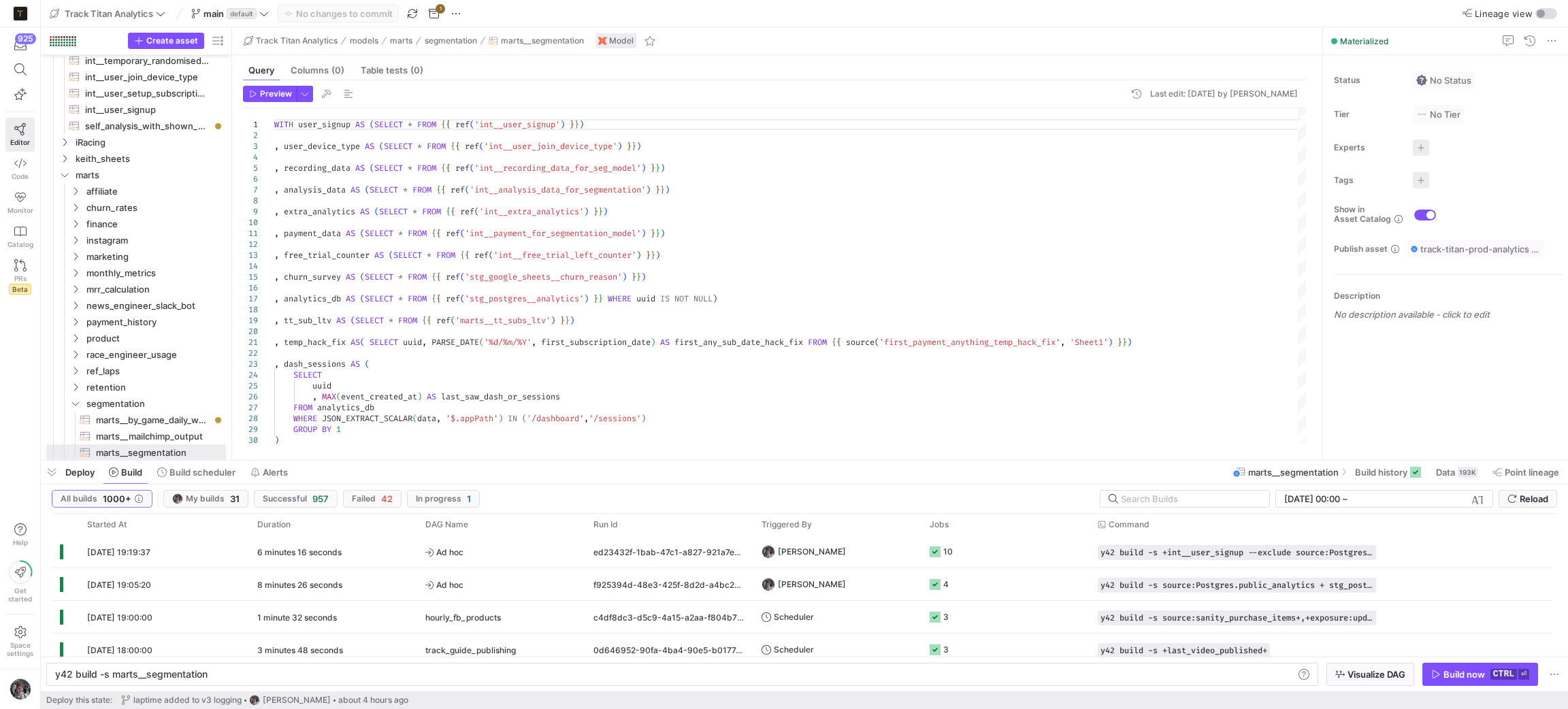
click at [1478, 673] on div "Build now" at bounding box center [1465, 674] width 42 height 11
drag, startPoint x: 929, startPoint y: 445, endPoint x: 930, endPoint y: 396, distance: 49.0
type textarea ", temp_hack_fix AS( SELECT uuid, PARSE_DATE('%d/%m/%Y', first_subscription_date…"
drag, startPoint x: 50, startPoint y: 478, endPoint x: 37, endPoint y: 398, distance: 81.0
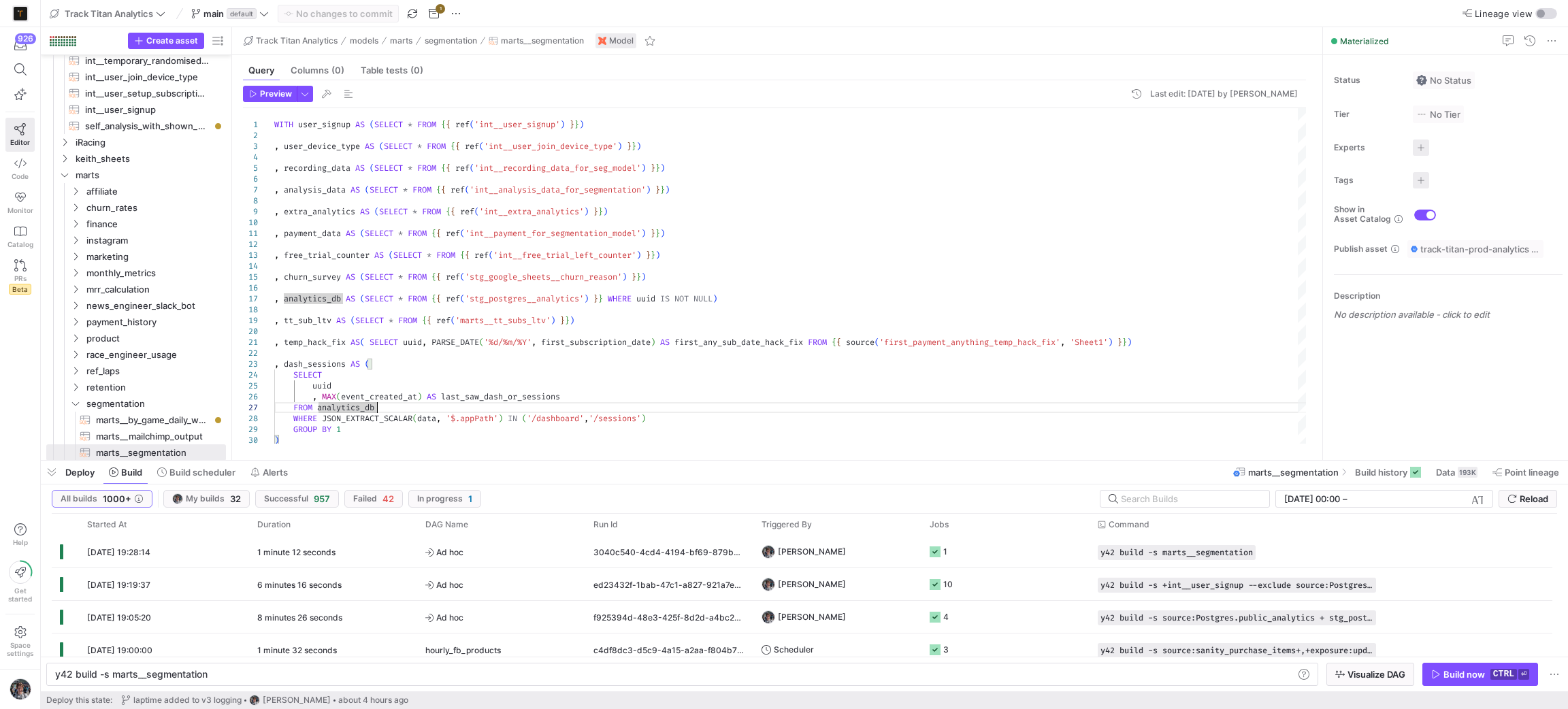
click at [50, 478] on span "button" at bounding box center [51, 472] width 22 height 23
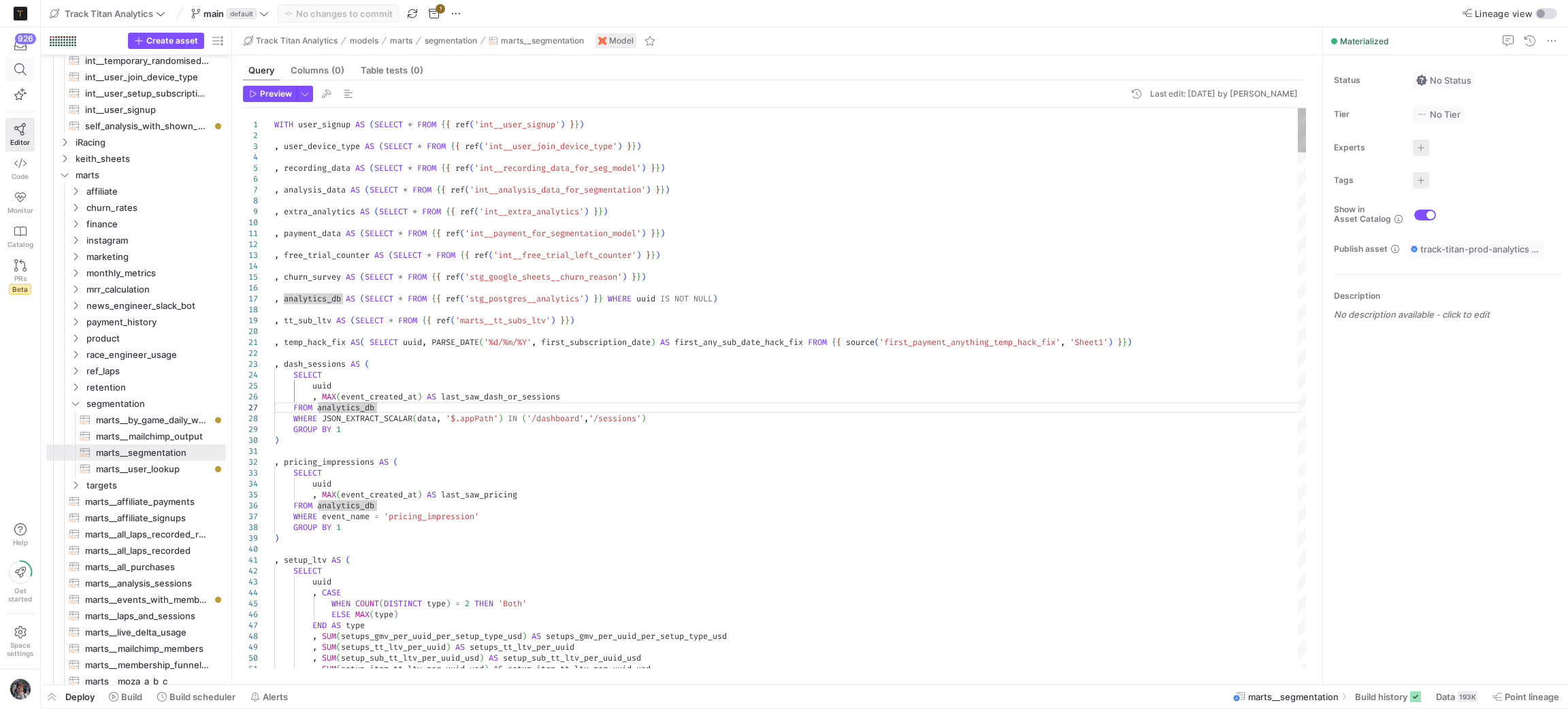
click at [9, 72] on span at bounding box center [20, 70] width 28 height 23
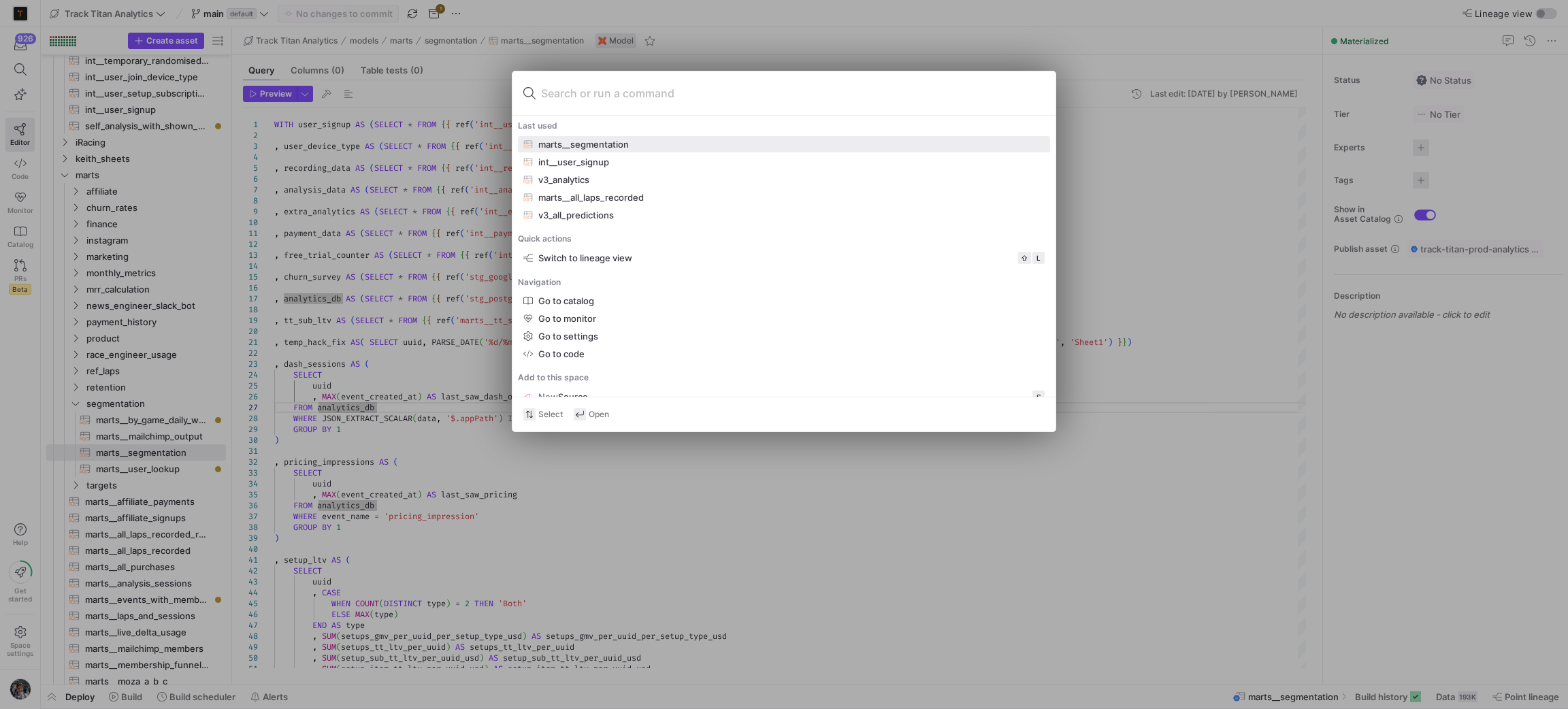
click at [652, 143] on div "marts__segmentation" at bounding box center [784, 144] width 521 height 11
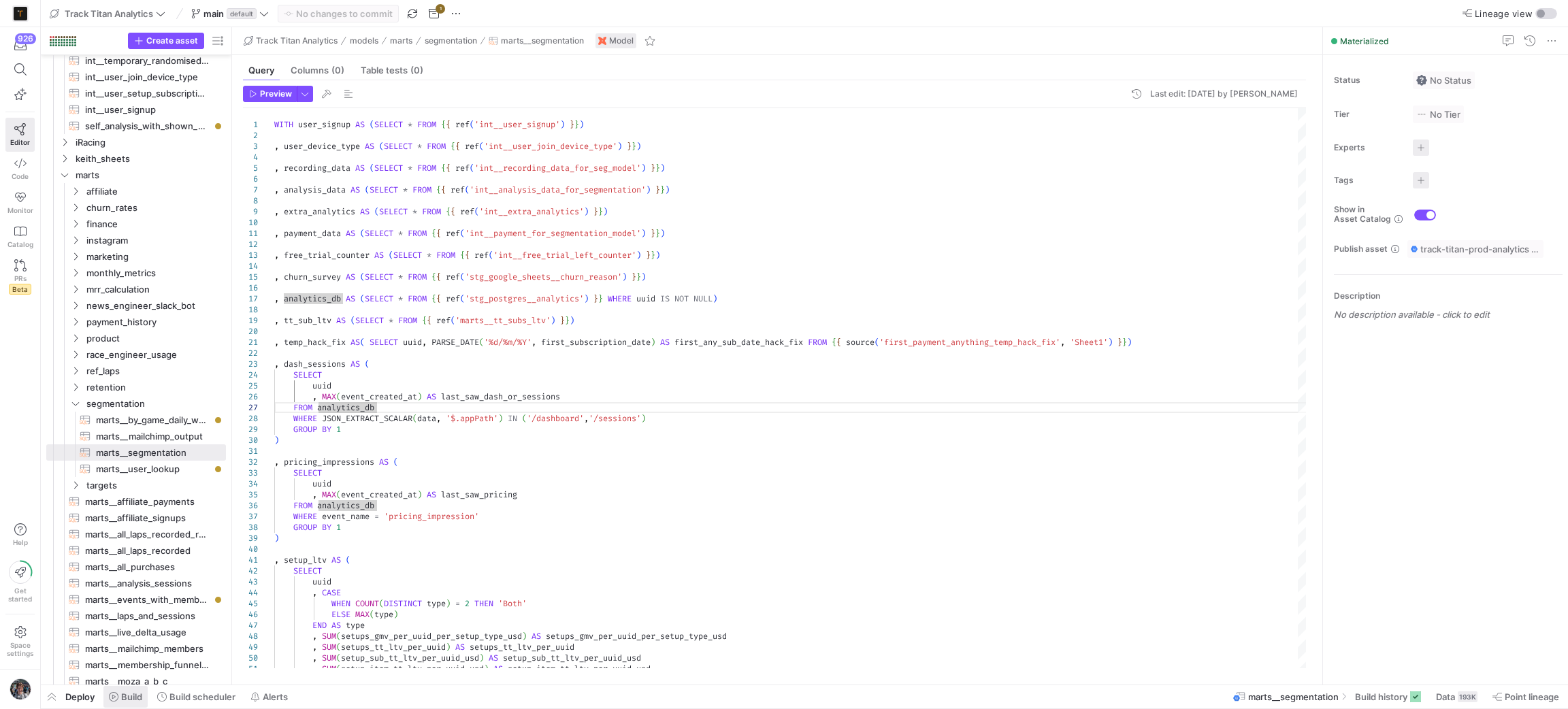
click at [113, 699] on icon at bounding box center [113, 697] width 10 height 10
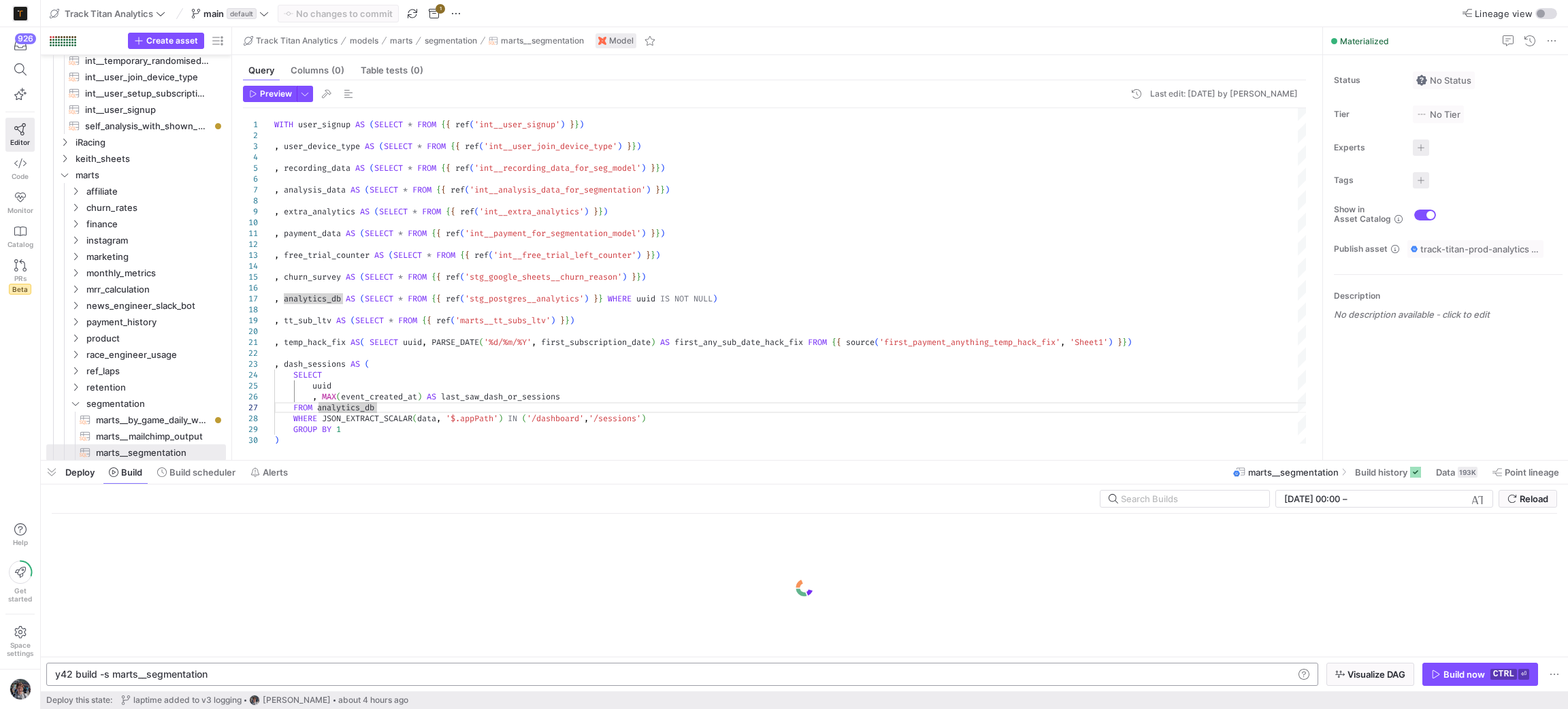
click at [111, 673] on div "y42 build -s marts__segmentation" at bounding box center [673, 674] width 1238 height 11
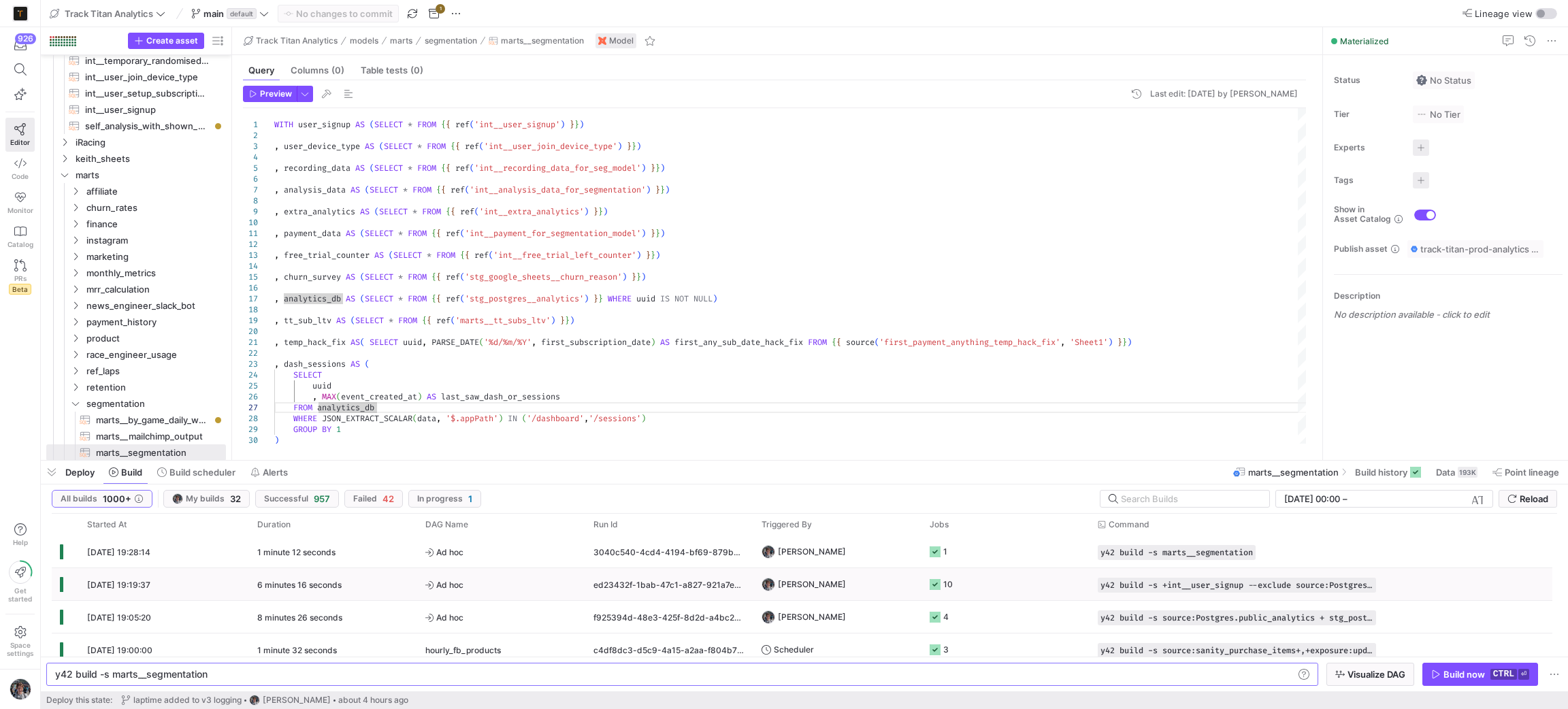
scroll to position [0, 61]
type textarea "y42 build -s +marts__segmentation"
click at [1381, 686] on y42-orchestration-inline-build "y42 build -s +marts__segmentation y42 build -s +marts__segmentation Visualize D…" at bounding box center [804, 674] width 1527 height 35
click at [1377, 677] on span "Visualize DAG" at bounding box center [1376, 674] width 58 height 11
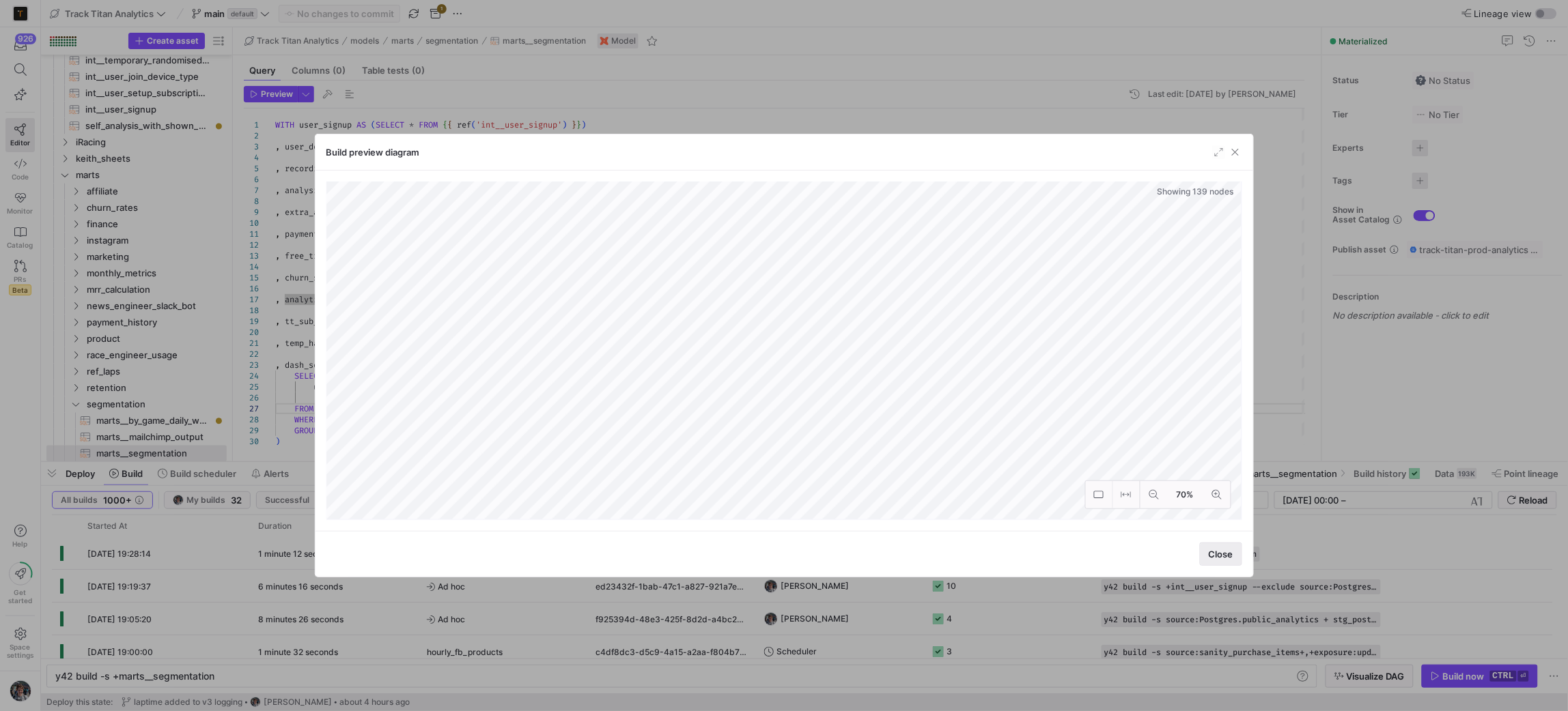
click at [1222, 560] on span "button" at bounding box center [1220, 554] width 41 height 22
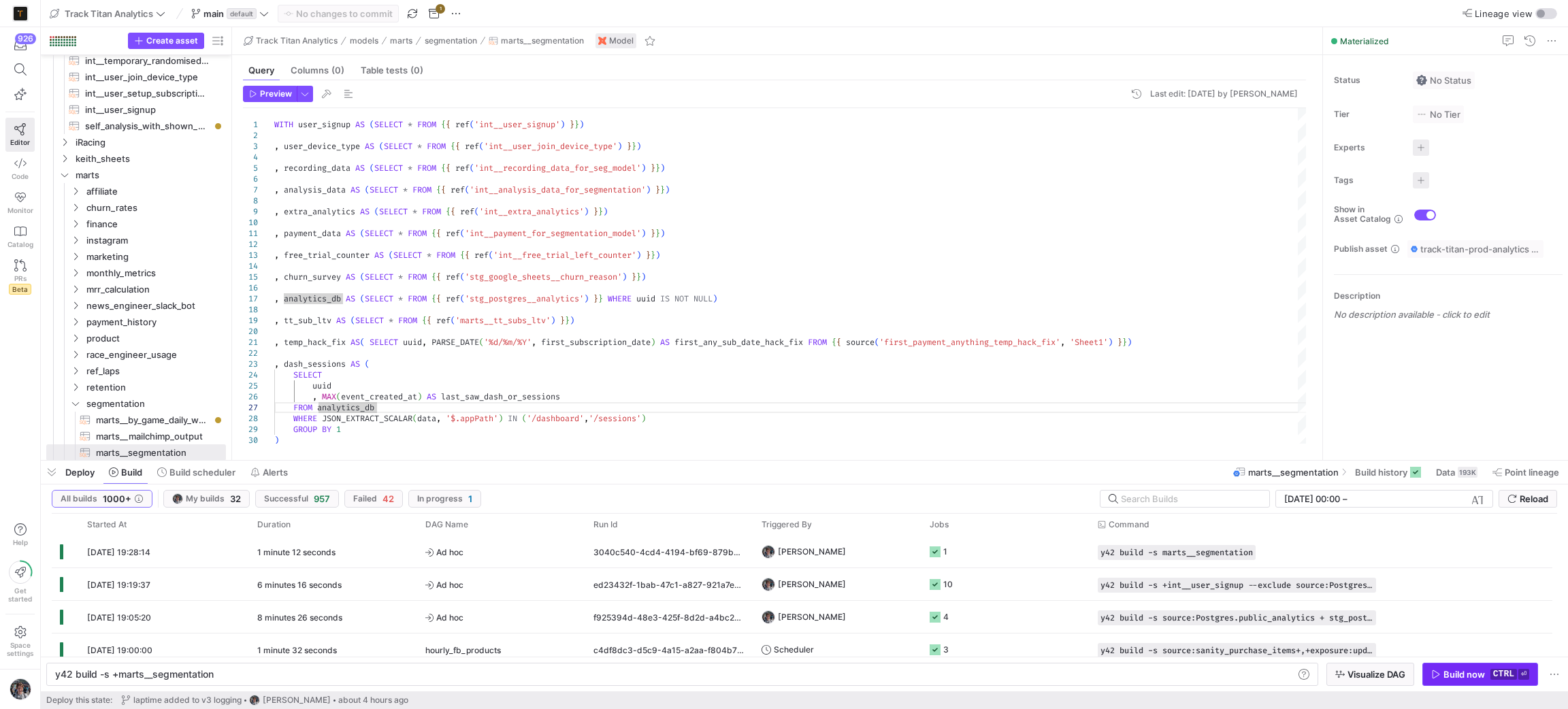
click at [1460, 680] on div "Build now" at bounding box center [1465, 674] width 42 height 11
click at [58, 480] on span "button" at bounding box center [51, 472] width 22 height 23
